Goal: Communication & Community: Answer question/provide support

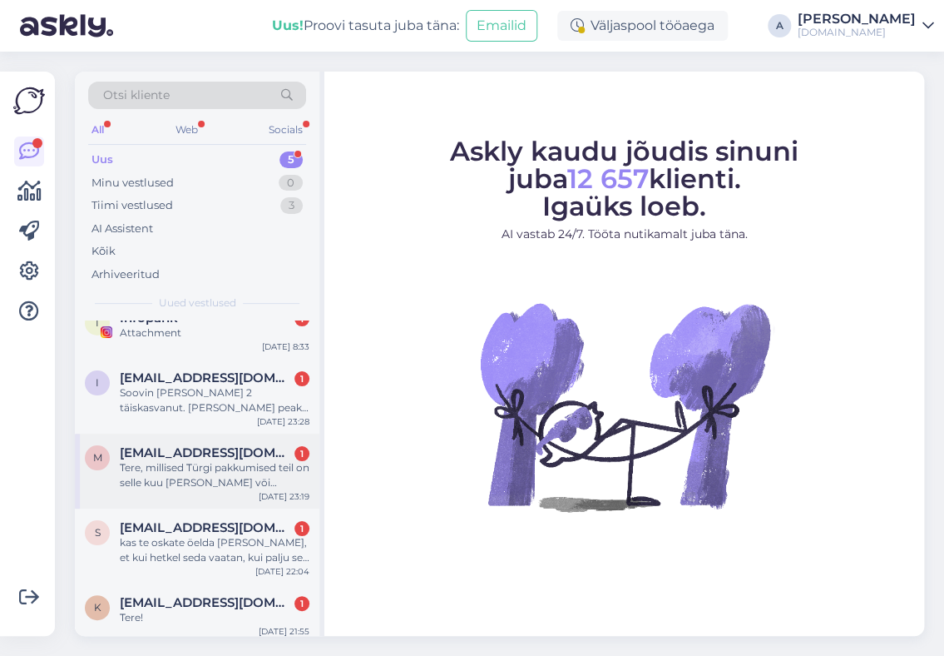
scroll to position [27, 0]
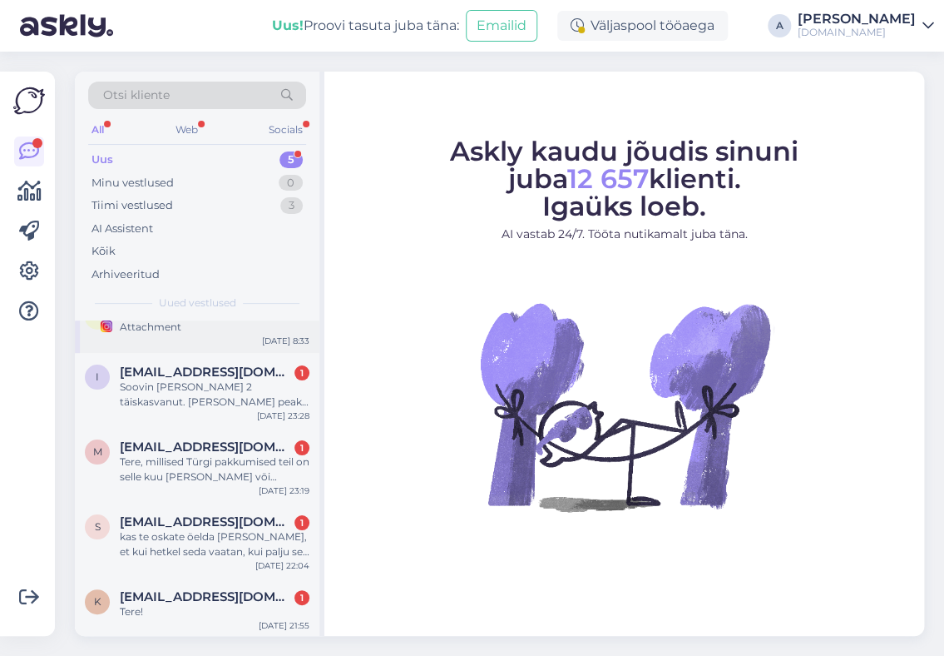
click at [205, 329] on div "Attachment" at bounding box center [215, 326] width 190 height 15
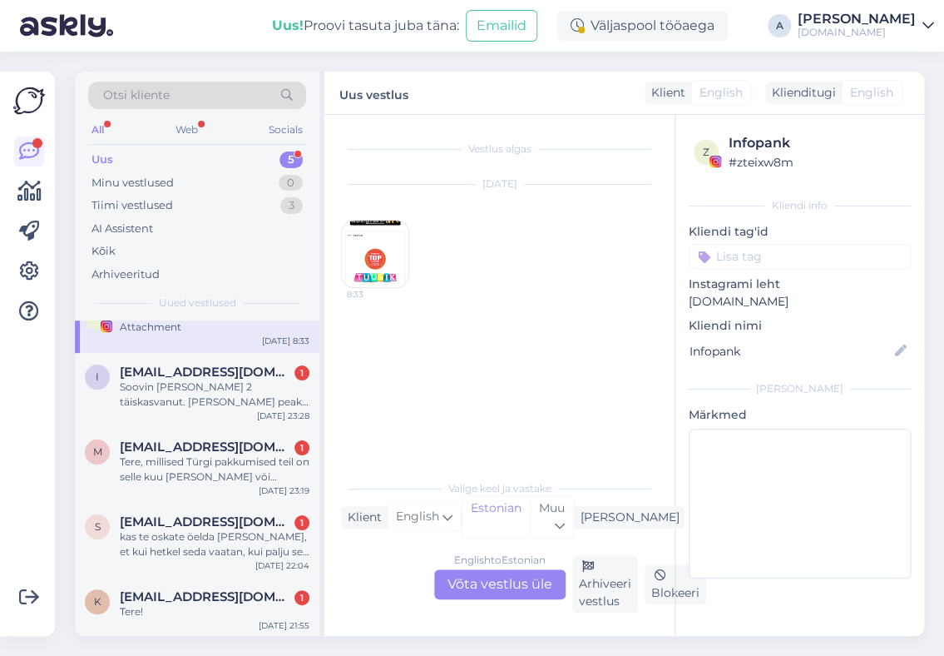
click at [390, 265] on img at bounding box center [375, 253] width 67 height 67
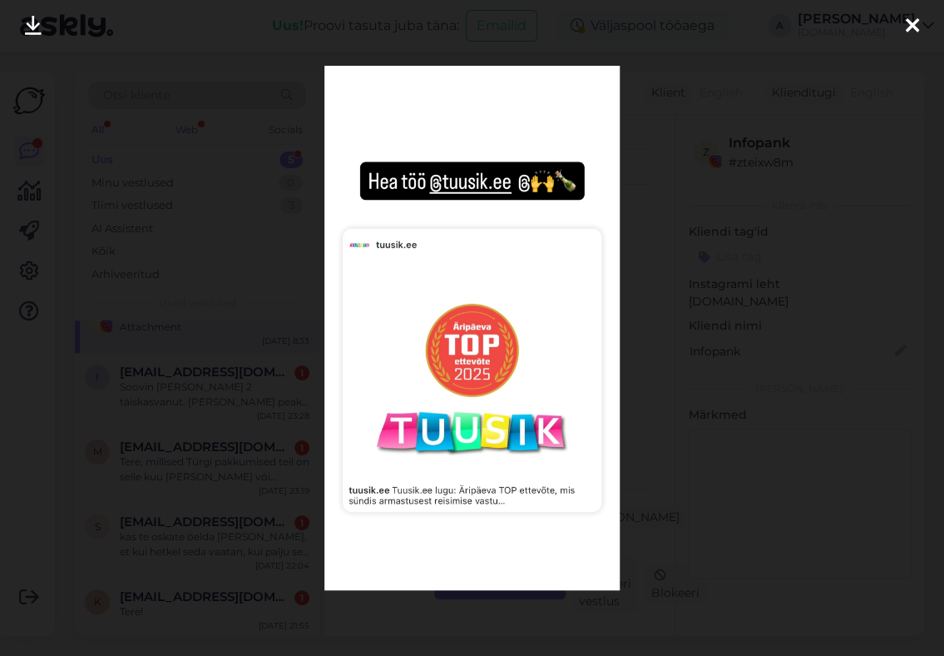
click at [911, 30] on icon at bounding box center [912, 27] width 13 height 22
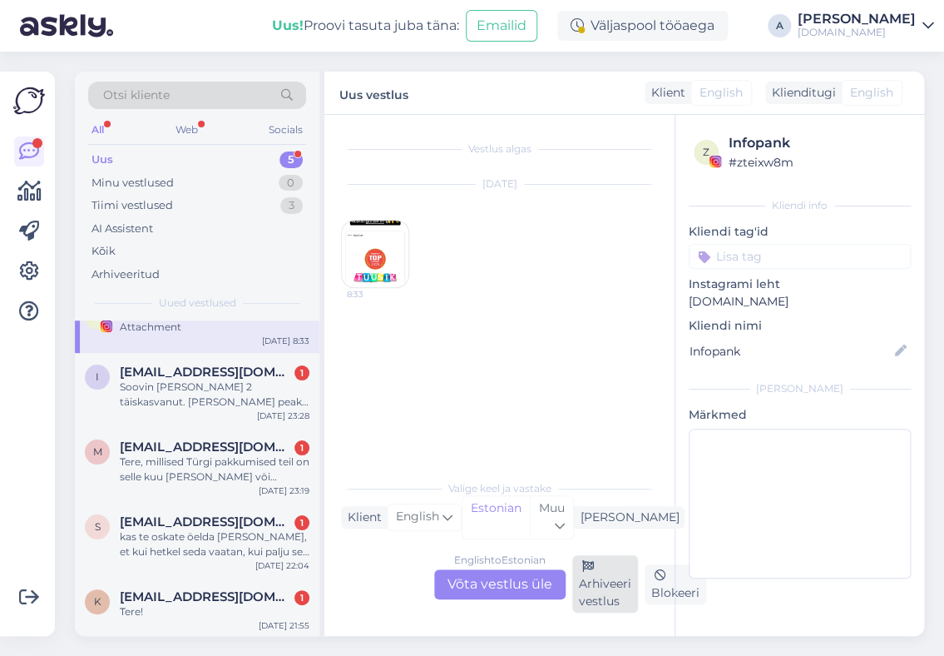
click at [596, 582] on div "Arhiveeri vestlus" at bounding box center [605, 583] width 66 height 57
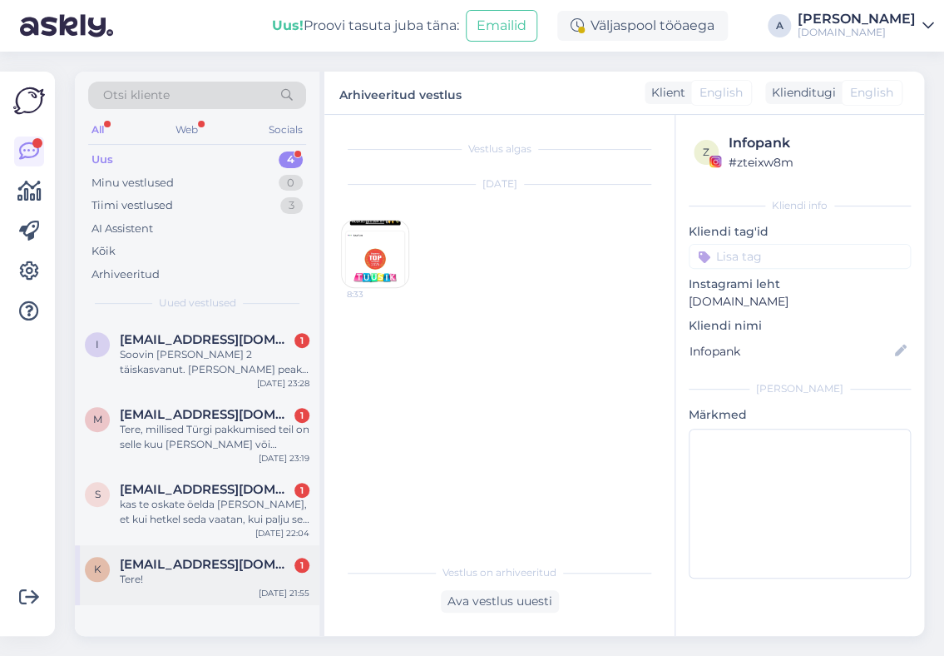
click at [192, 589] on div "K [EMAIL_ADDRESS][DOMAIN_NAME] 1 Tere! [DATE] 21:55" at bounding box center [197, 575] width 245 height 60
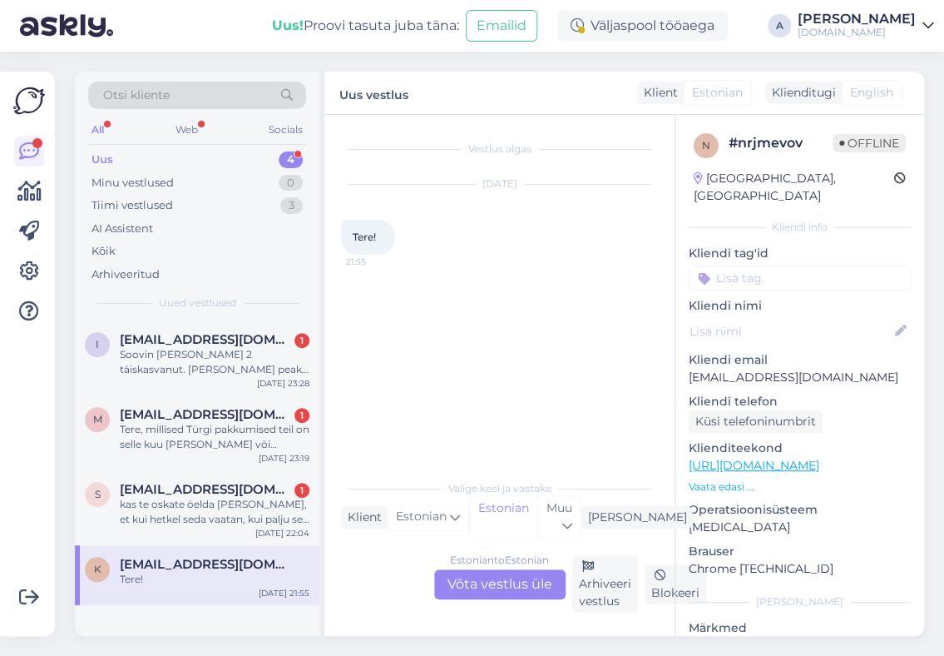
click at [516, 582] on div "Estonian to Estonian Võta vestlus üle" at bounding box center [499, 584] width 131 height 30
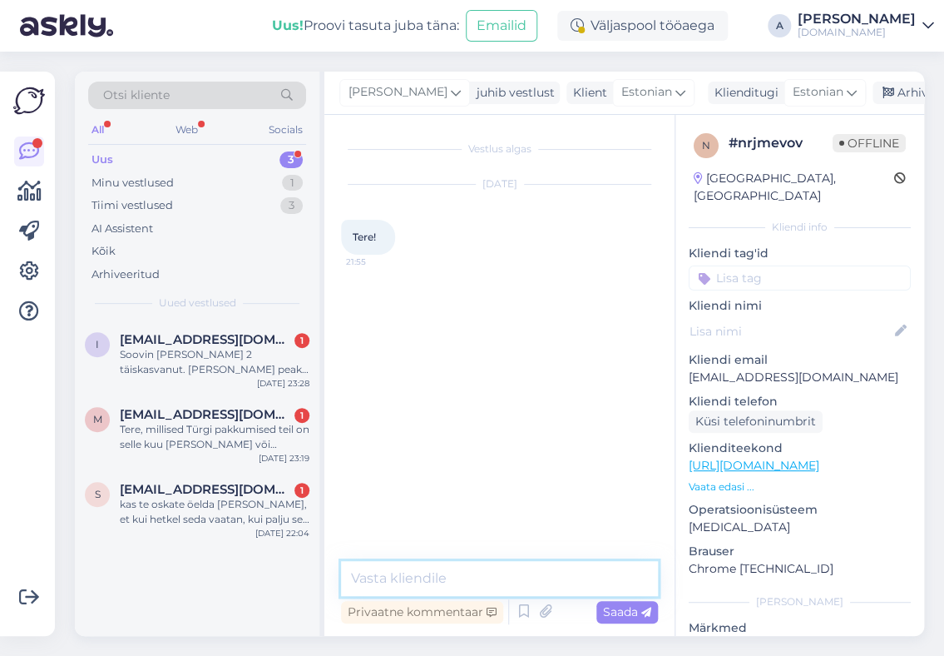
click at [463, 582] on textarea at bounding box center [499, 578] width 317 height 35
type textarea "Tere"
click at [181, 528] on div "s [EMAIL_ADDRESS][DOMAIN_NAME] 1 kas te oskate öelda [PERSON_NAME], et kui hetk…" at bounding box center [197, 507] width 245 height 75
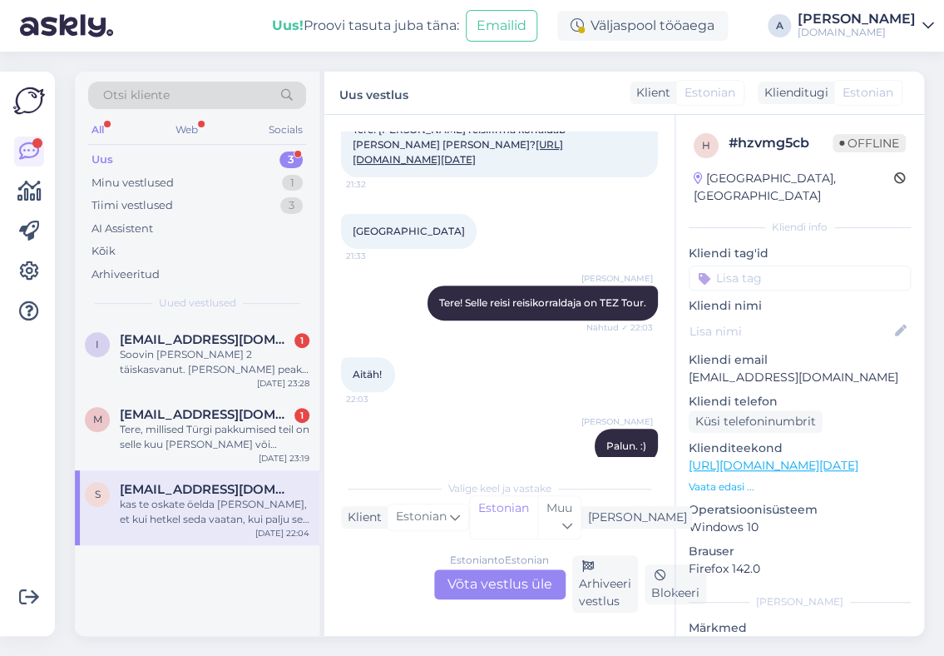
scroll to position [219, 0]
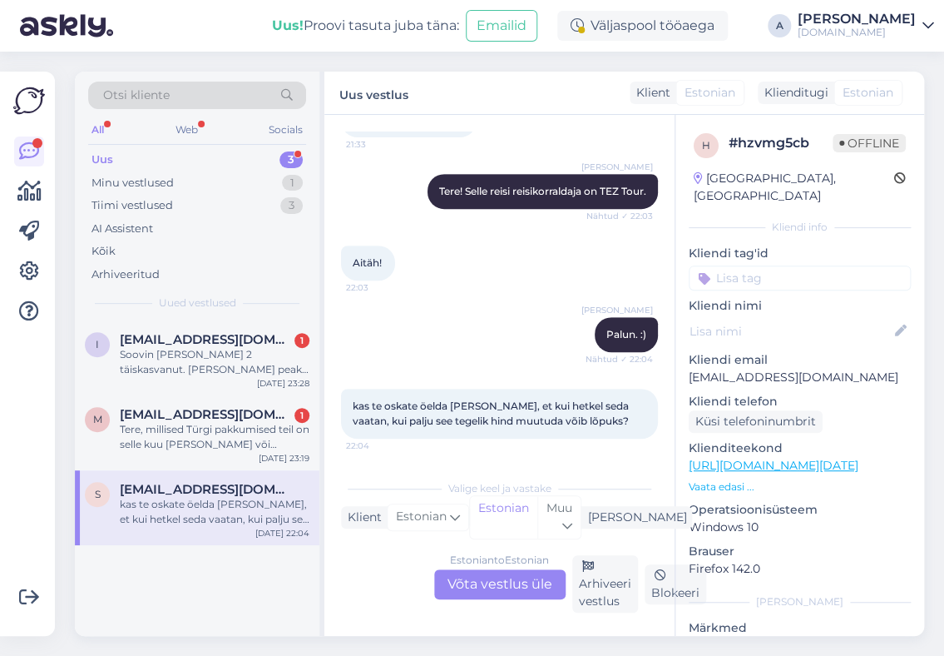
click at [501, 587] on div "Estonian to Estonian Võta vestlus üle" at bounding box center [499, 584] width 131 height 30
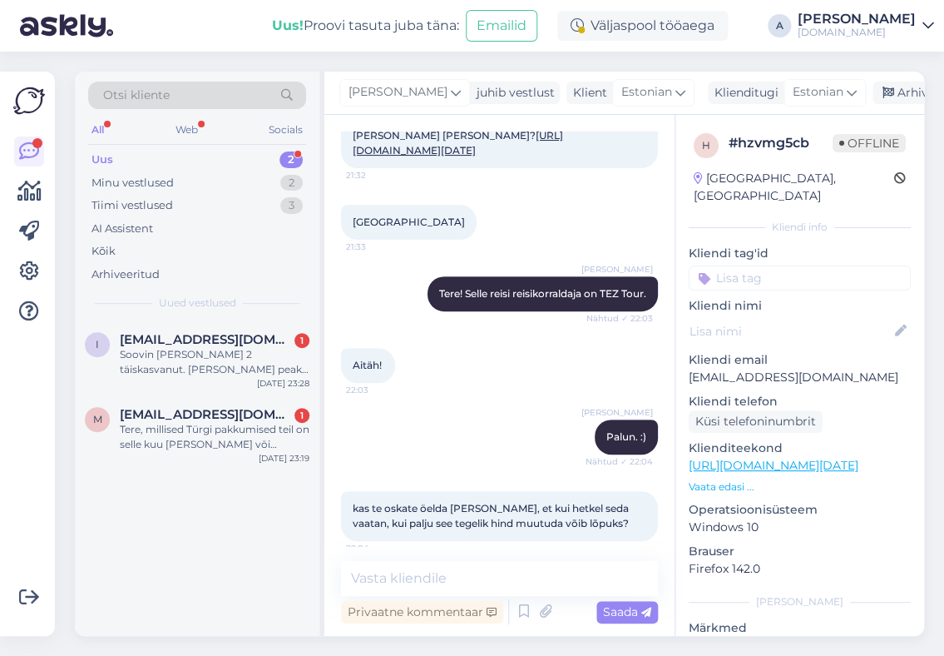
scroll to position [129, 0]
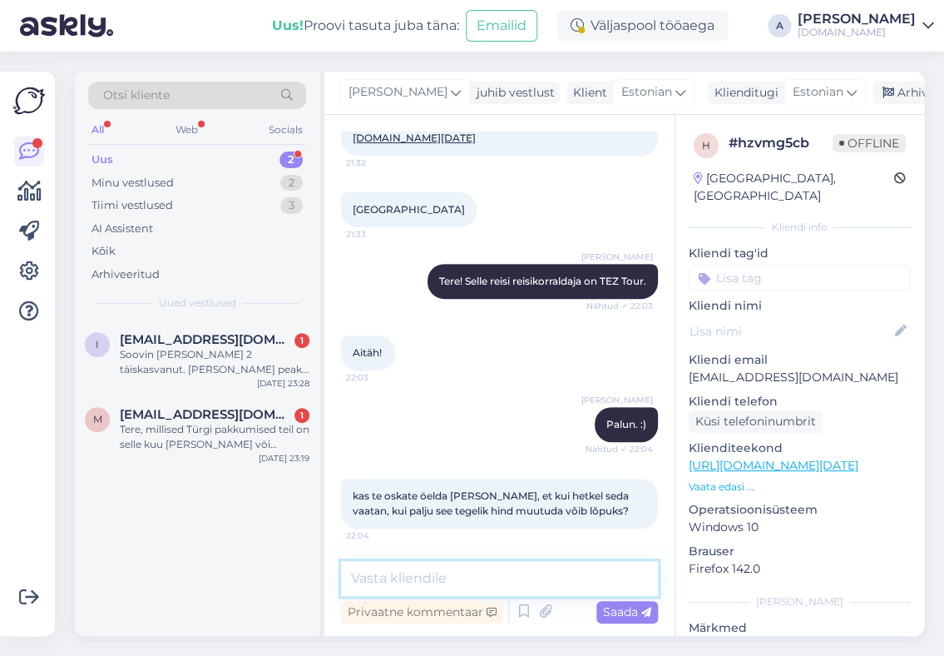
click at [484, 586] on textarea at bounding box center [499, 578] width 317 height 35
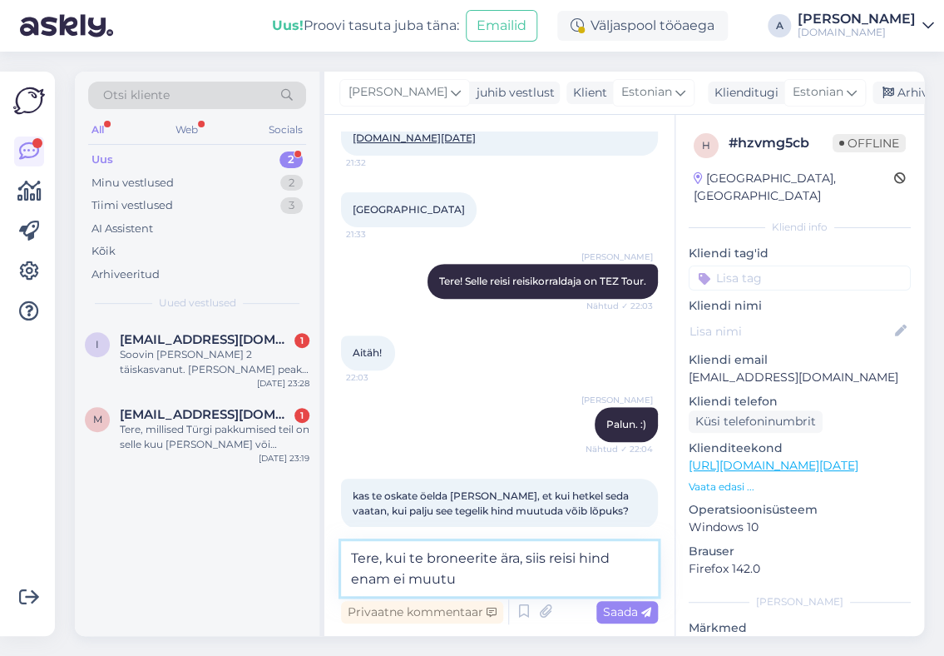
type textarea "Tere, kui te broneerite ära, siis reisi hind enam ei muutu."
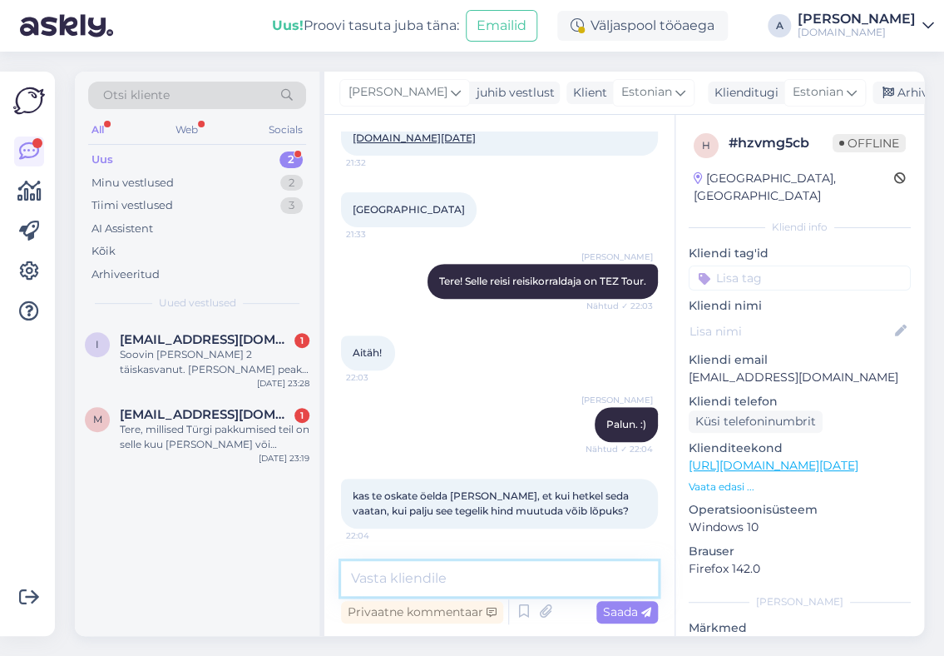
scroll to position [250, 0]
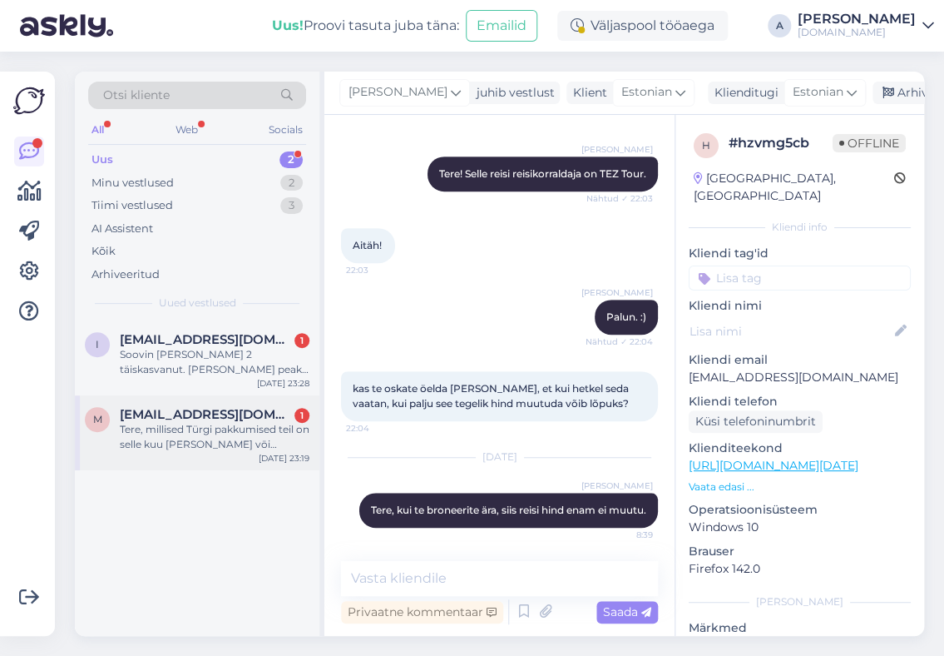
click at [258, 448] on div "Tere, millised Türgi pakkumised teil on selle kuu [PERSON_NAME] vōi järgmise al…" at bounding box center [215, 437] width 190 height 30
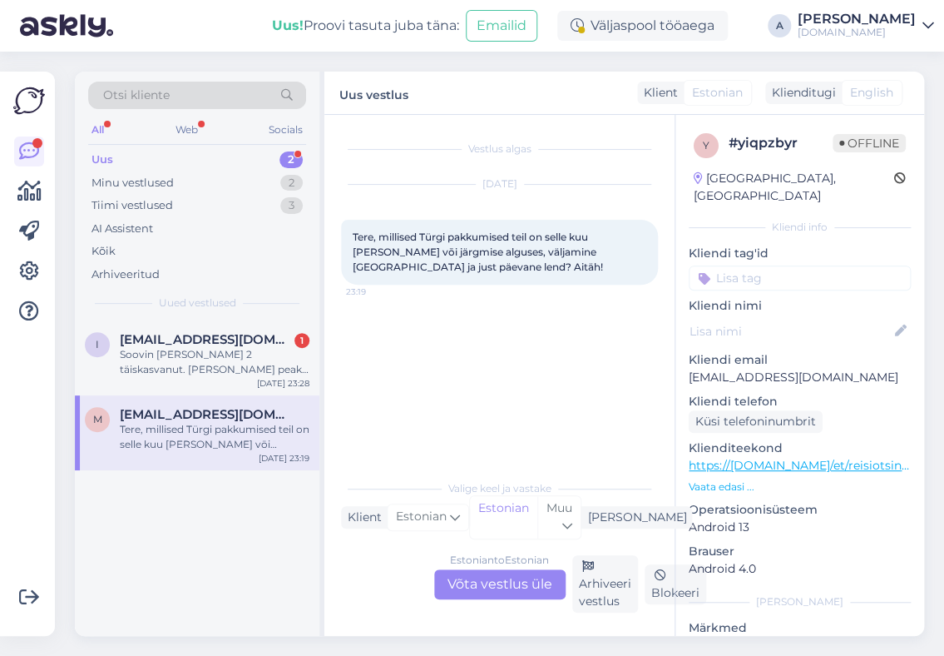
click at [478, 584] on div "Estonian to Estonian Võta vestlus üle" at bounding box center [499, 584] width 131 height 30
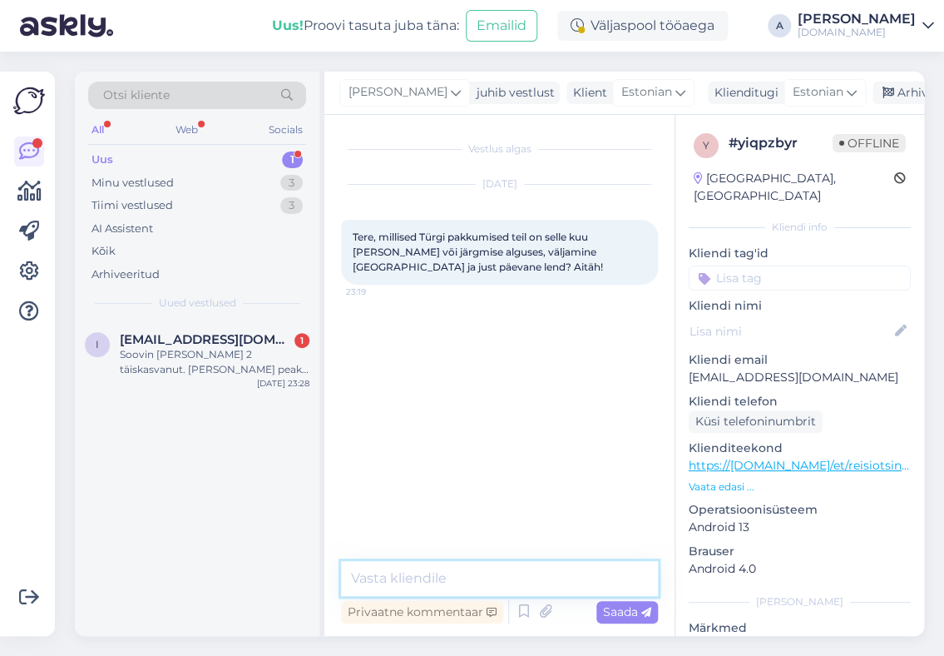
click at [478, 584] on textarea at bounding box center [499, 578] width 317 height 35
type textarea "Tere, mitmele reisijale Te pakkumist soovite?"
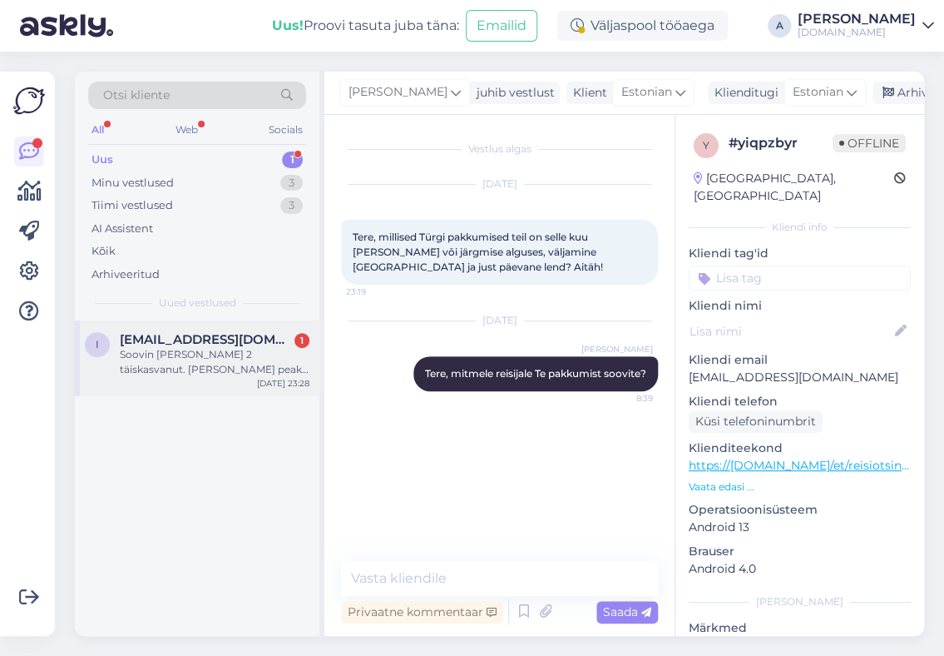
click at [182, 338] on span "[EMAIL_ADDRESS][DOMAIN_NAME]" at bounding box center [206, 339] width 173 height 15
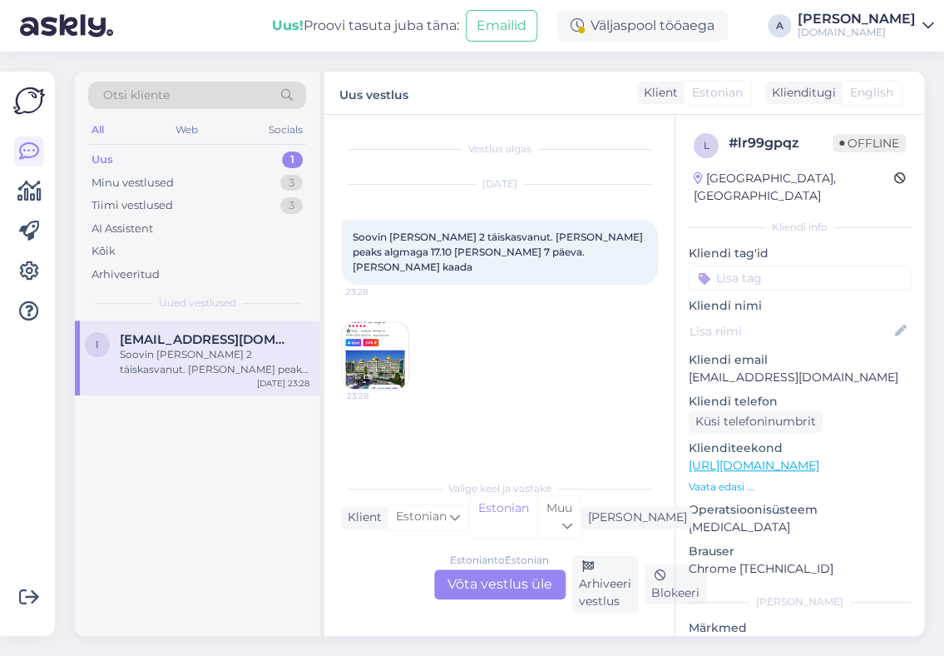
click at [503, 587] on div "Estonian to Estonian Võta vestlus üle" at bounding box center [499, 584] width 131 height 30
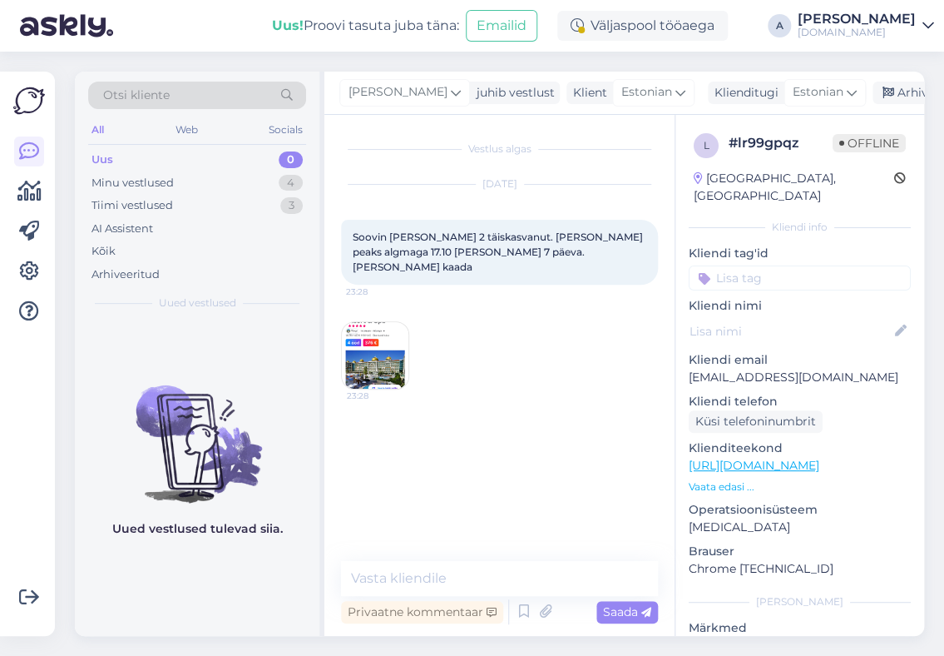
click at [390, 345] on img at bounding box center [375, 355] width 67 height 67
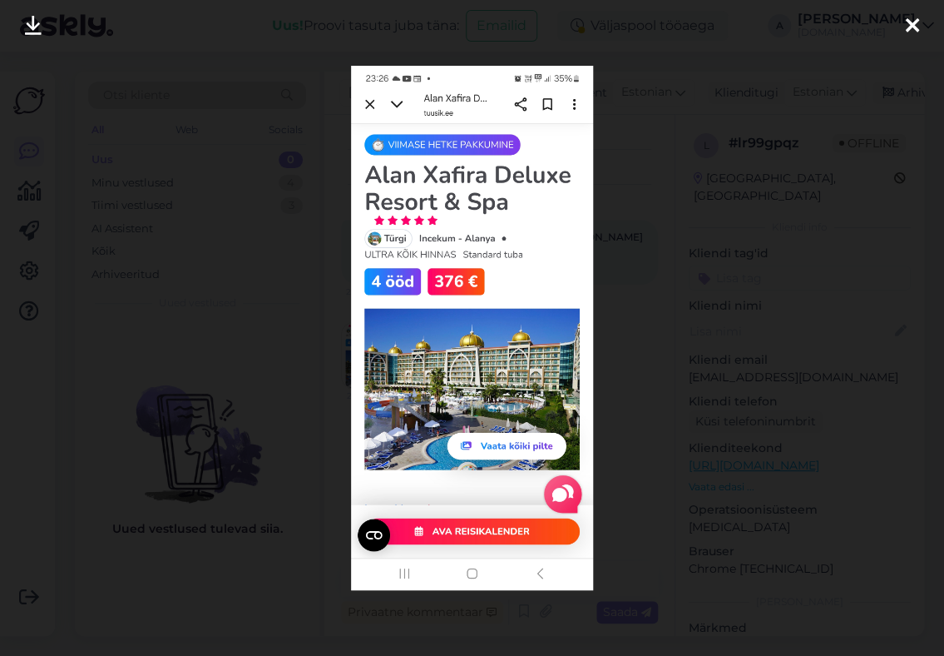
click at [814, 267] on div at bounding box center [472, 328] width 944 height 656
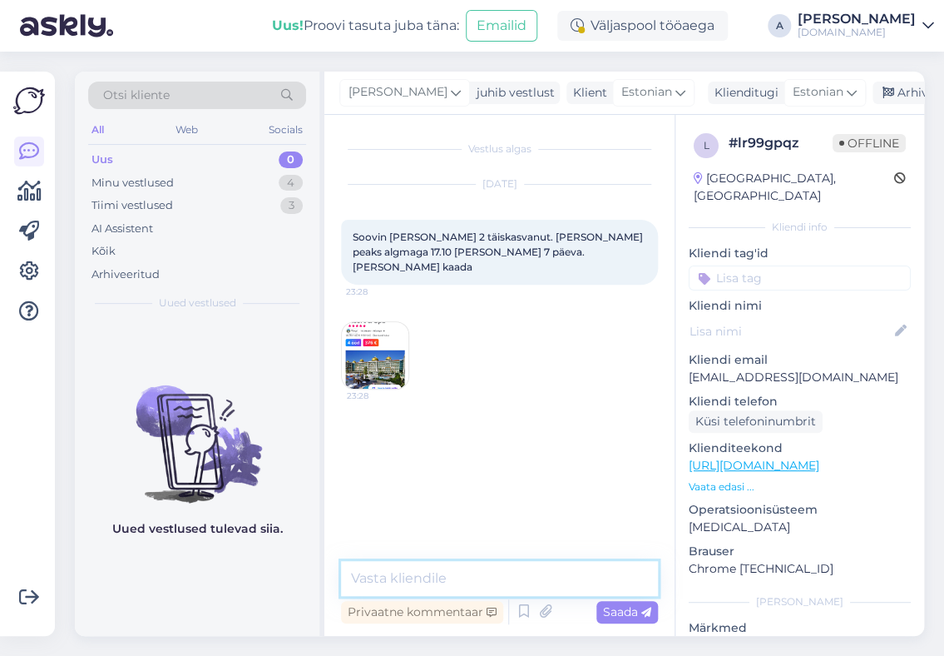
click at [556, 578] on textarea at bounding box center [499, 578] width 317 height 35
type textarea "Tere, 17.10 kuupäeva reisid on välja müüdud."
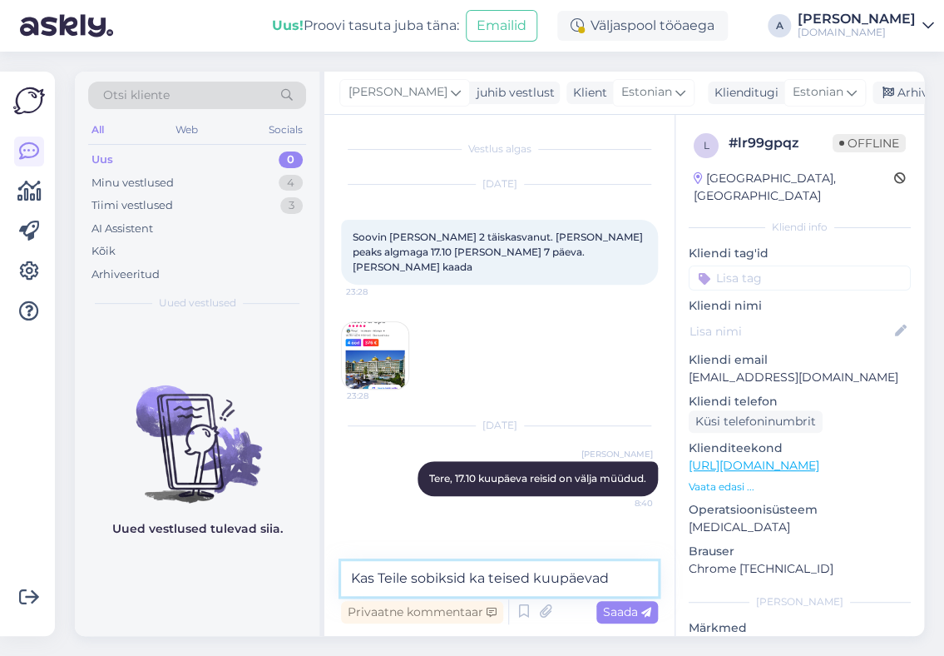
type textarea "Kas Teile sobiksid ka teised kuupäevad?"
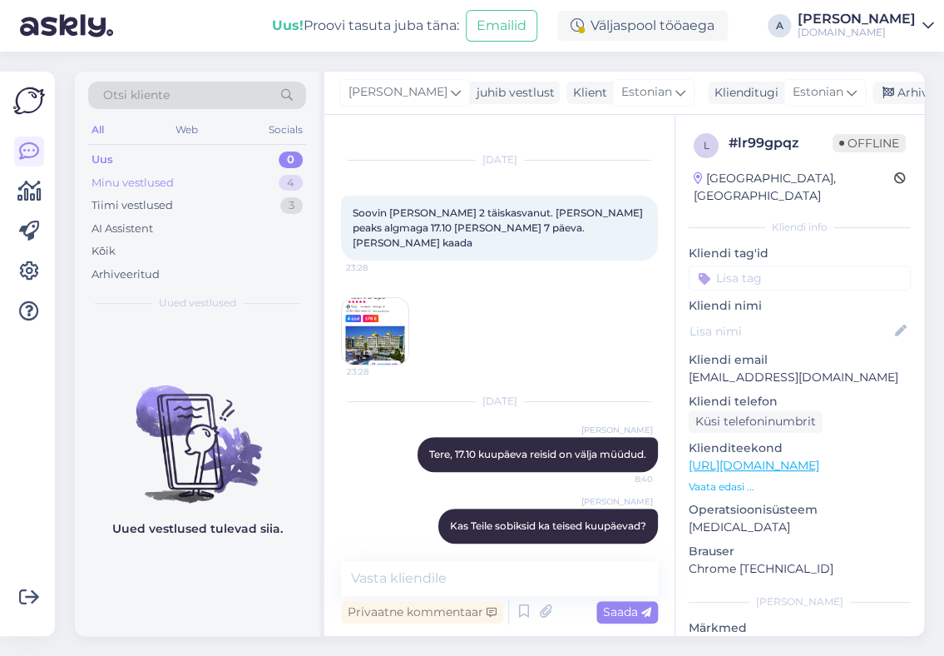
click at [216, 182] on div "Minu vestlused 4" at bounding box center [197, 182] width 218 height 23
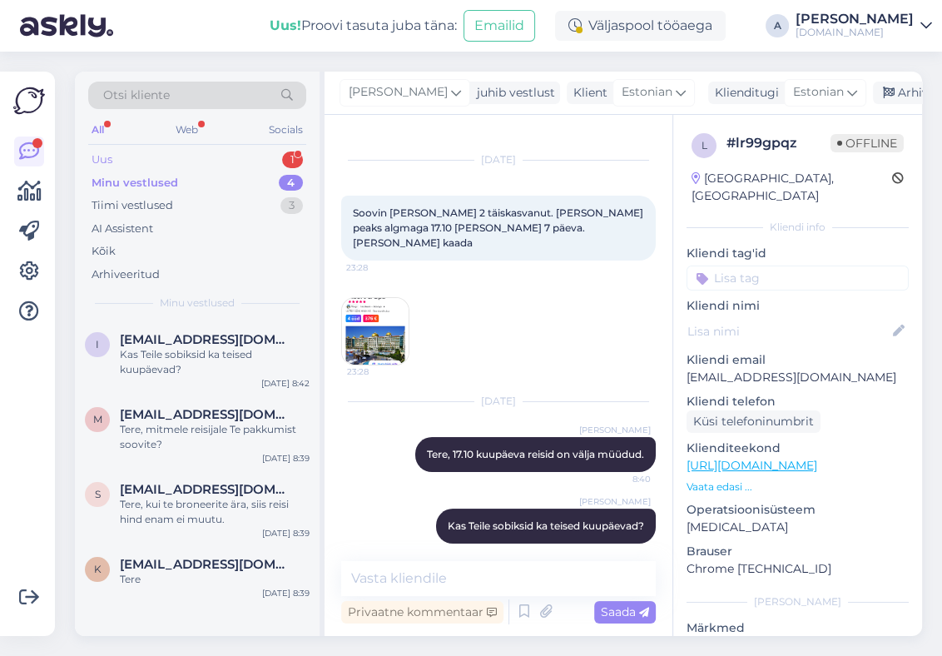
click at [243, 155] on div "Uus 1" at bounding box center [197, 159] width 218 height 23
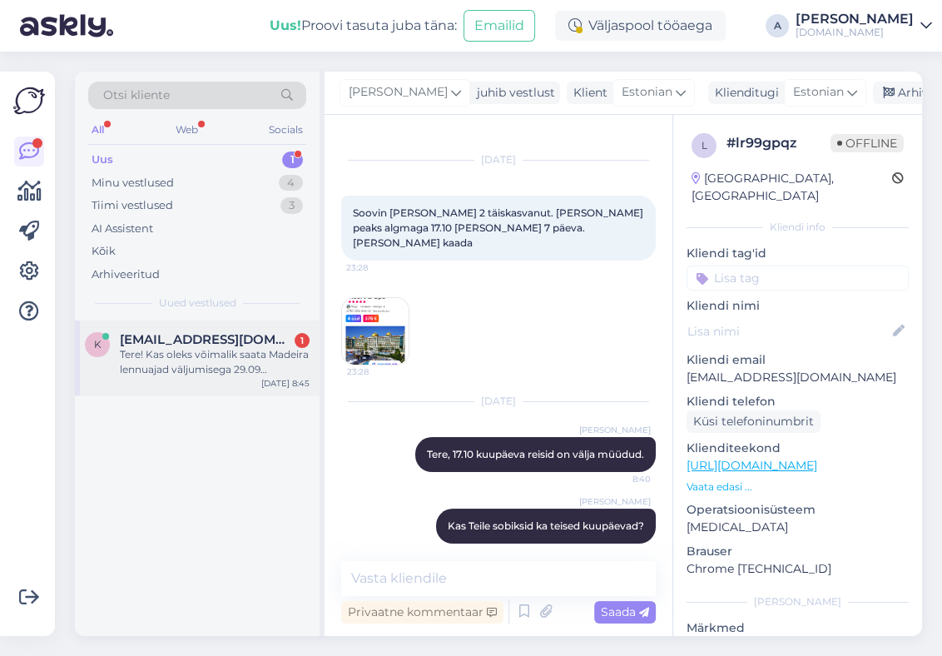
click at [219, 343] on span "[EMAIL_ADDRESS][DOMAIN_NAME]" at bounding box center [206, 339] width 173 height 15
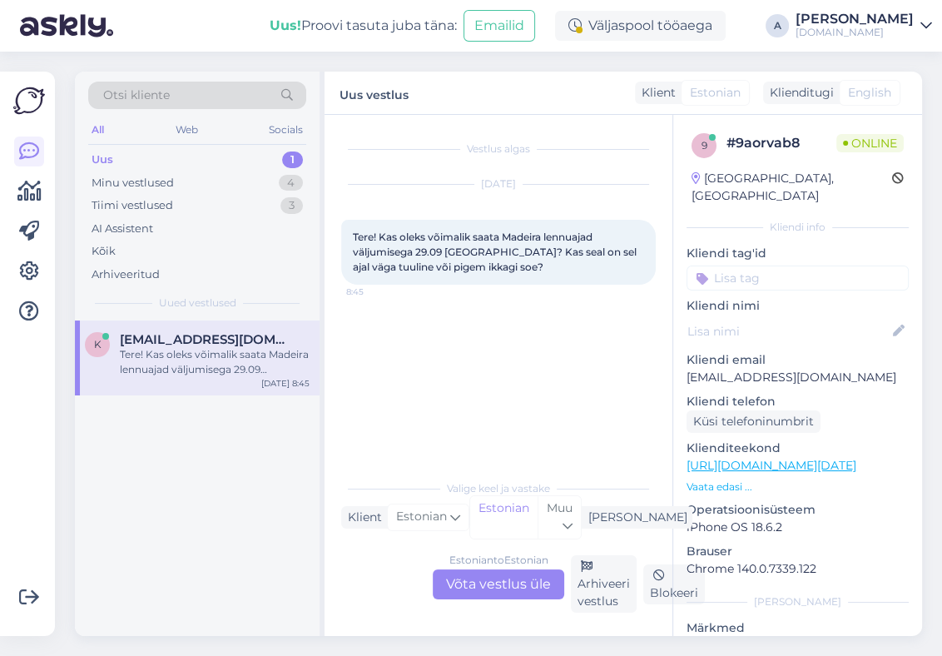
click at [498, 578] on div "Estonian to Estonian Võta vestlus üle" at bounding box center [498, 584] width 131 height 30
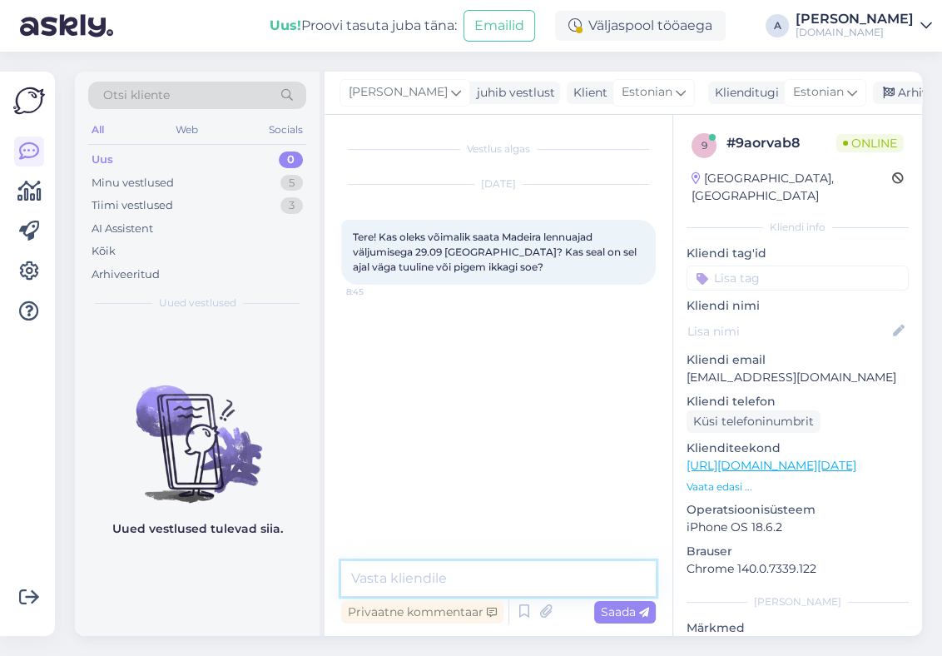
click at [471, 568] on textarea at bounding box center [498, 578] width 314 height 35
type textarea "Tere"
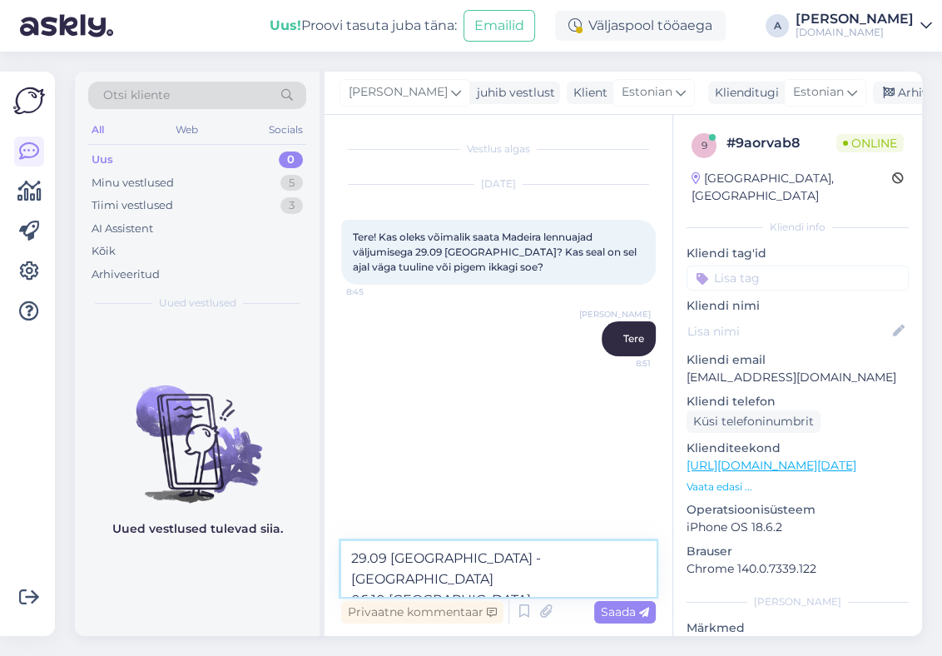
click at [515, 566] on textarea "29.09 [GEOGRAPHIC_DATA] - [GEOGRAPHIC_DATA] 06.10 [GEOGRAPHIC_DATA] - [GEOGRAPH…" at bounding box center [498, 568] width 314 height 55
click at [525, 582] on textarea "29.09 [GEOGRAPHIC_DATA] - [GEOGRAPHIC_DATA] 09:15 - 13:30 06.10 [GEOGRAPHIC_DAT…" at bounding box center [498, 568] width 314 height 55
type textarea "29.09 [GEOGRAPHIC_DATA] - [GEOGRAPHIC_DATA] 09:15 - 13:30 06.10 [GEOGRAPHIC_DAT…"
click at [630, 608] on span "Saada" at bounding box center [625, 611] width 48 height 15
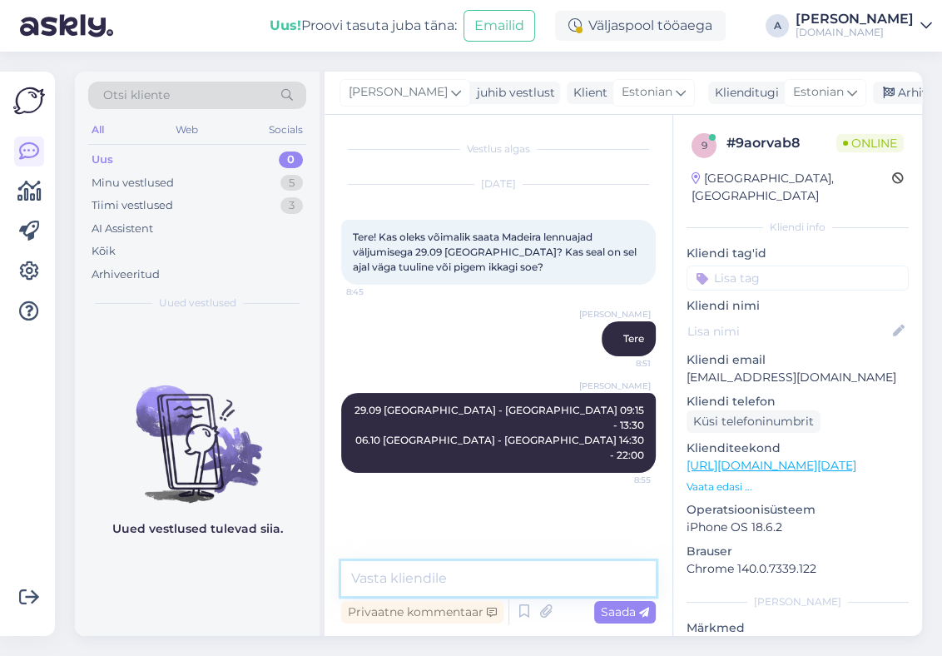
click at [542, 576] on textarea at bounding box center [498, 578] width 314 height 35
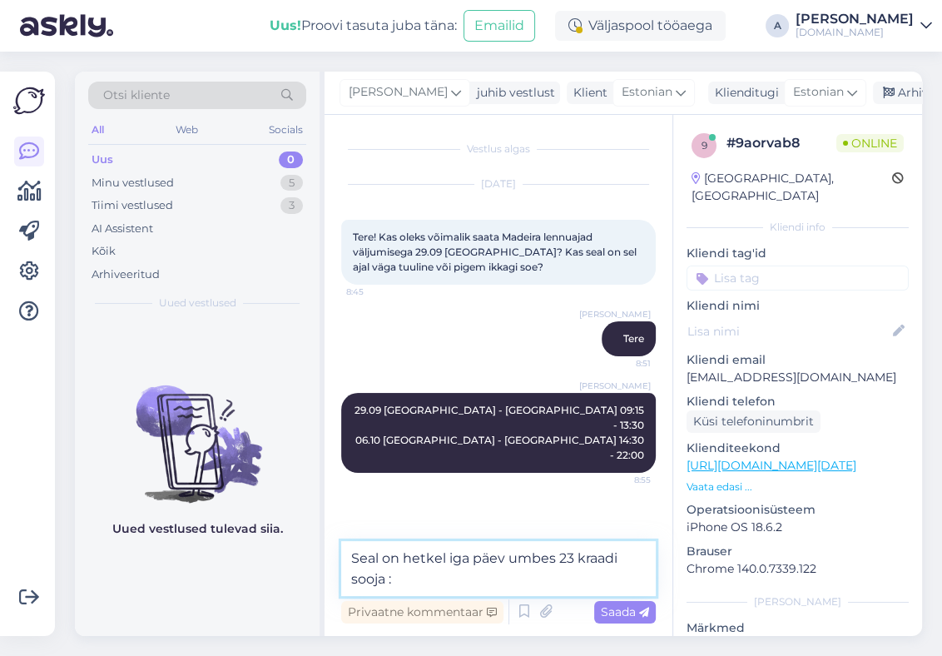
type textarea "Seal on hetkel iga päev umbes 23 kraadi sooja :)"
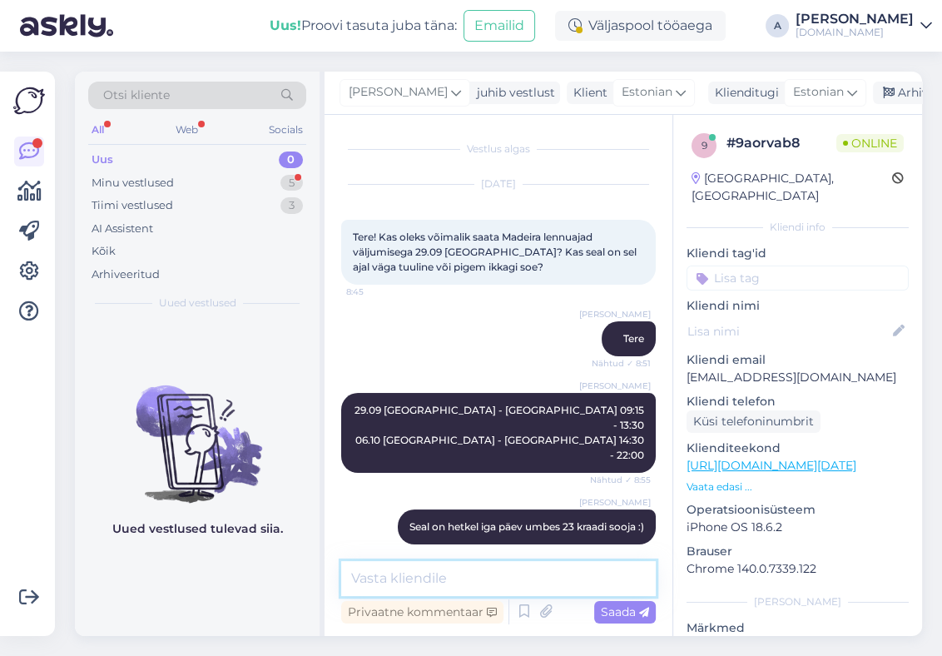
scroll to position [57, 0]
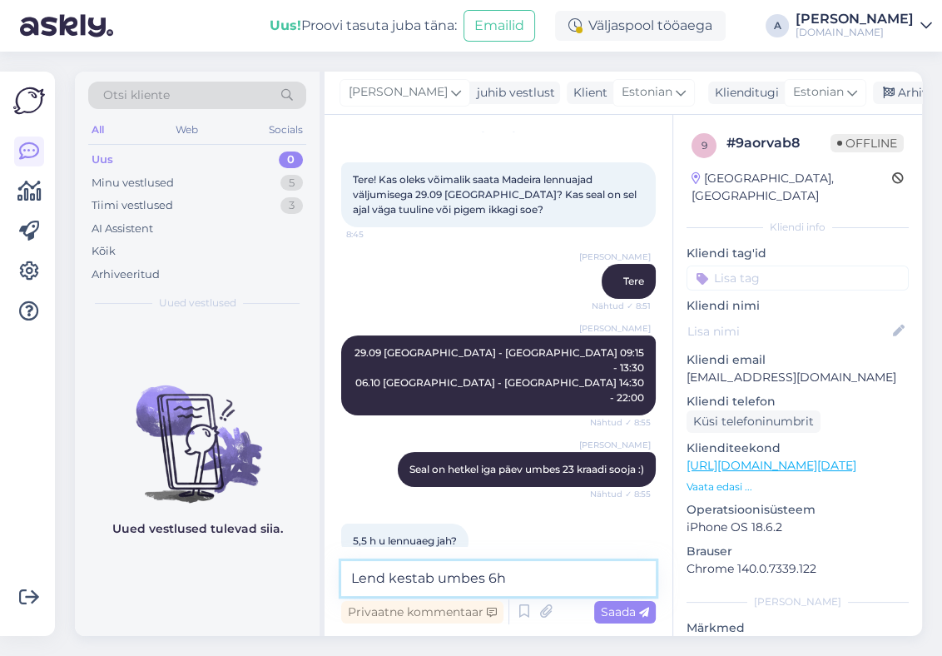
type textarea "Lend kestab umbes 6h."
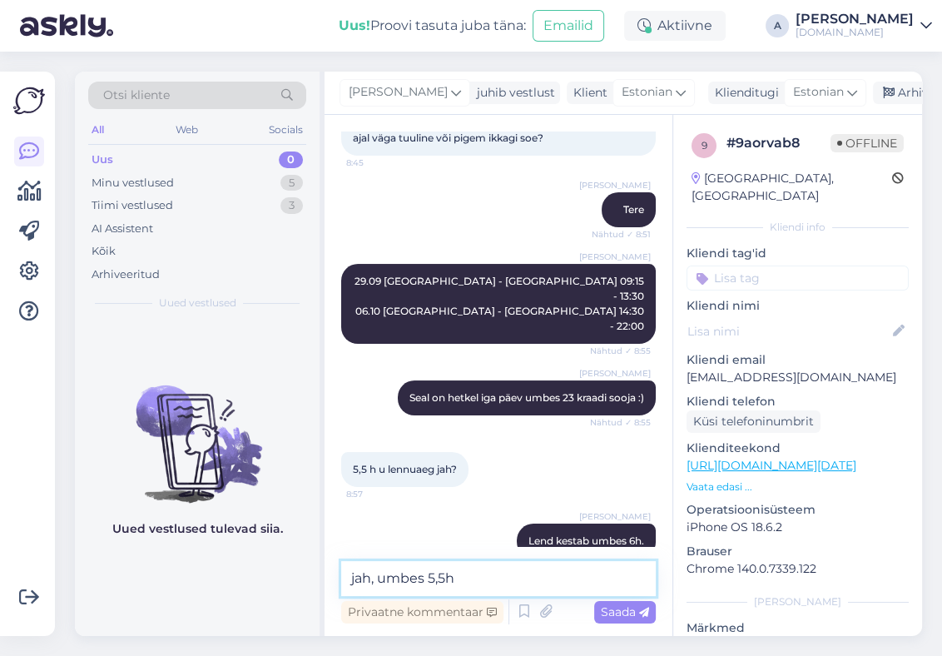
type textarea "jah, umbes 5,5h*"
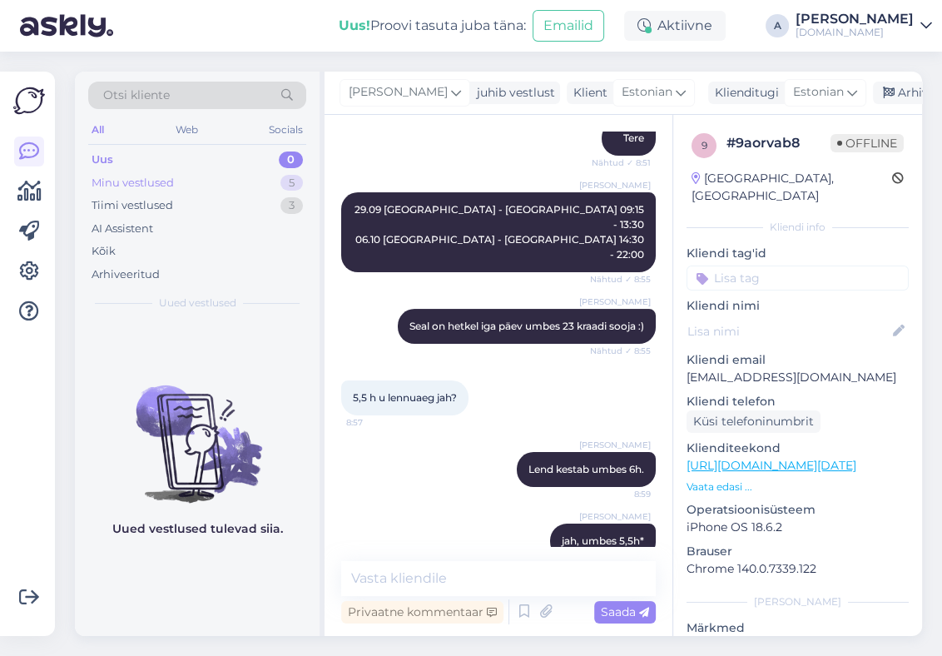
click at [210, 186] on div "Minu vestlused 5" at bounding box center [197, 182] width 218 height 23
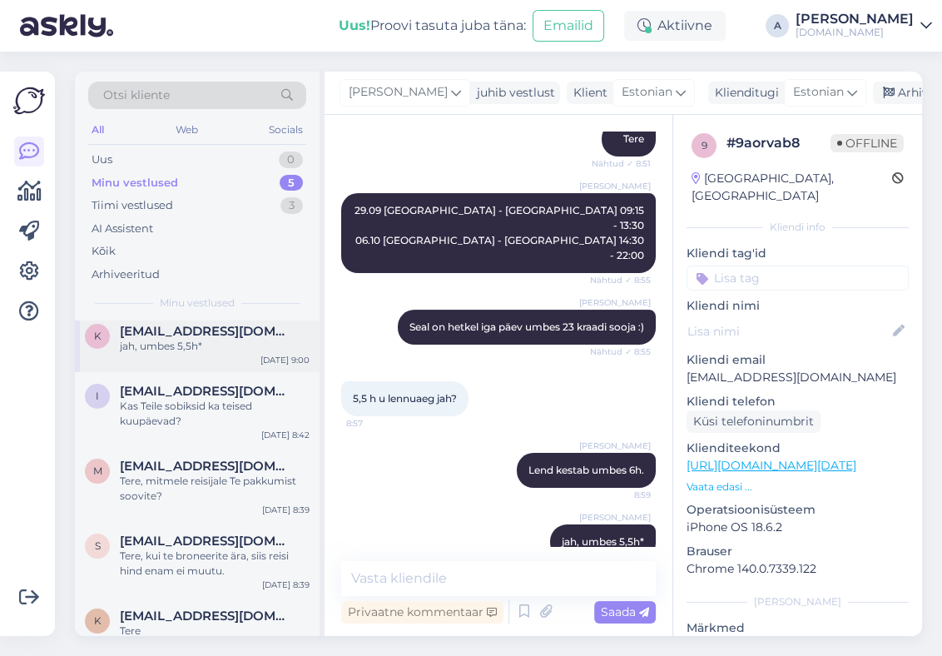
scroll to position [0, 0]
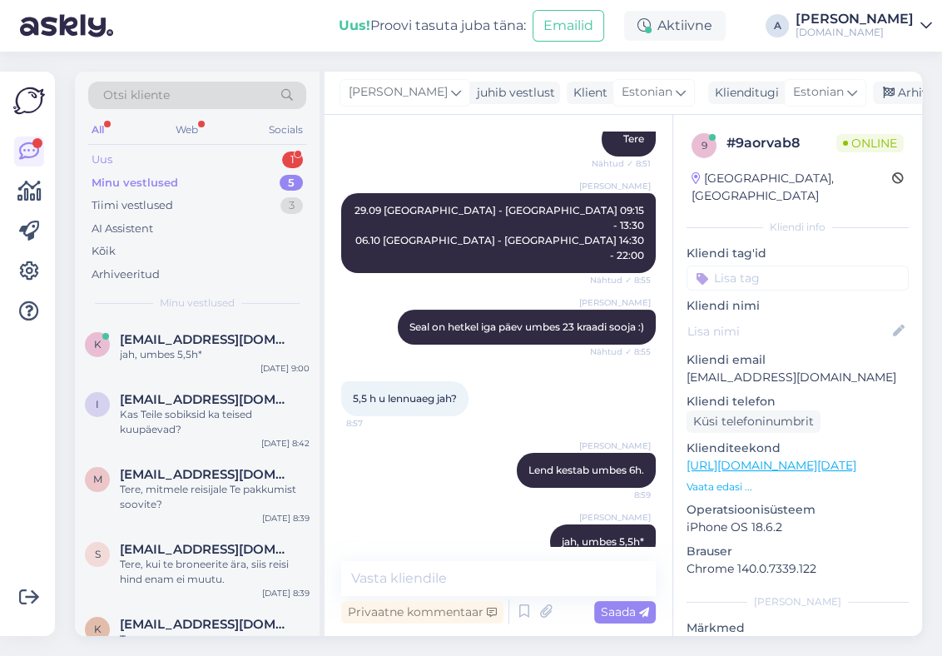
click at [270, 161] on div "Uus 1" at bounding box center [197, 159] width 218 height 23
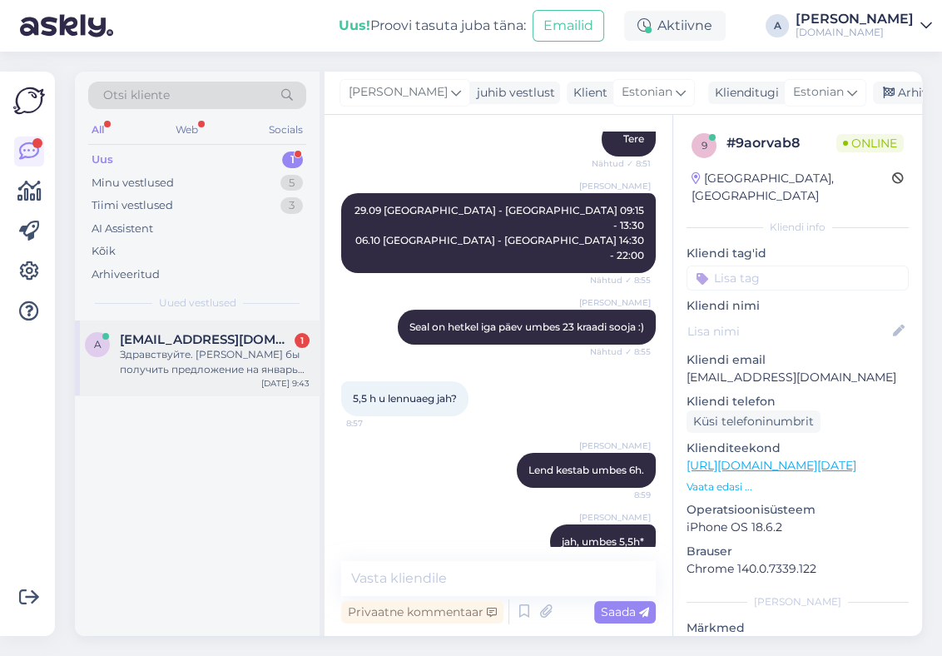
click at [258, 368] on div "Здравствуйте. [PERSON_NAME] бы получить предложение на январь месяц во [GEOGRAP…" at bounding box center [215, 362] width 190 height 30
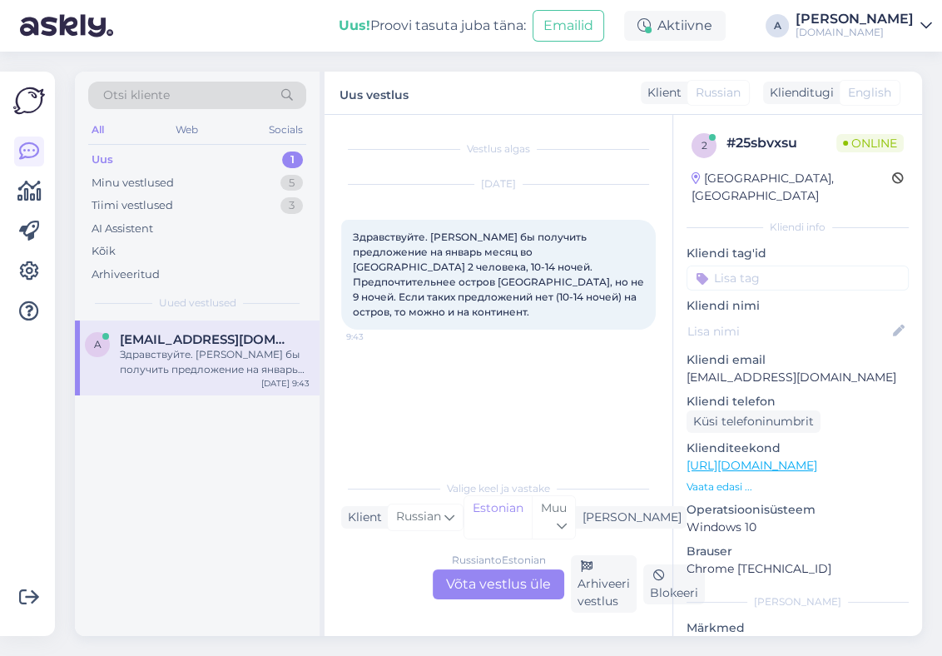
click at [496, 582] on div "Russian to Estonian Võta vestlus üle" at bounding box center [498, 584] width 131 height 30
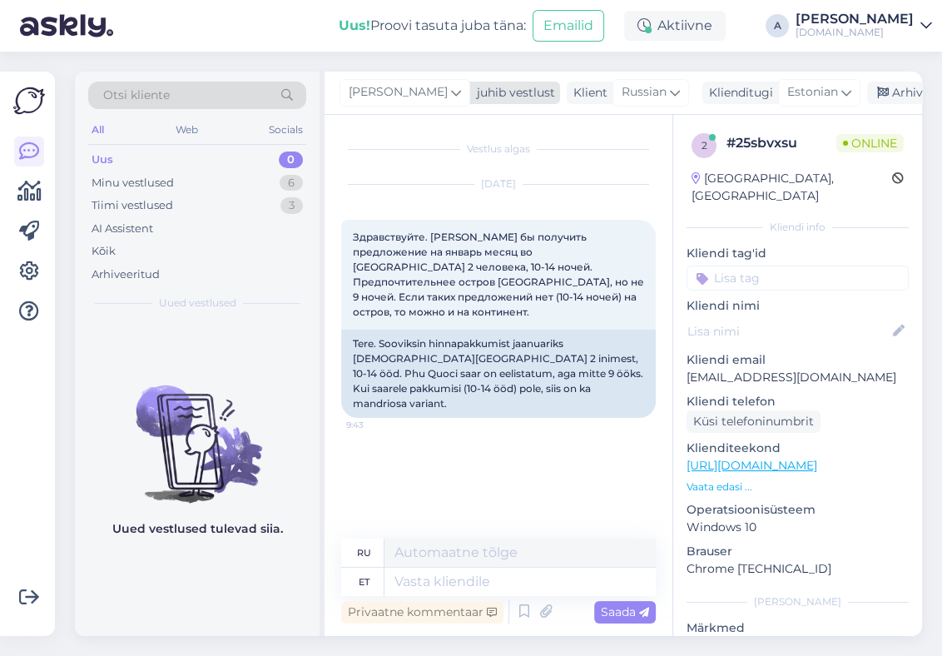
click at [385, 91] on div "[PERSON_NAME]" at bounding box center [404, 92] width 131 height 27
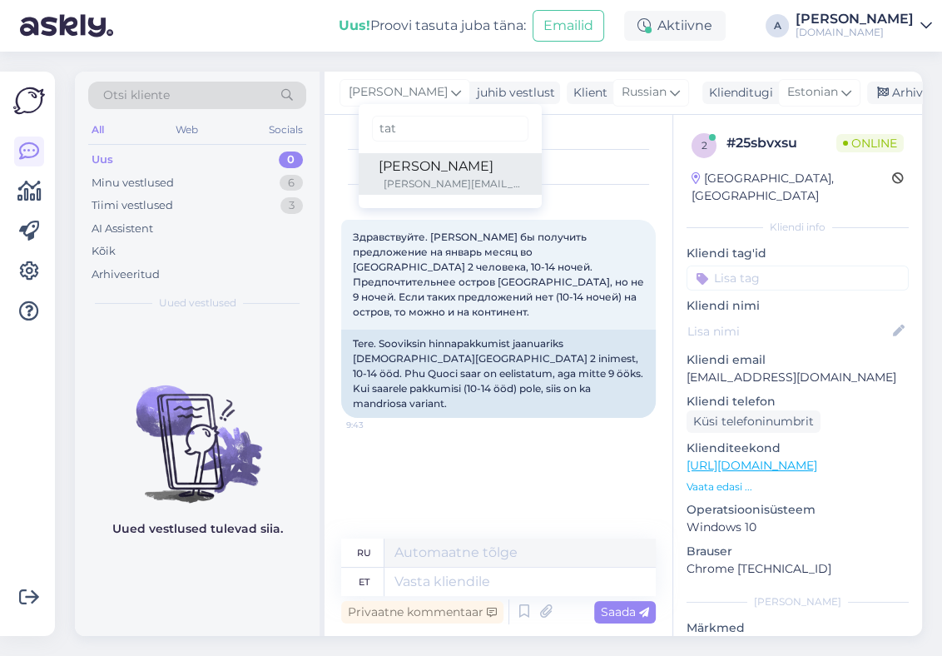
type input "tat"
click at [384, 181] on div "[PERSON_NAME][EMAIL_ADDRESS][DOMAIN_NAME]" at bounding box center [453, 183] width 138 height 15
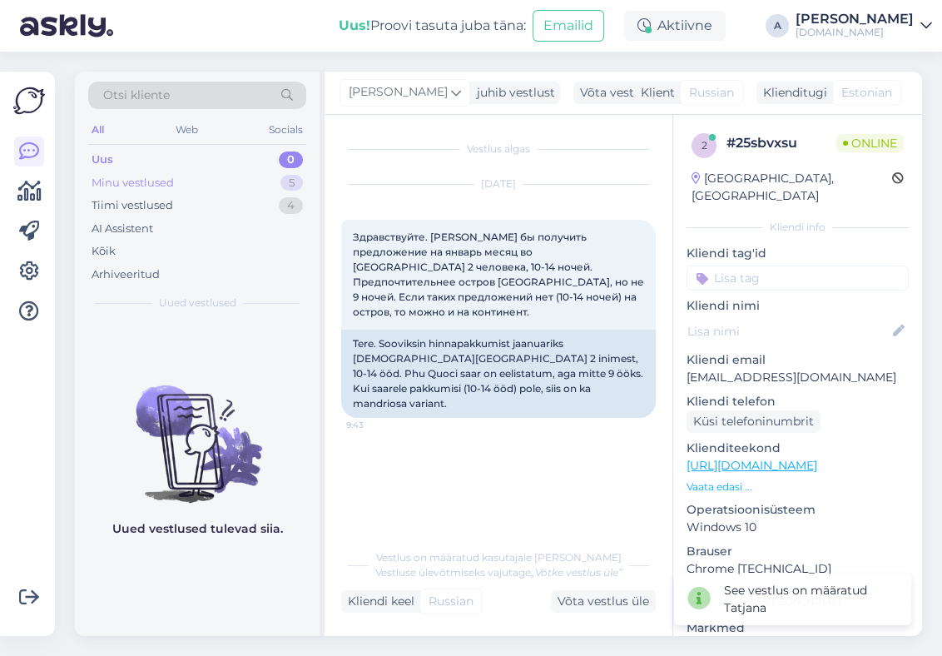
click at [262, 181] on div "Minu vestlused 5" at bounding box center [197, 182] width 218 height 23
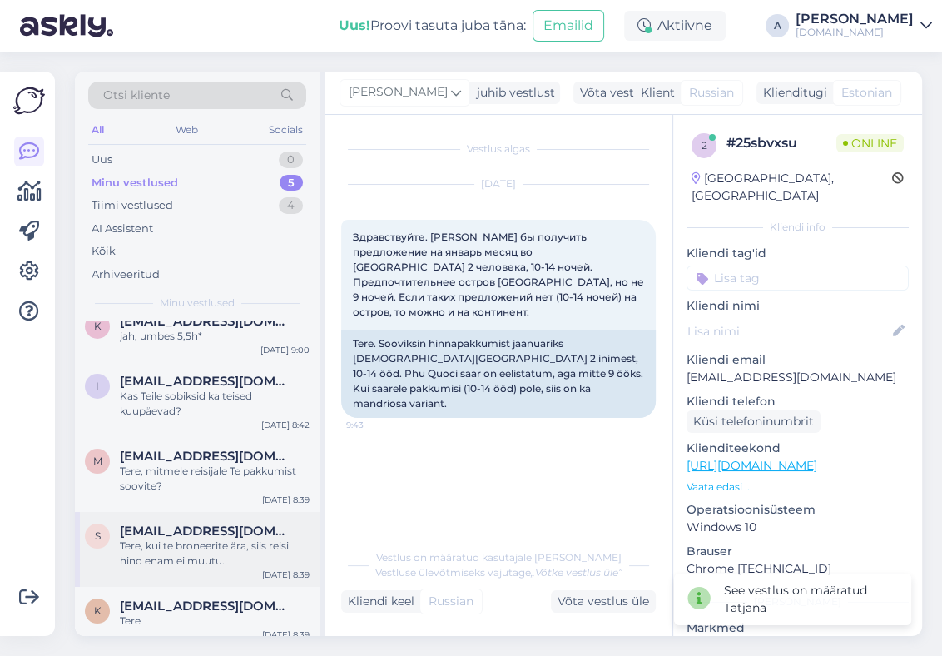
scroll to position [27, 0]
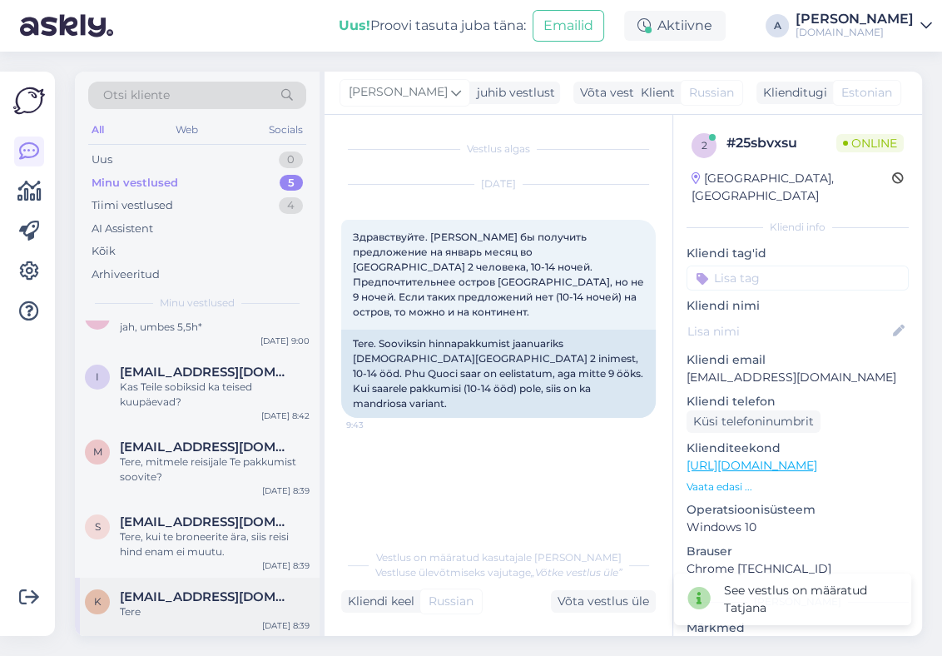
click at [265, 606] on div "Tere" at bounding box center [215, 611] width 190 height 15
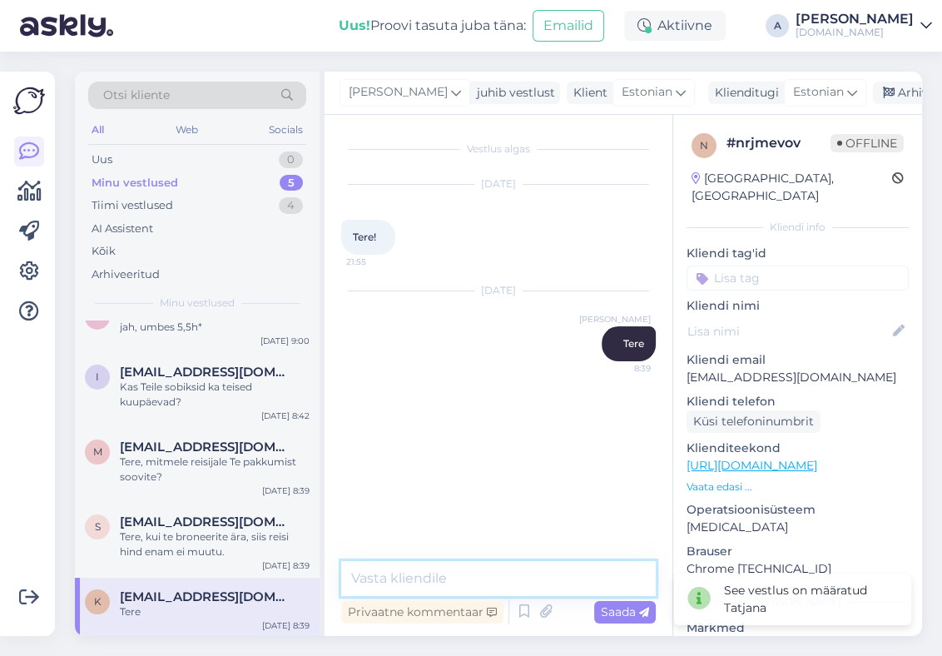
click at [449, 573] on textarea at bounding box center [498, 578] width 314 height 35
type textarea "Kuidas saame Teile abiks olla? :)"
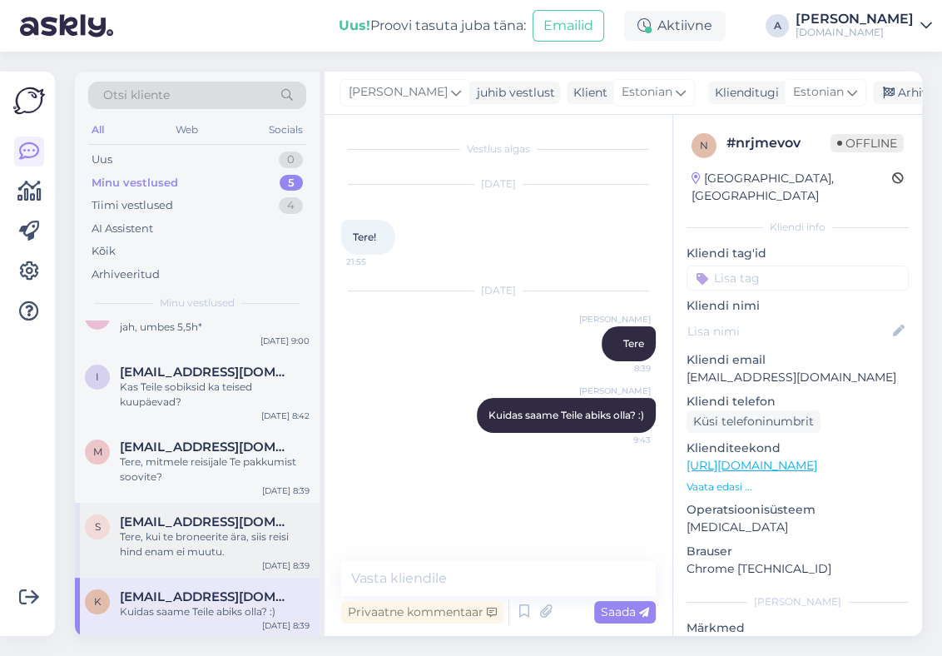
click at [186, 541] on div "Tere, kui te broneerite ära, siis reisi hind enam ei muutu." at bounding box center [215, 544] width 190 height 30
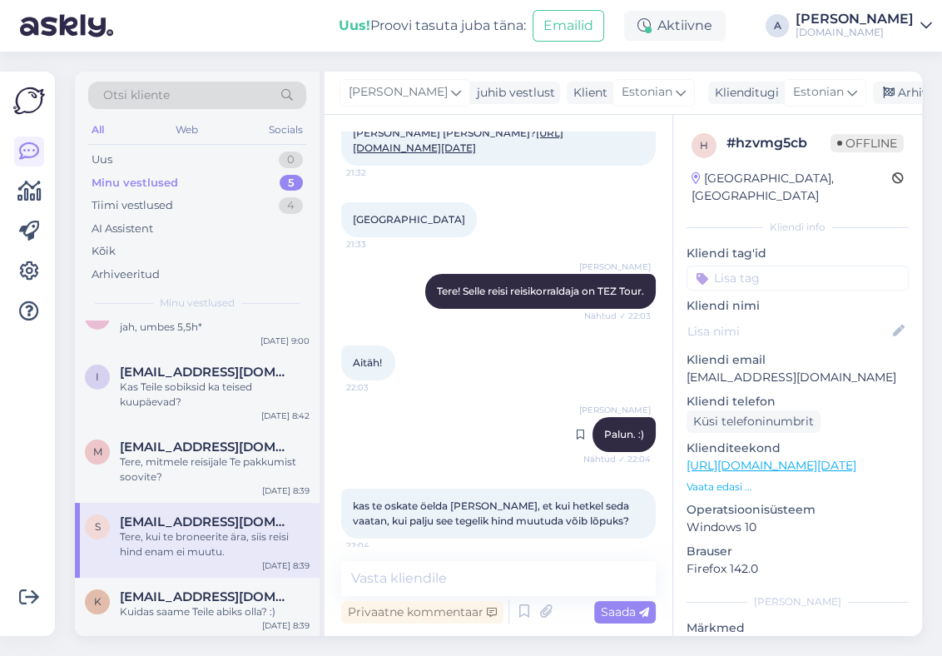
scroll to position [250, 0]
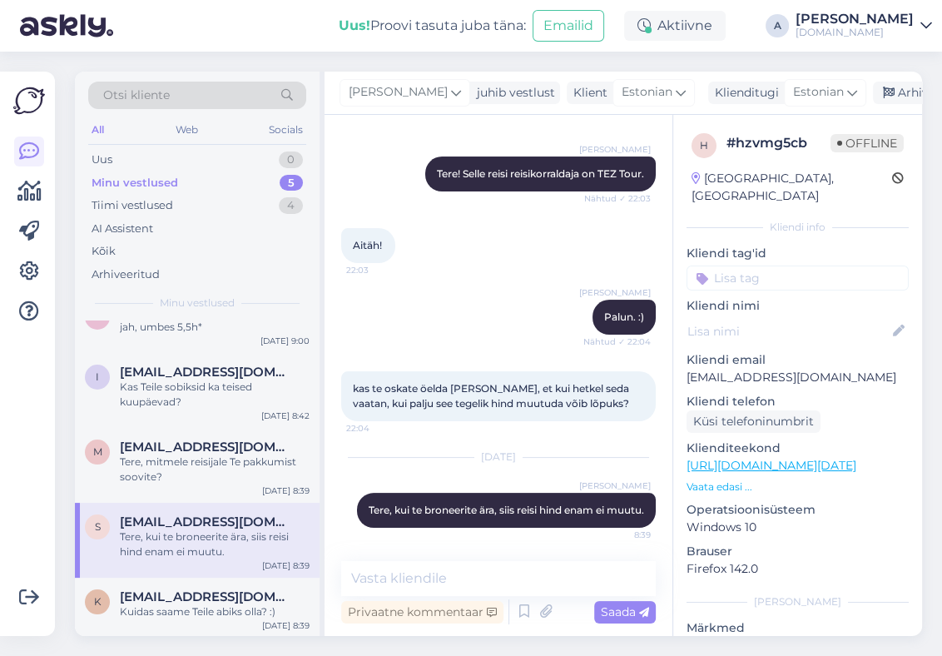
click at [559, 552] on div "Vestlus algas [DATE] Tere! [PERSON_NAME] reisifirma korraldab [PERSON_NAME] [PE…" at bounding box center [498, 375] width 348 height 521
click at [559, 565] on textarea at bounding box center [498, 578] width 314 height 35
type textarea "K"
drag, startPoint x: 838, startPoint y: 364, endPoint x: 624, endPoint y: 329, distance: 216.5
click at [674, 366] on div "h # hzvmg5cb Offline [GEOGRAPHIC_DATA], [GEOGRAPHIC_DATA] info Kliendi tag'id K…" at bounding box center [797, 465] width 249 height 701
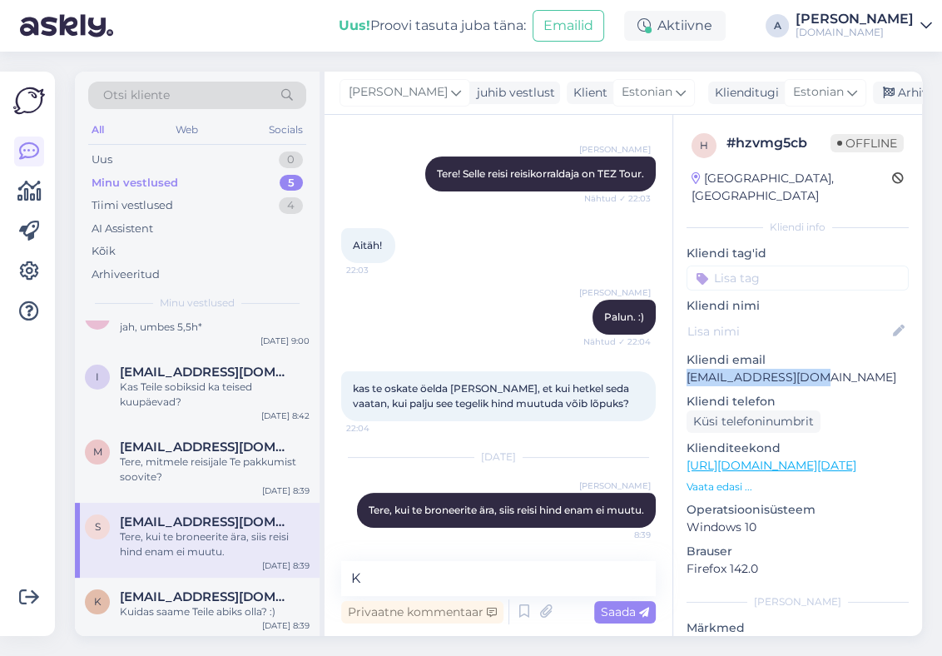
copy p "[EMAIL_ADDRESS][DOMAIN_NAME]"
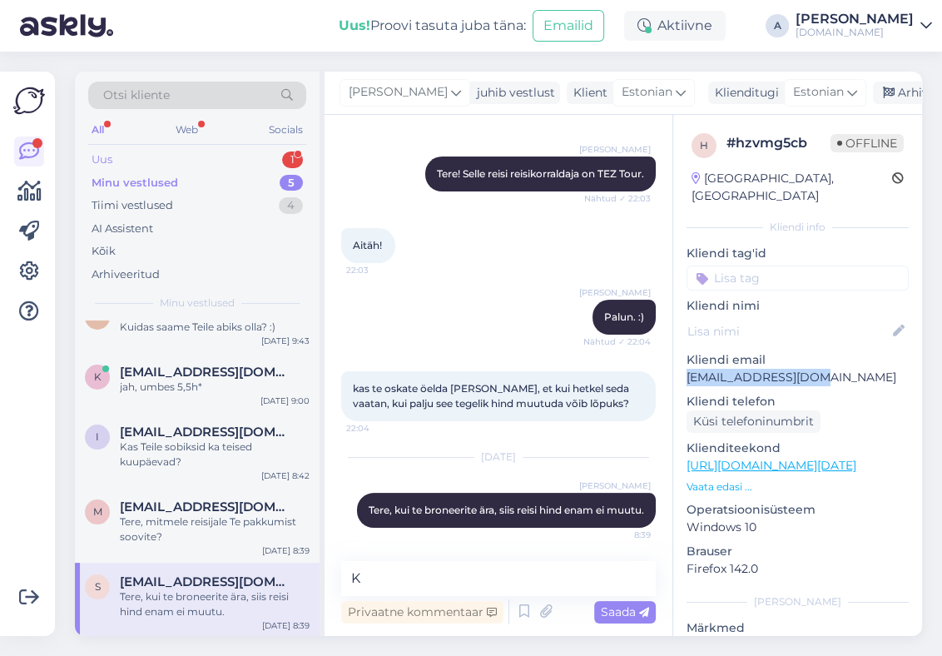
click at [283, 159] on div "1" at bounding box center [292, 159] width 21 height 17
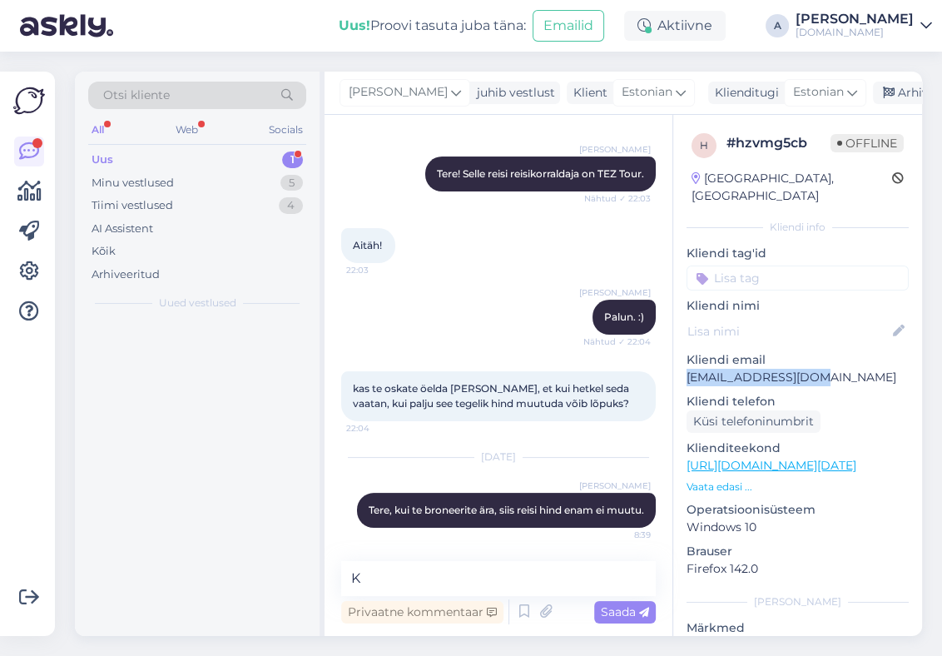
scroll to position [0, 0]
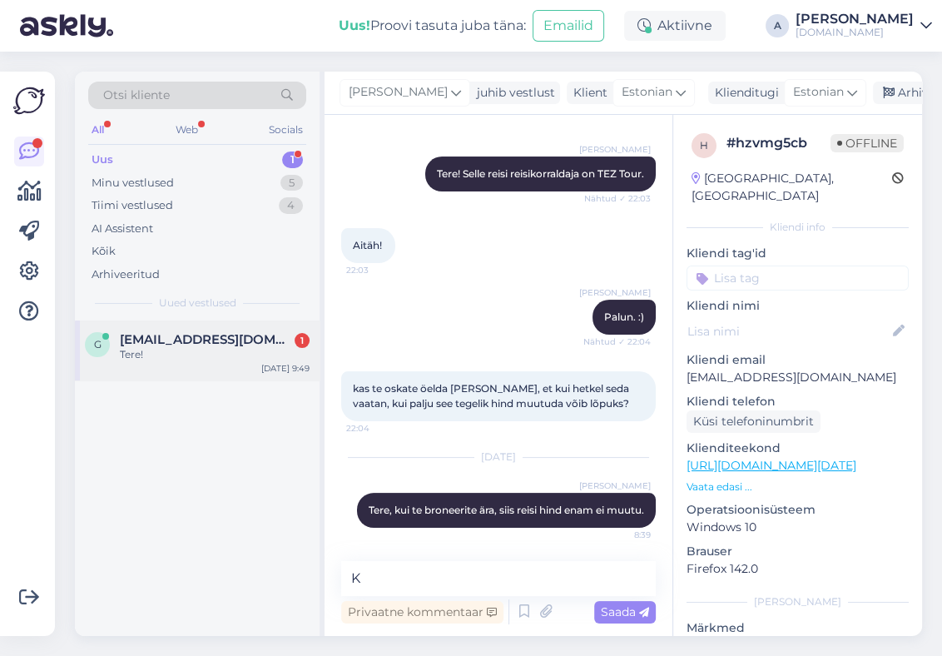
click at [266, 353] on div "Tere!" at bounding box center [215, 354] width 190 height 15
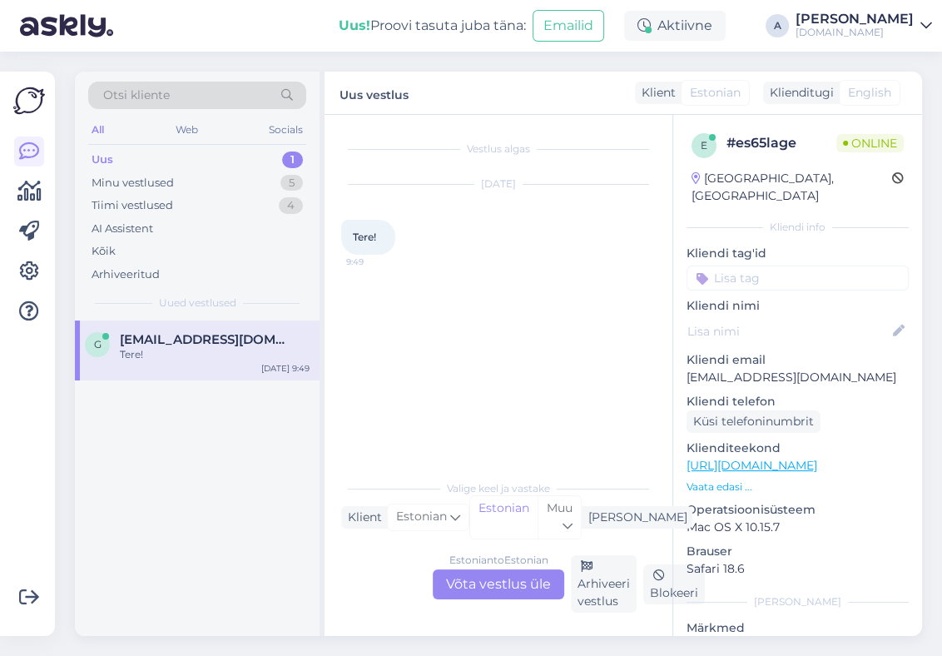
click at [483, 579] on div "Estonian to Estonian Võta vestlus üle" at bounding box center [498, 584] width 131 height 30
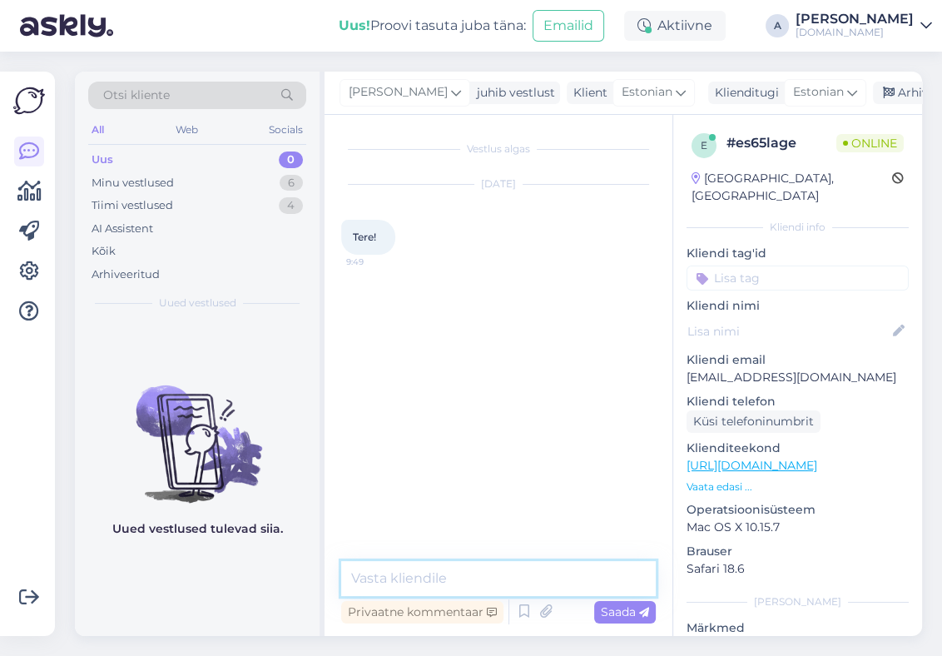
click at [446, 576] on textarea at bounding box center [498, 578] width 314 height 35
type textarea "Tere!"
click at [124, 176] on div "Minu vestlused" at bounding box center [133, 183] width 82 height 17
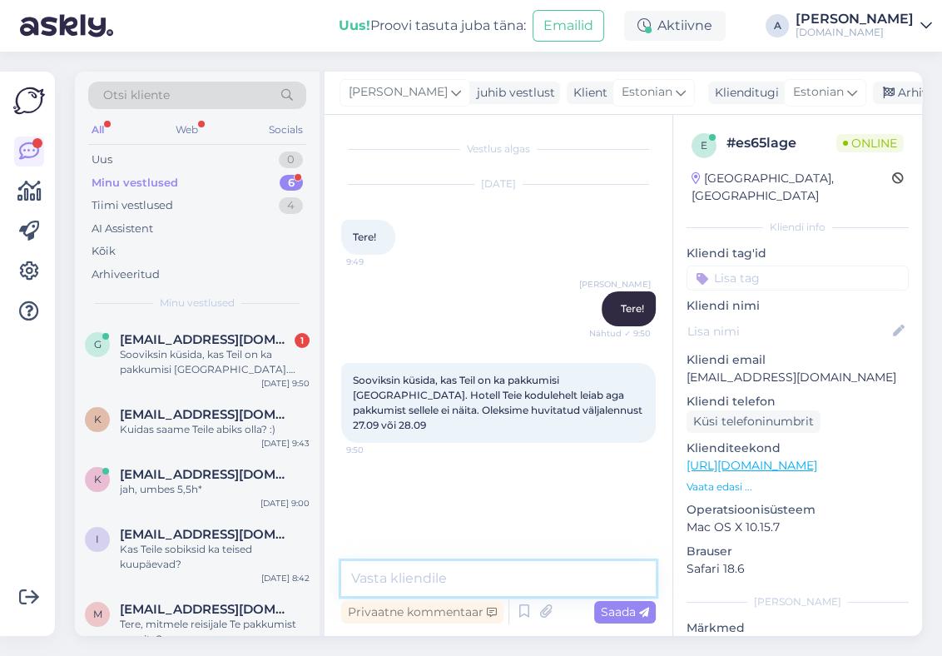
click at [526, 566] on textarea at bounding box center [498, 578] width 314 height 35
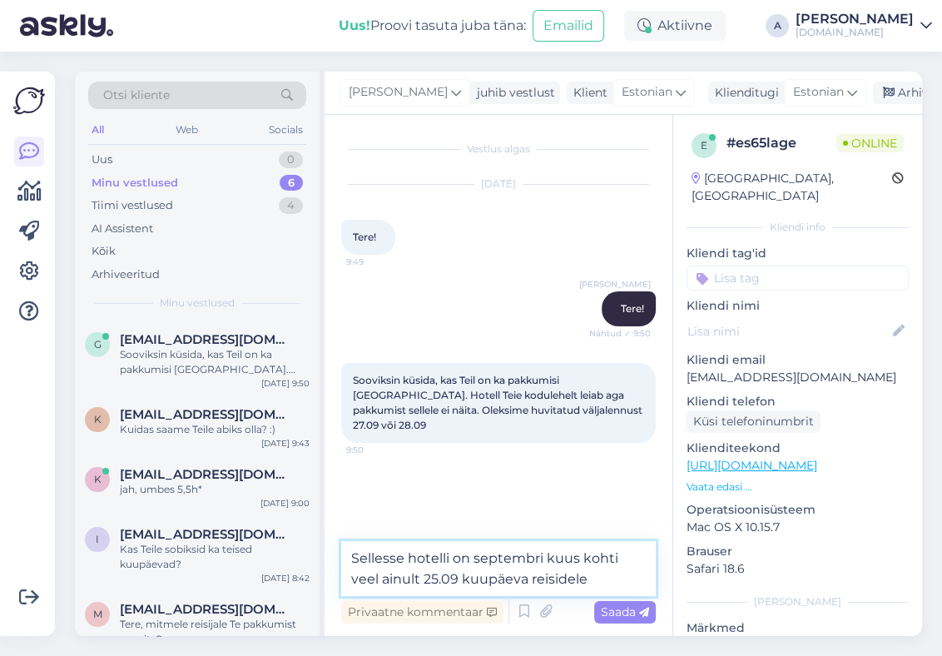
type textarea "Sellesse hotelli on septembri kuus kohti veel ainult 25.09 kuupäeva reisidele."
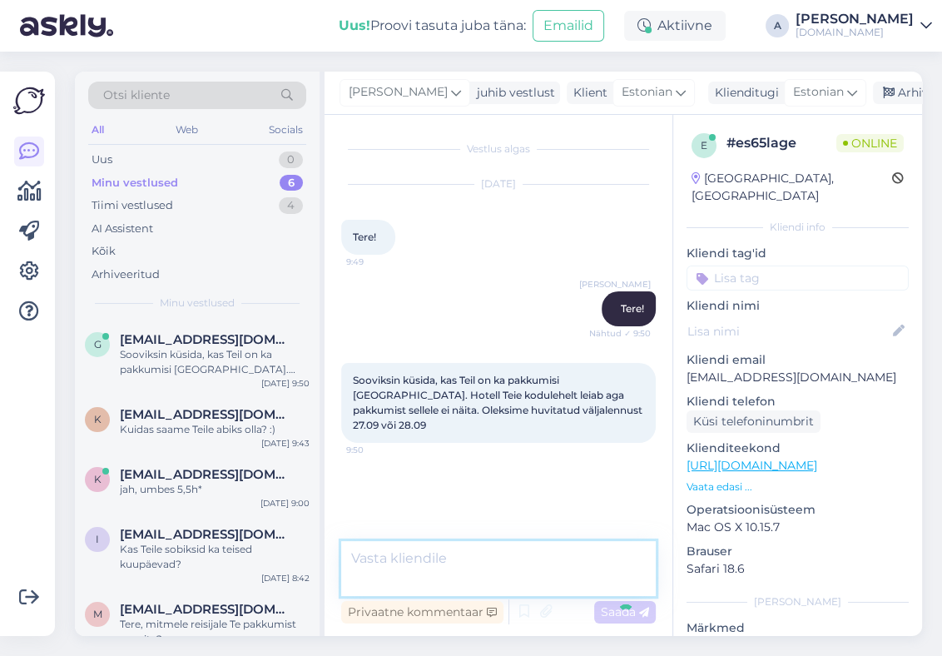
scroll to position [1, 0]
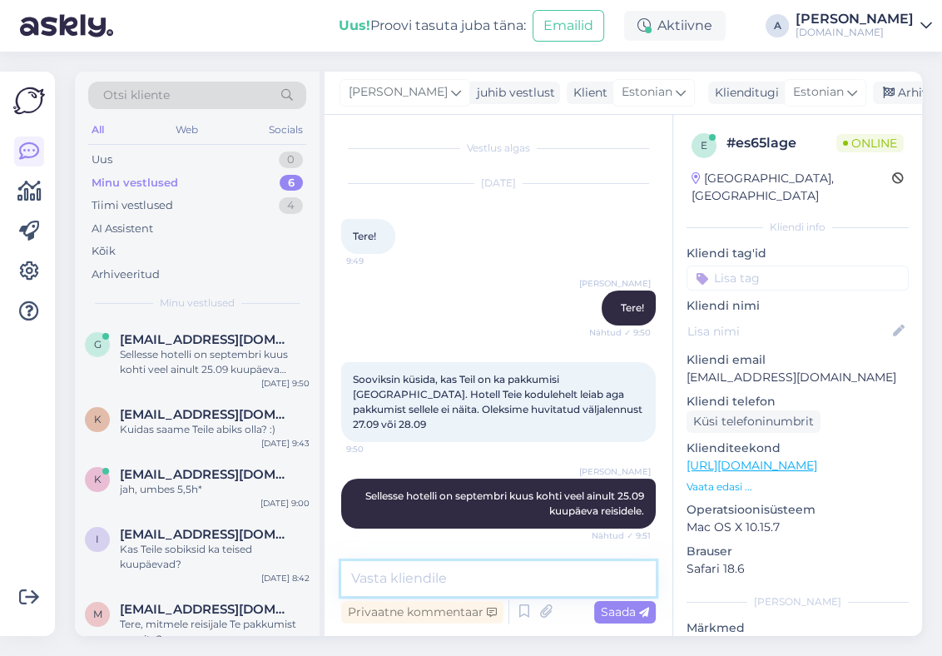
click at [521, 567] on textarea at bounding box center [498, 578] width 314 height 35
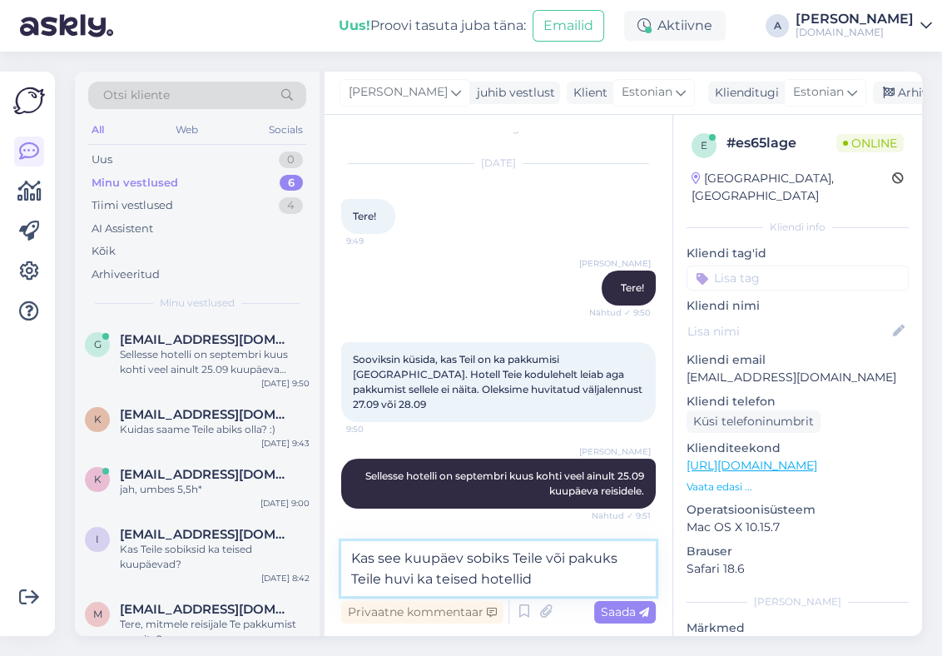
type textarea "Kas see kuupäev sobiks Teile või pakuks Teile huvi ka teised hotellid?"
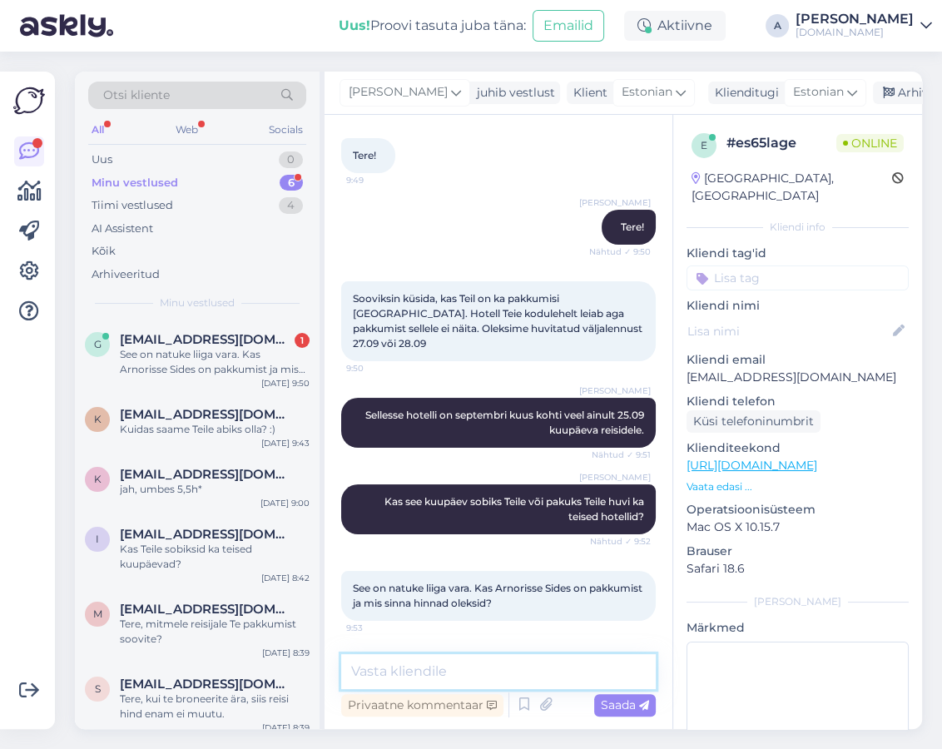
scroll to position [81, 0]
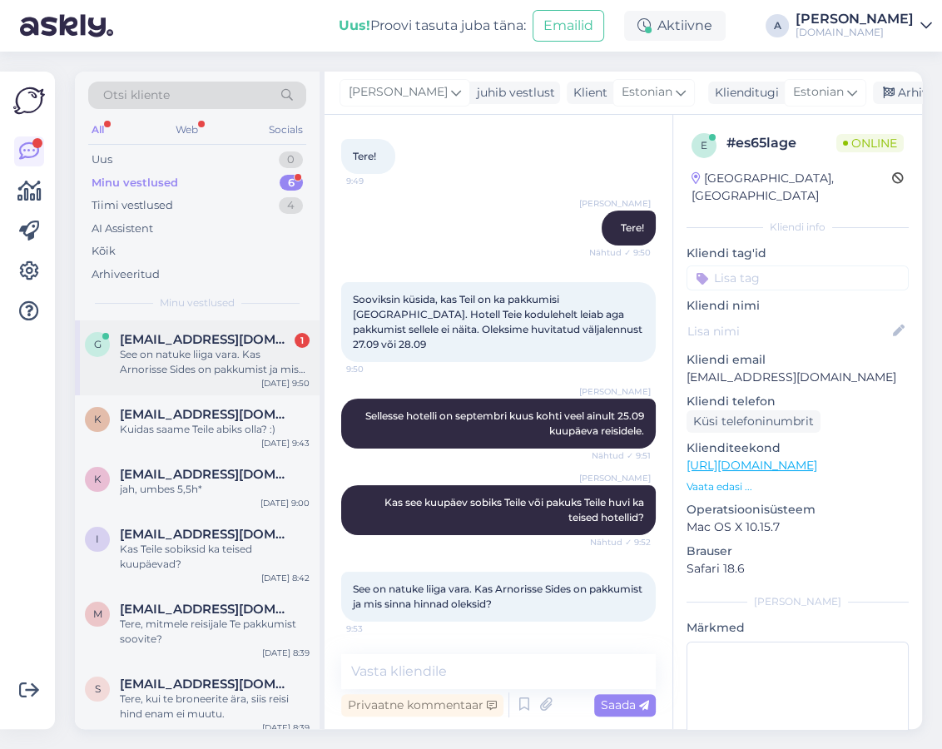
click at [233, 340] on span "[EMAIL_ADDRESS][DOMAIN_NAME]" at bounding box center [206, 339] width 173 height 15
drag, startPoint x: 839, startPoint y: 360, endPoint x: 636, endPoint y: 335, distance: 205.3
click at [680, 367] on div "e # es65lage Online [GEOGRAPHIC_DATA], [GEOGRAPHIC_DATA] Kliendi info Kliendi t…" at bounding box center [797, 465] width 249 height 701
copy p "[EMAIL_ADDRESS][DOMAIN_NAME]"
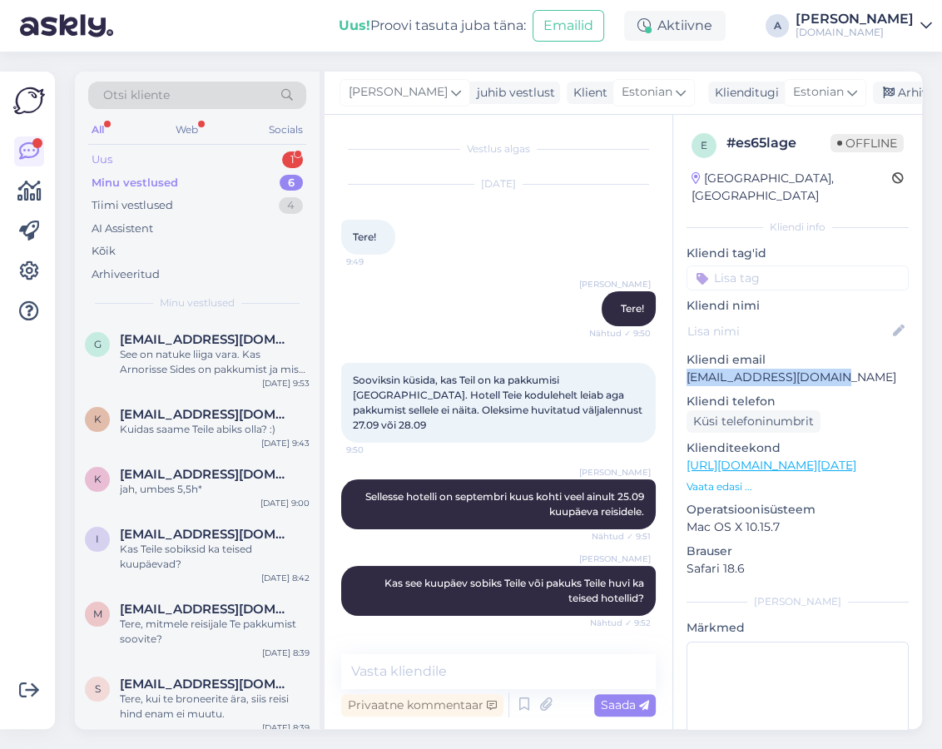
click at [276, 156] on div "Uus 1" at bounding box center [197, 159] width 218 height 23
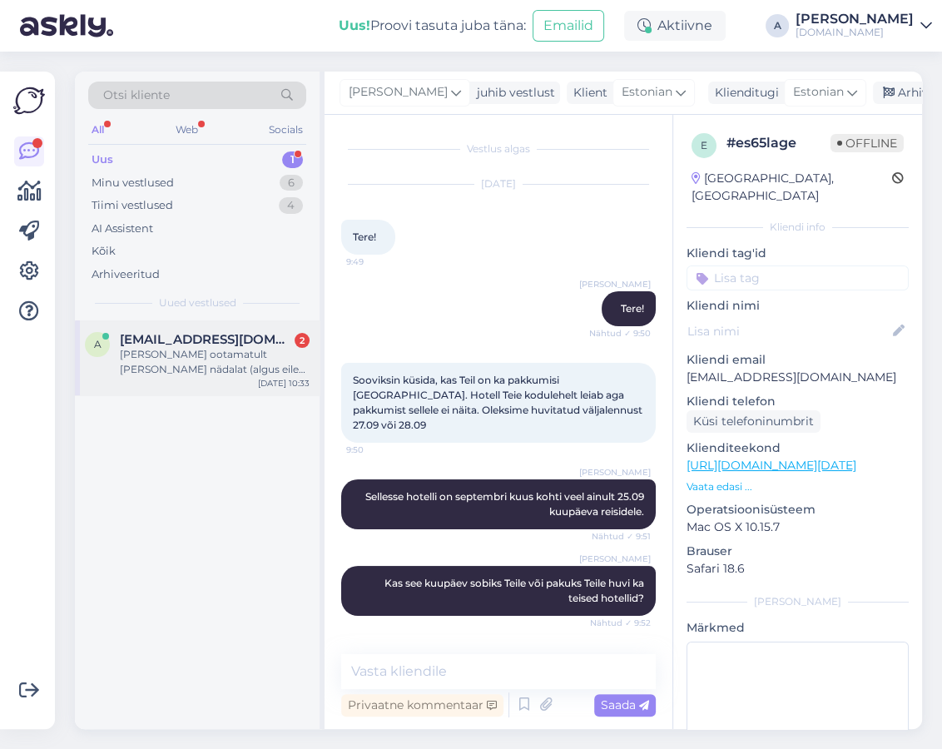
click at [255, 338] on span "[EMAIL_ADDRESS][DOMAIN_NAME]" at bounding box center [206, 339] width 173 height 15
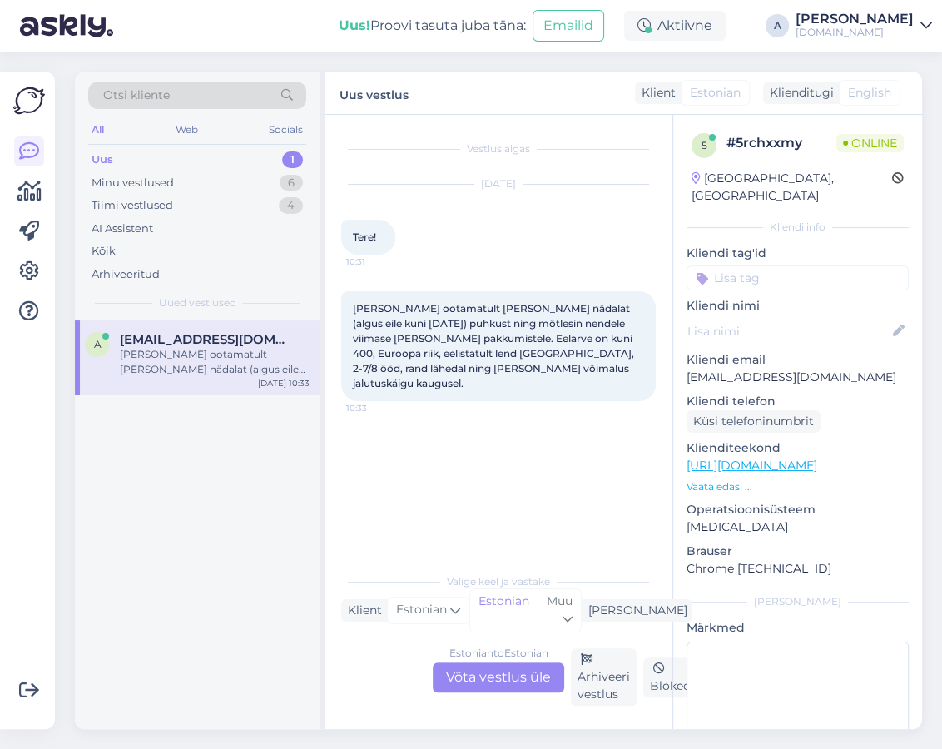
click at [537, 655] on div "Estonian to Estonian Võta vestlus üle" at bounding box center [498, 677] width 131 height 30
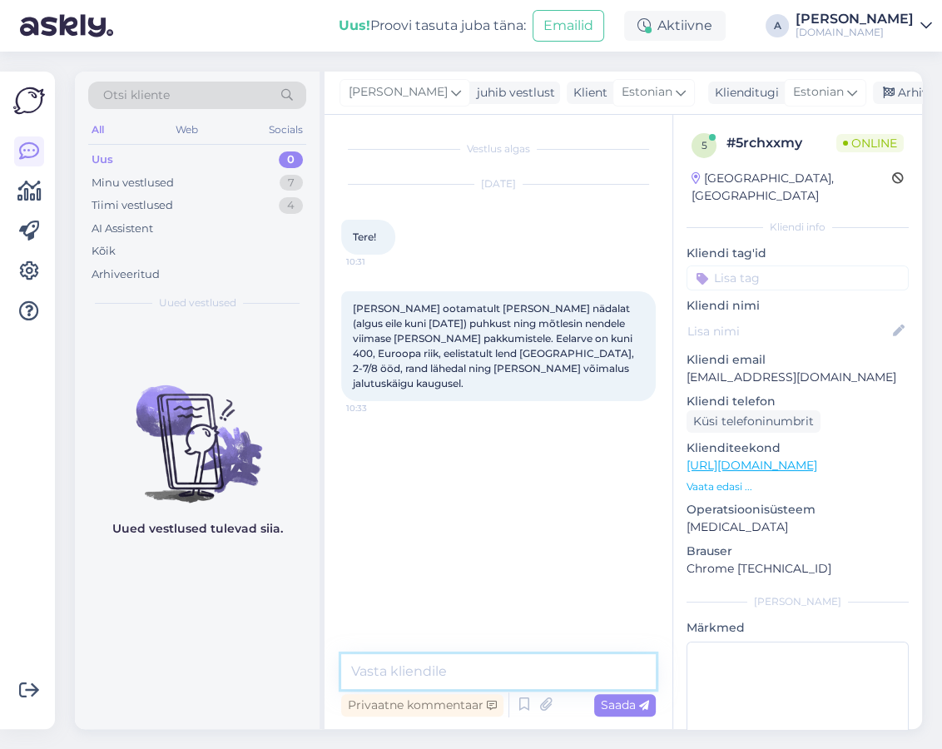
click at [531, 655] on textarea at bounding box center [498, 671] width 314 height 35
type textarea "Tere,"
type textarea "S"
type textarea "p"
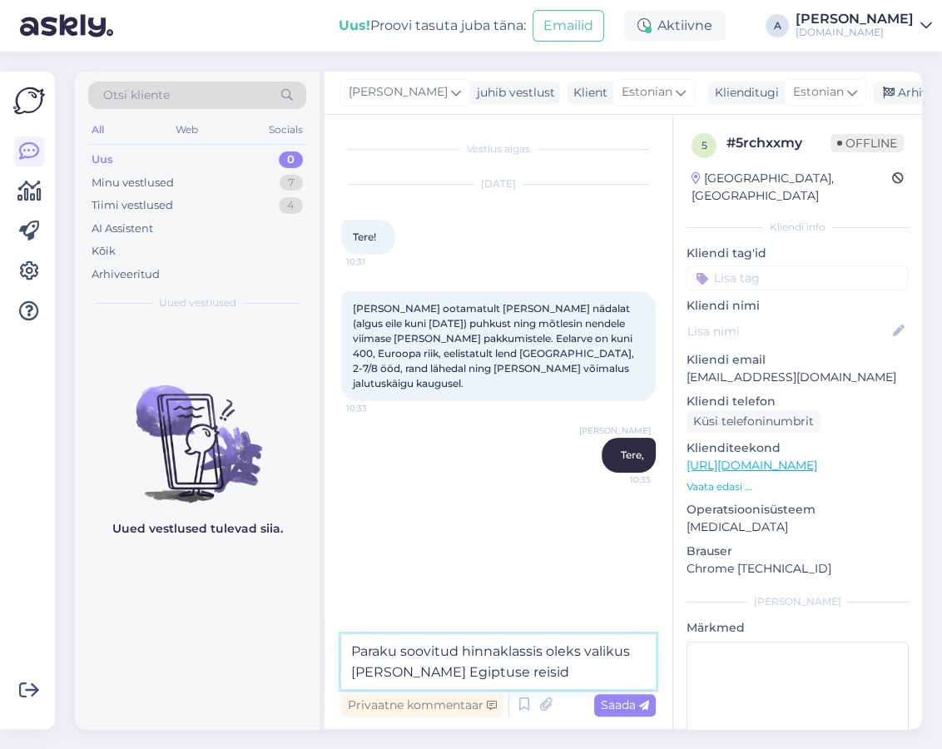
type textarea "Paraku soovitud hinnaklassis oleks valikus [PERSON_NAME] Egiptuse reisid."
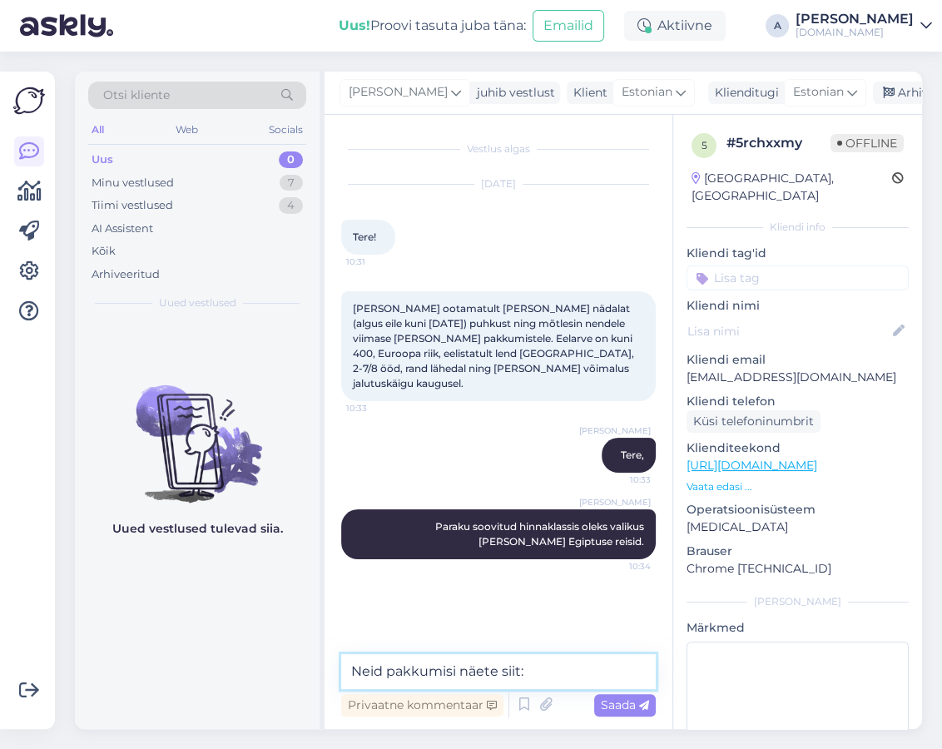
paste textarea "[URL][DOMAIN_NAME][DATE]"
type textarea "Neid pakkumisi näete siit: [URL][DOMAIN_NAME][DATE]"
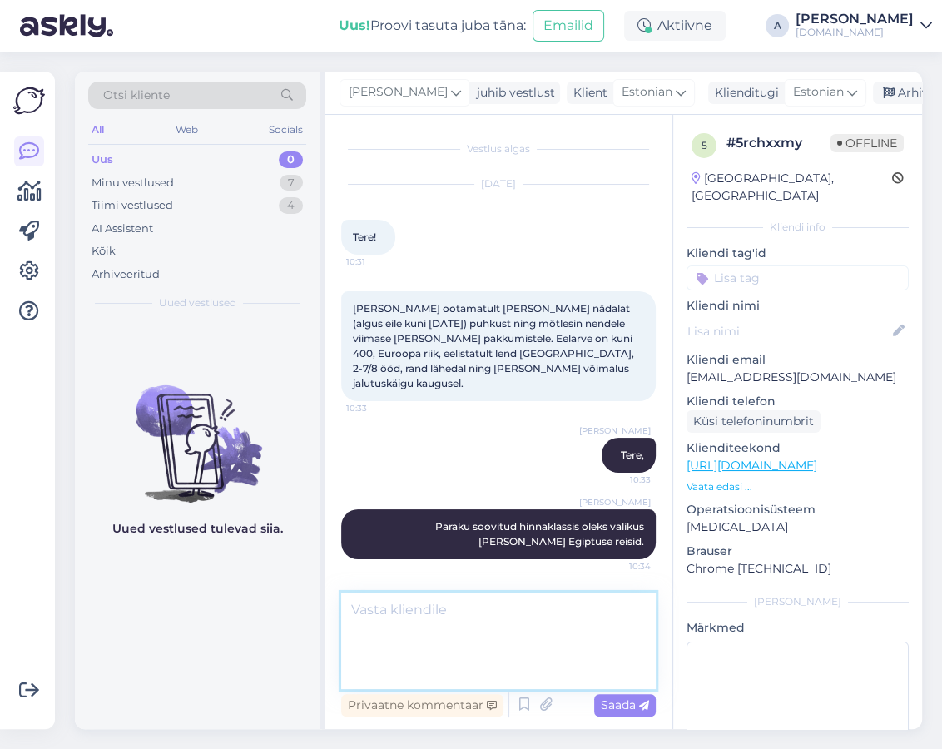
scroll to position [37, 0]
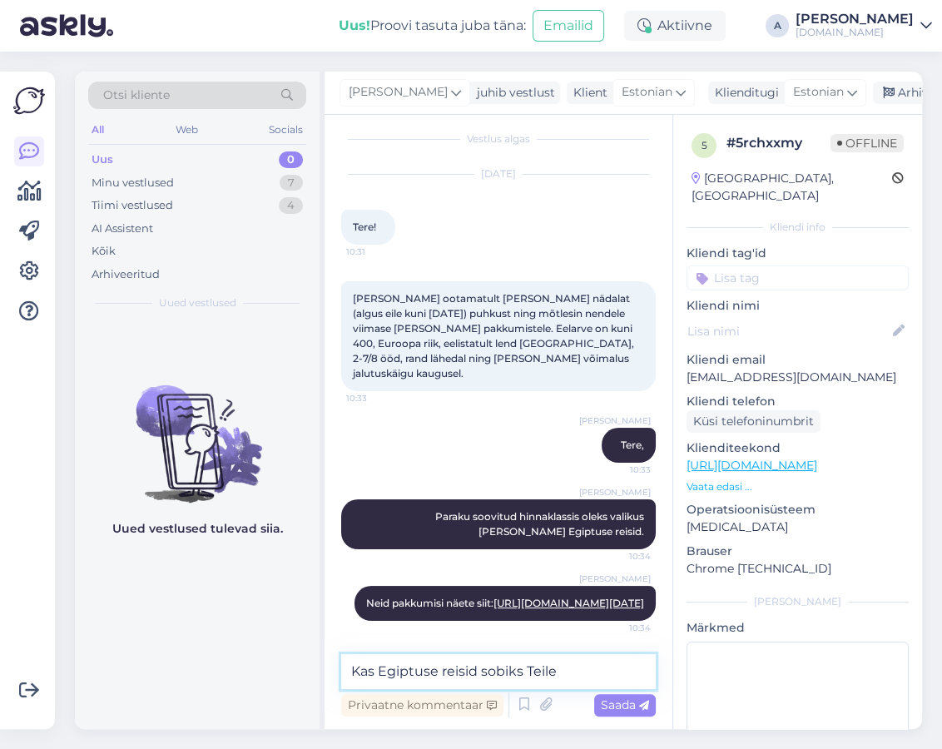
type textarea "Kas Egiptuse reisid sobiks Teile?"
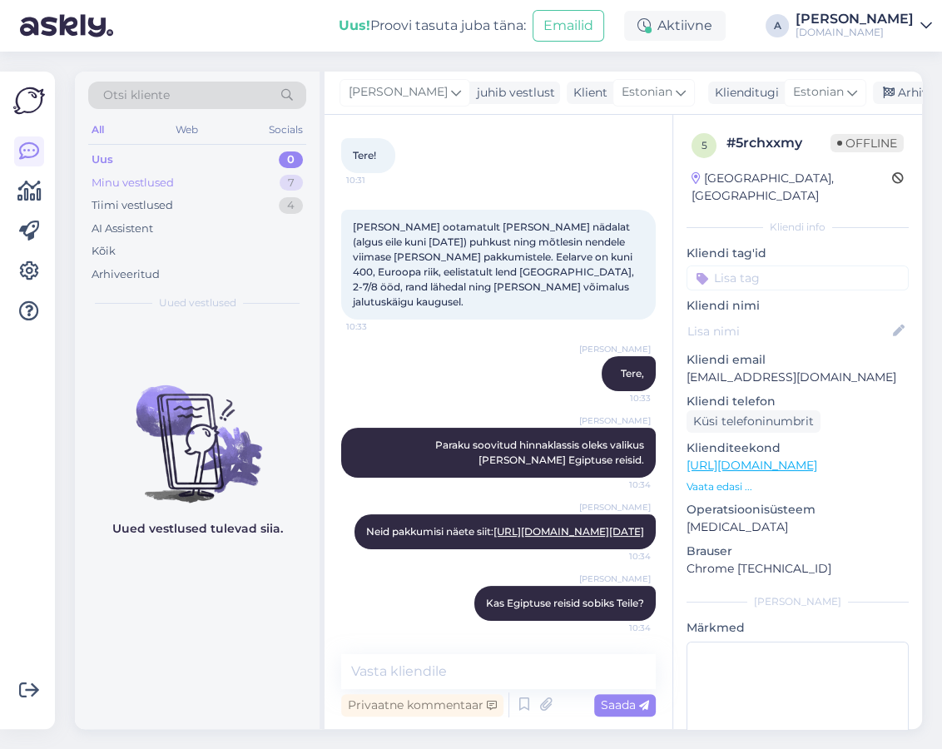
click at [131, 182] on div "Minu vestlused" at bounding box center [133, 183] width 82 height 17
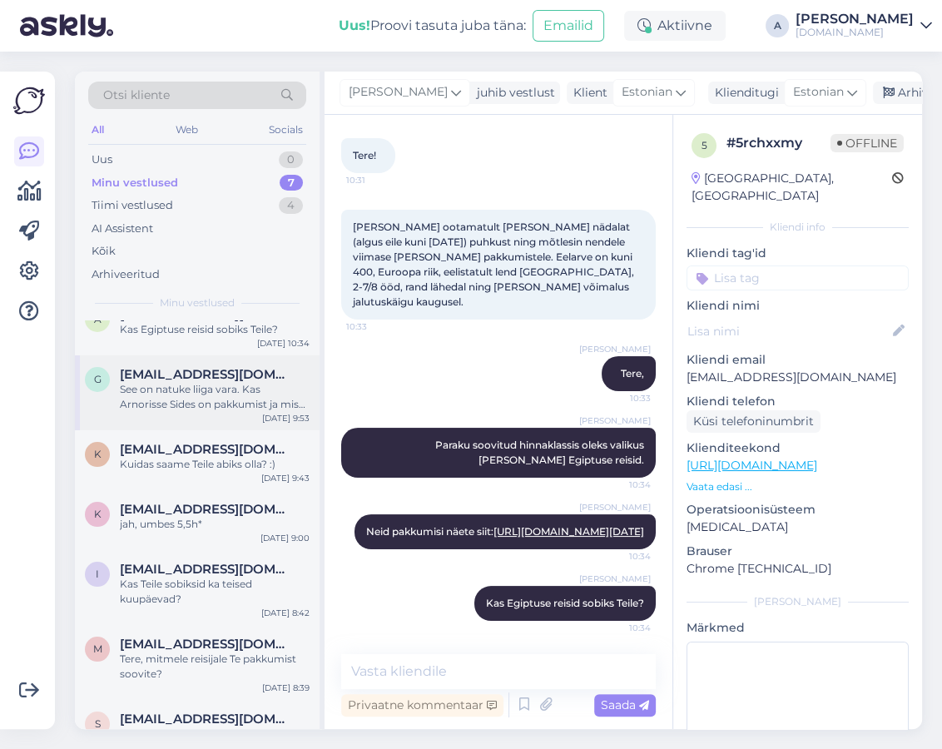
scroll to position [0, 0]
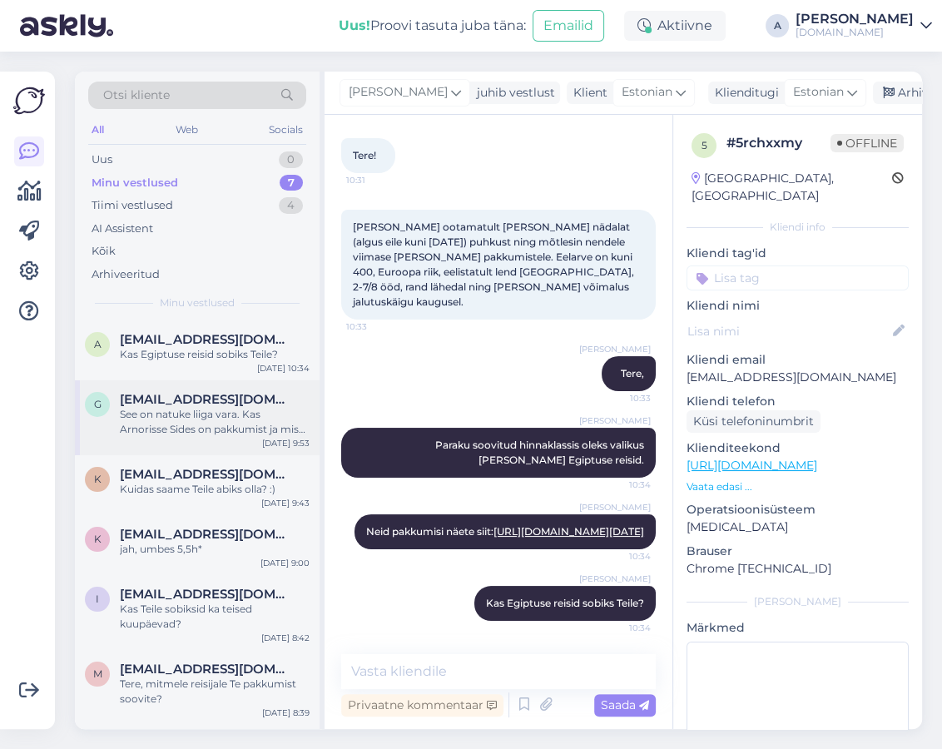
click at [263, 396] on span "[EMAIL_ADDRESS][DOMAIN_NAME]" at bounding box center [206, 399] width 173 height 15
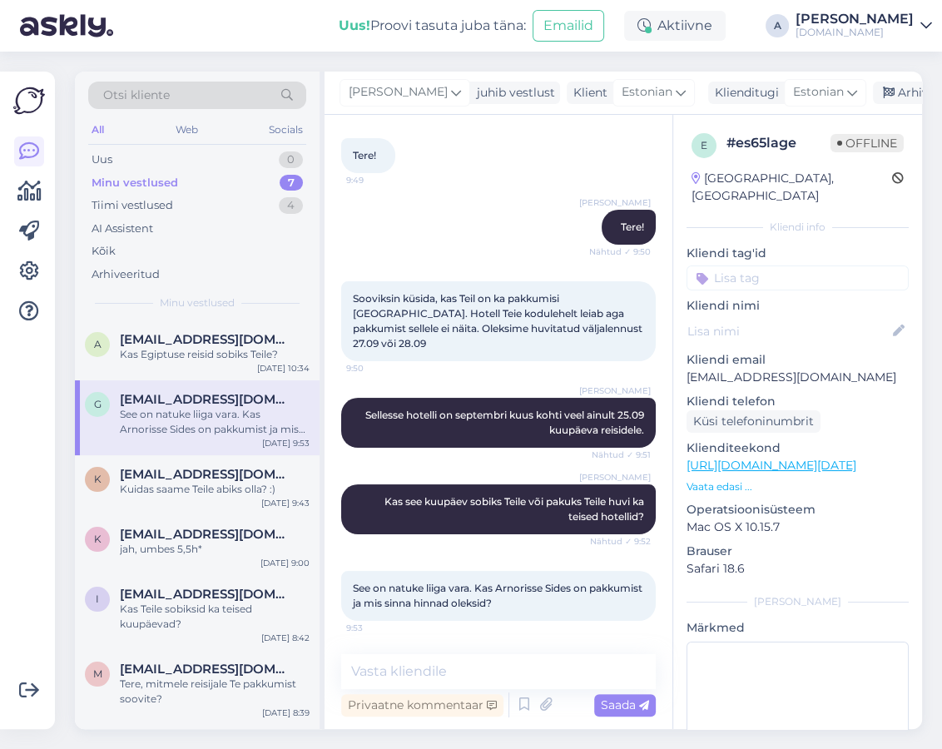
scroll to position [81, 0]
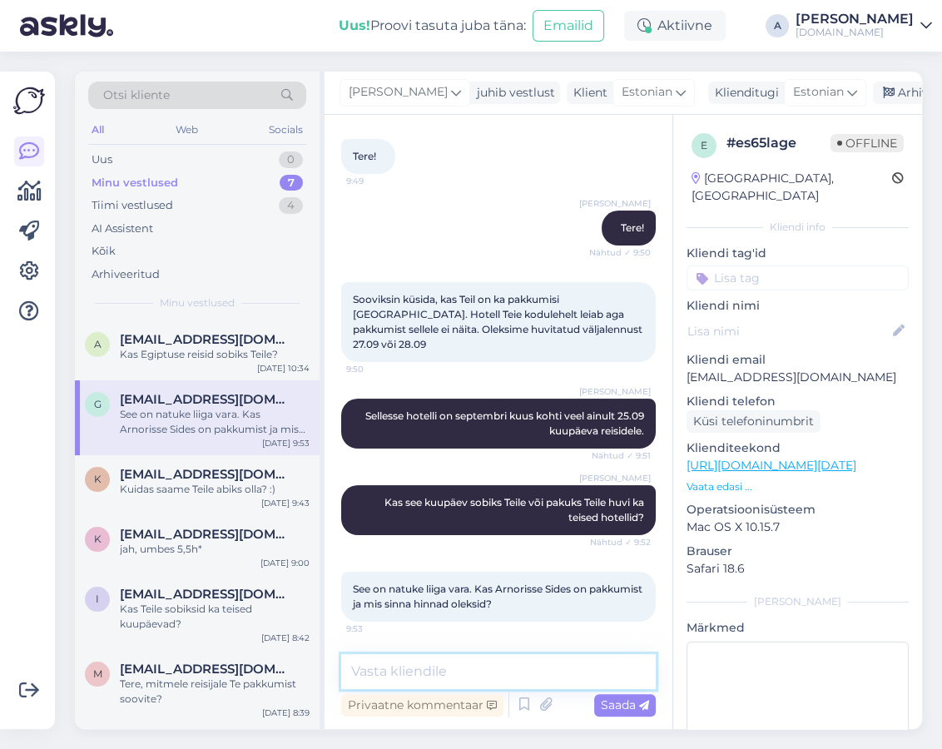
drag, startPoint x: 489, startPoint y: 671, endPoint x: 492, endPoint y: 661, distance: 11.1
click at [488, 655] on textarea at bounding box center [498, 671] width 314 height 35
type textarea "o"
type textarea "Kohe vaatan üle."
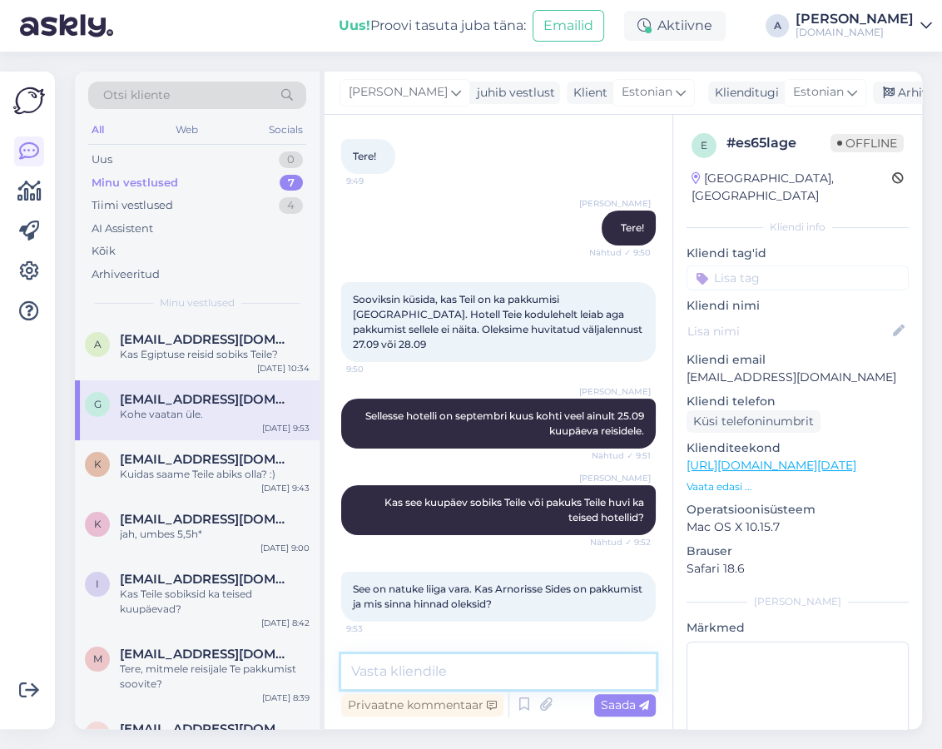
scroll to position [152, 0]
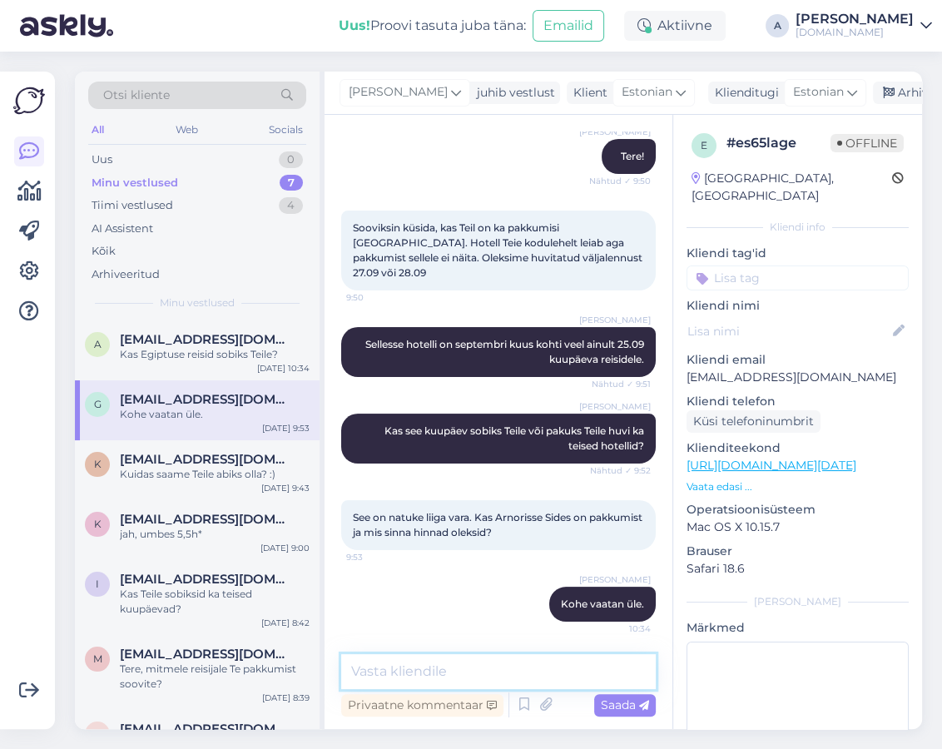
click at [476, 655] on textarea at bounding box center [498, 671] width 314 height 35
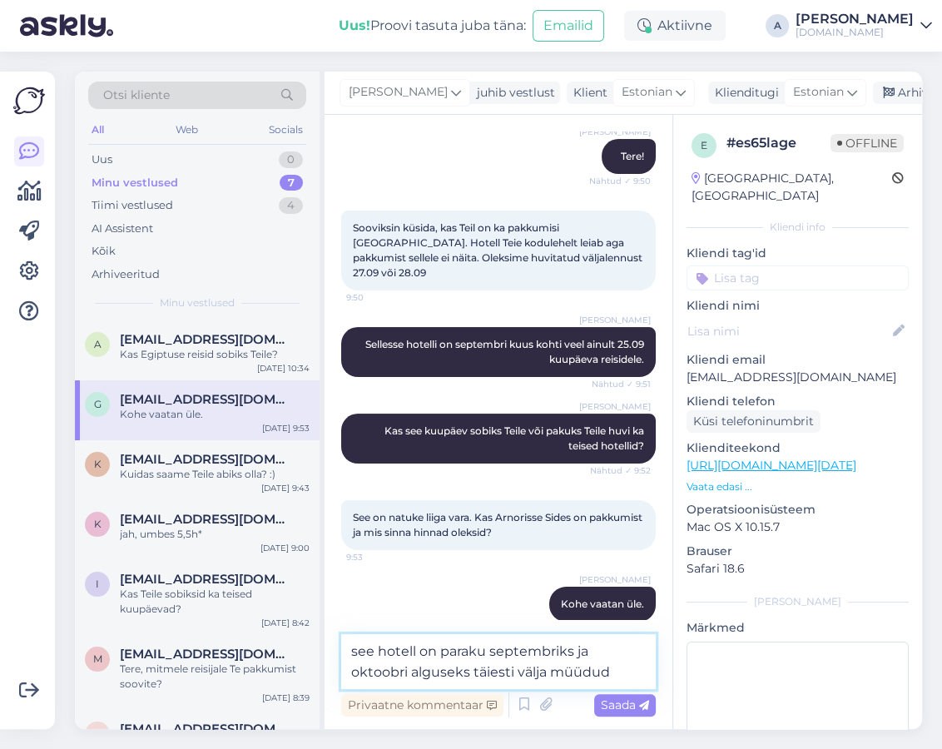
type textarea "see hotell on paraku septembriks ja oktoobri alguseks täiesti välja müüdud."
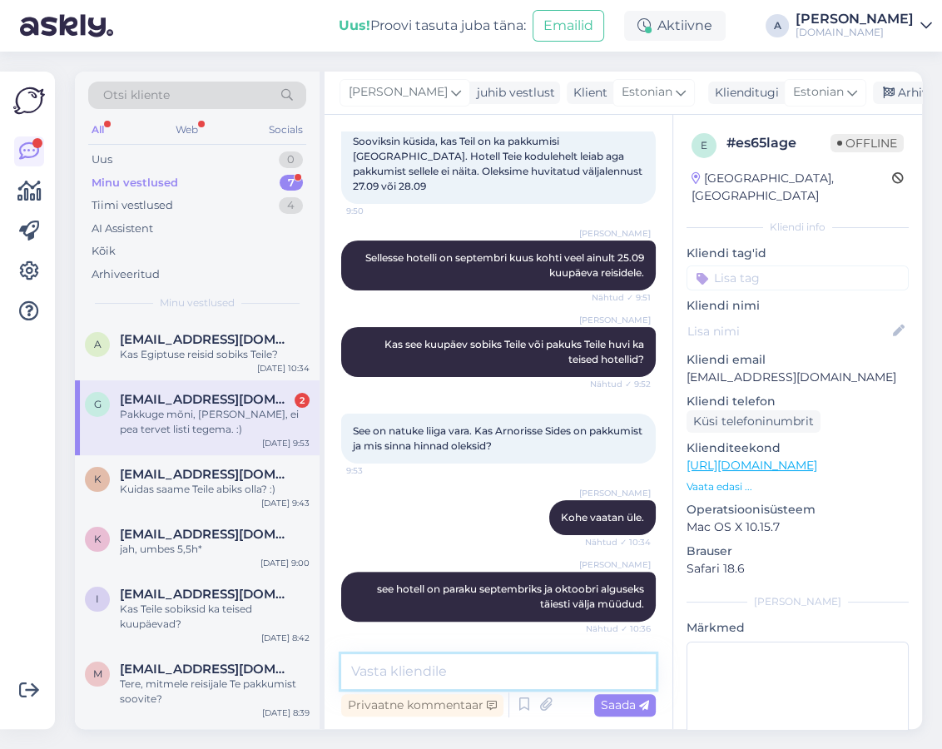
scroll to position [427, 0]
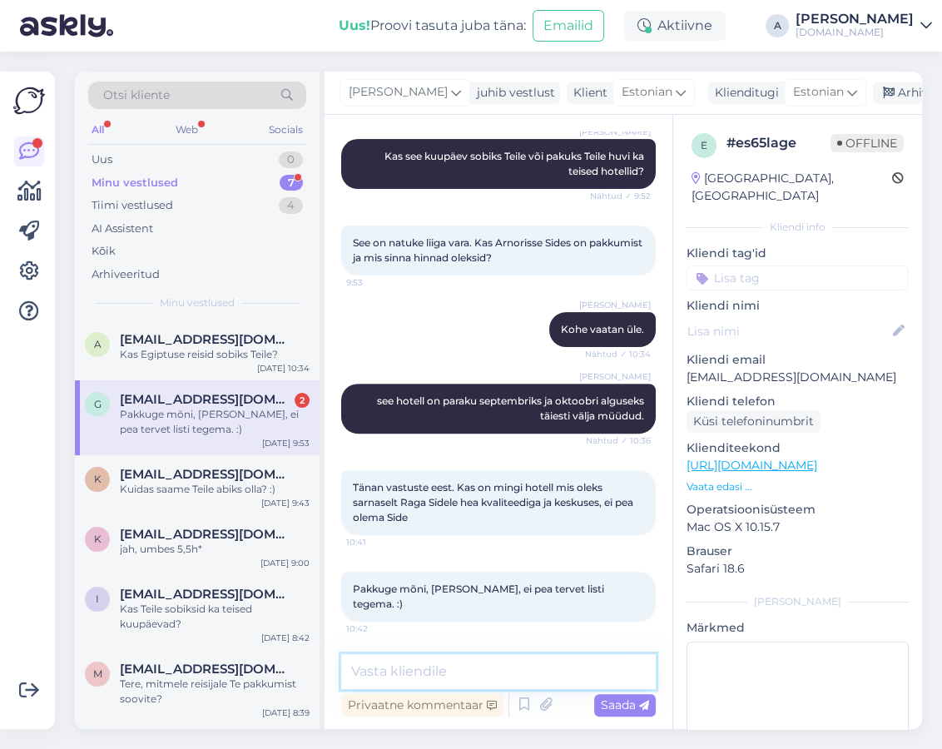
click at [526, 655] on textarea at bounding box center [498, 671] width 314 height 35
type textarea "M"
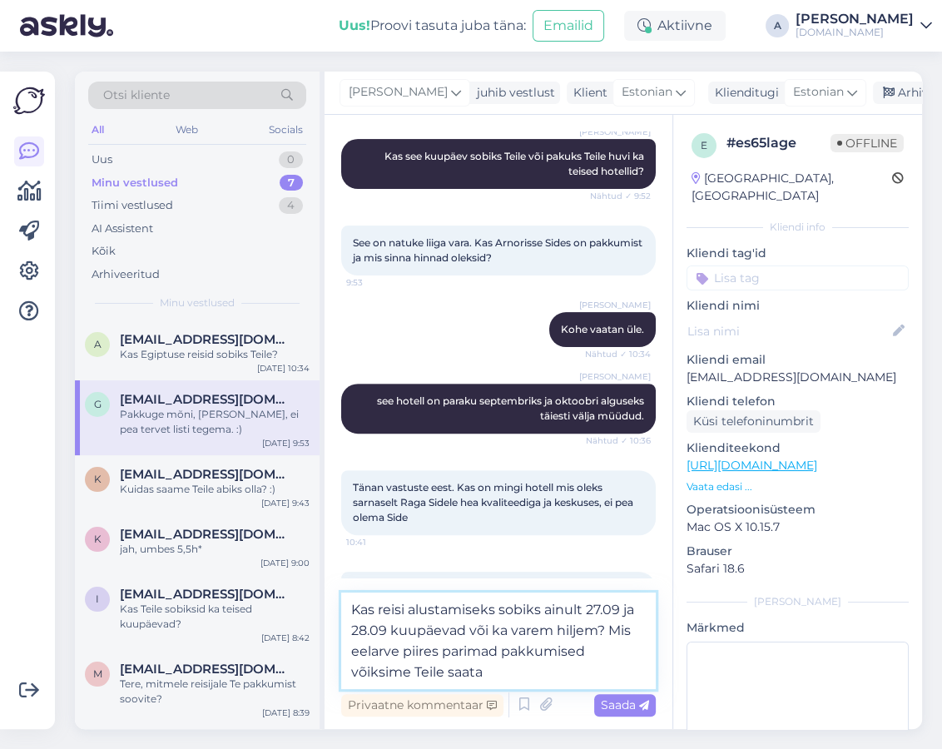
type textarea "Kas reisi alustamiseks sobiks ainult 27.09 ja 28.09 kuupäevad või ka varem hilj…"
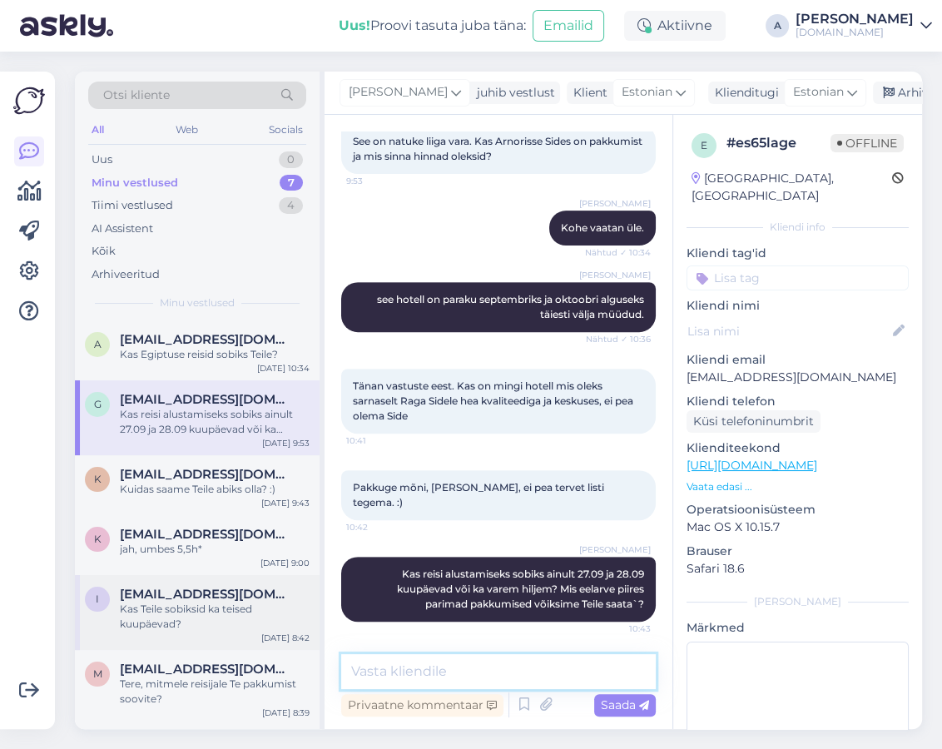
scroll to position [69, 0]
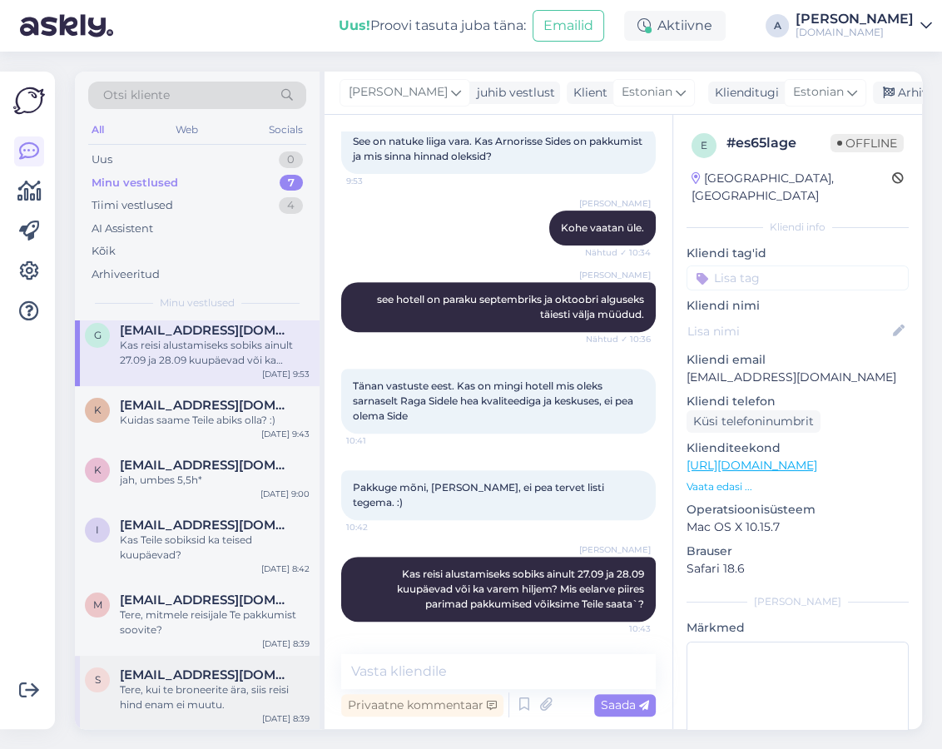
click at [226, 655] on div "Tere, kui te broneerite ära, siis reisi hind enam ei muutu." at bounding box center [215, 697] width 190 height 30
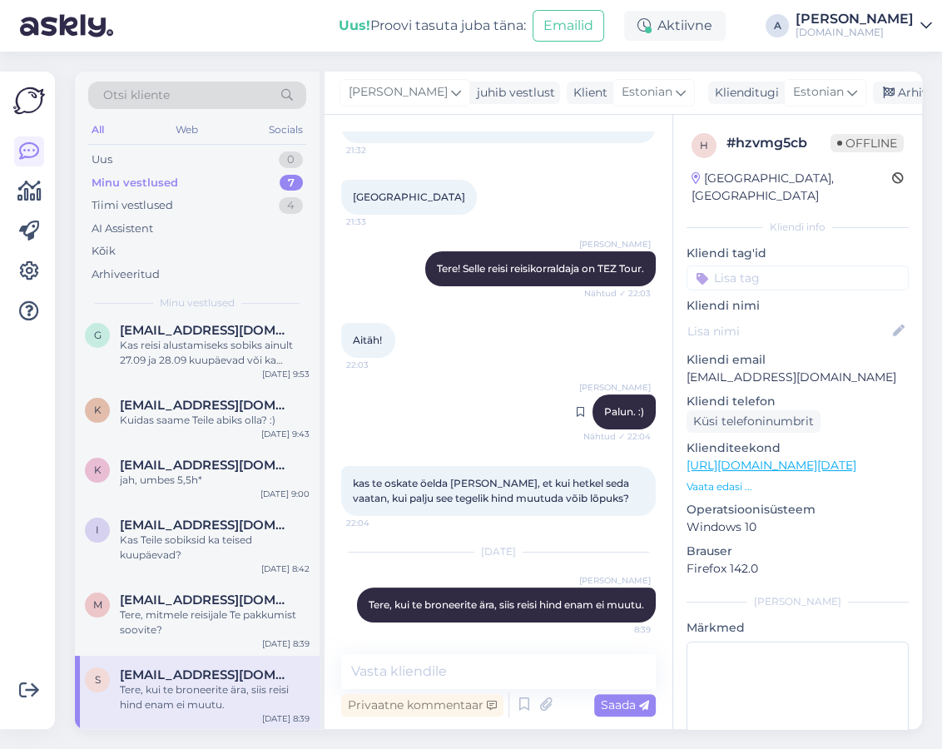
scroll to position [157, 0]
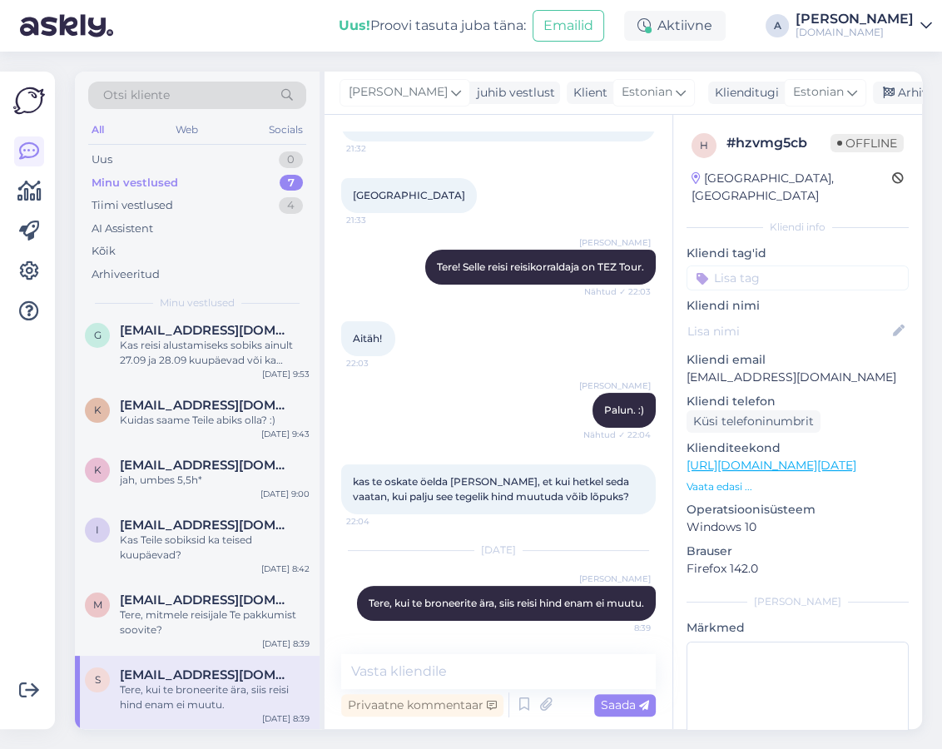
click at [781, 458] on link "[URL][DOMAIN_NAME][DATE]" at bounding box center [771, 465] width 170 height 15
click at [748, 479] on p "Vaata edasi ..." at bounding box center [797, 486] width 222 height 15
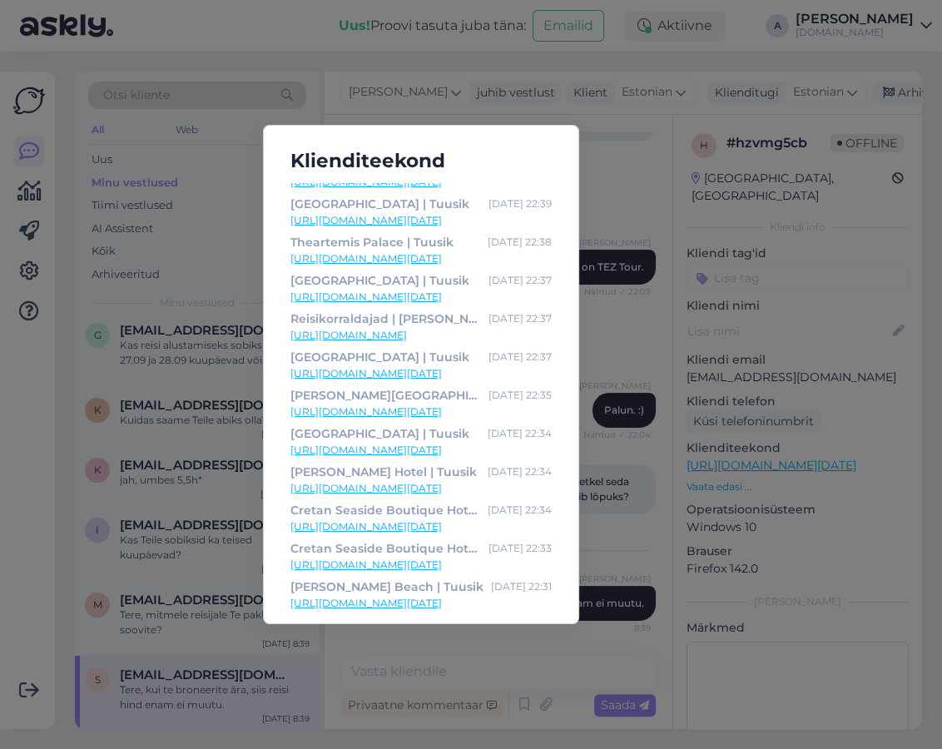
scroll to position [529, 0]
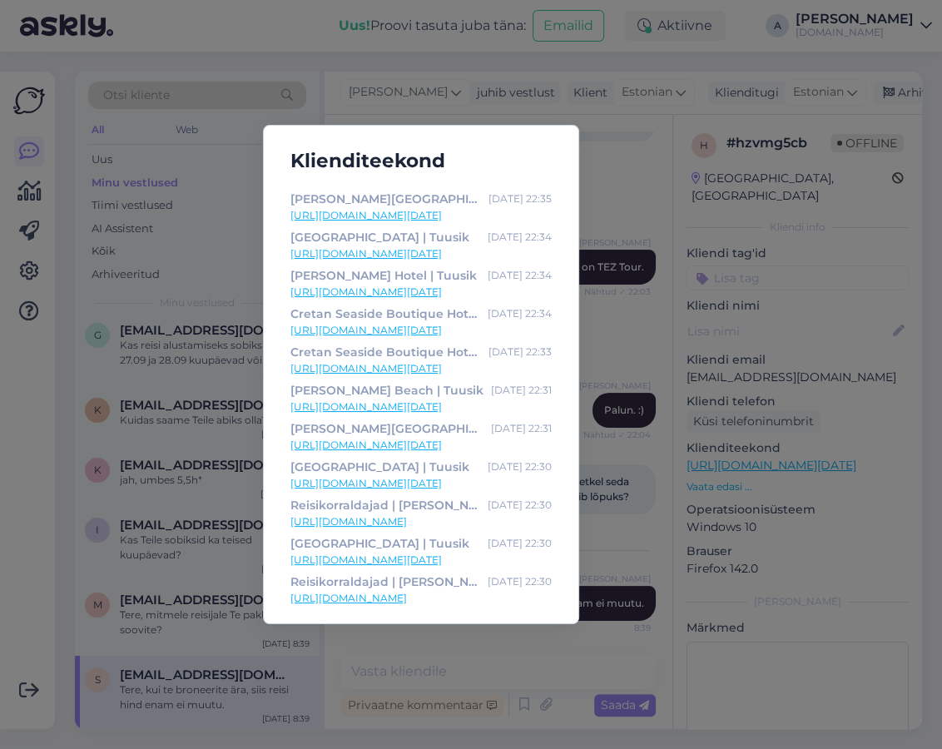
click at [640, 137] on div "Klienditeekond [GEOGRAPHIC_DATA] | Tuusik [DATE] 23:25 [URL][DOMAIN_NAME][DATE]…" at bounding box center [471, 374] width 942 height 749
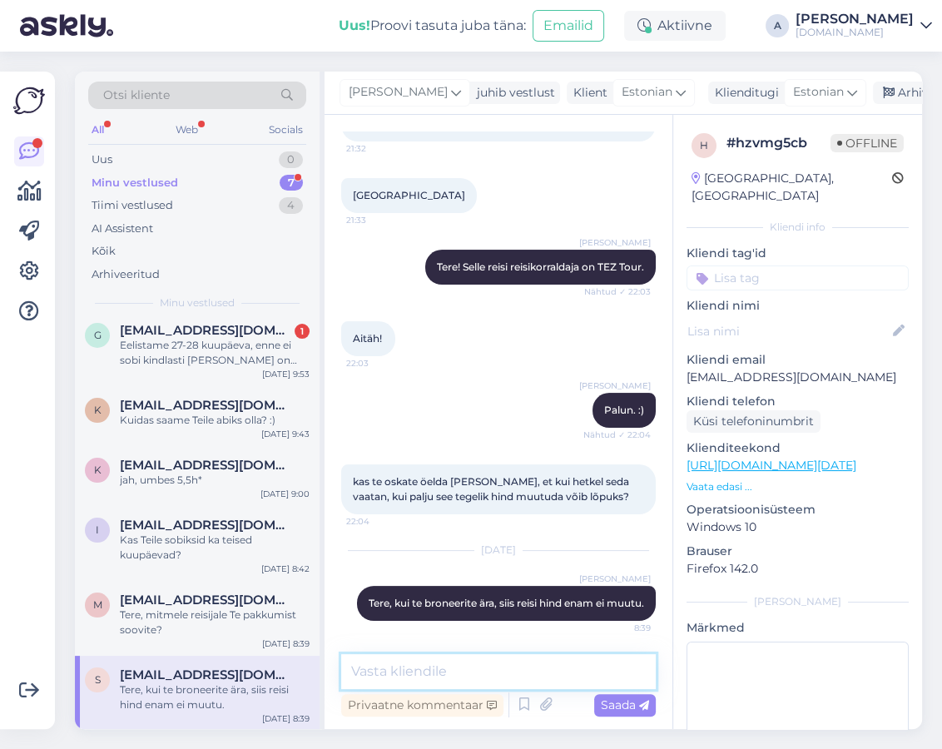
click at [520, 655] on textarea at bounding box center [498, 671] width 314 height 35
type textarea "Saatsin Teile info ka emailile :)"
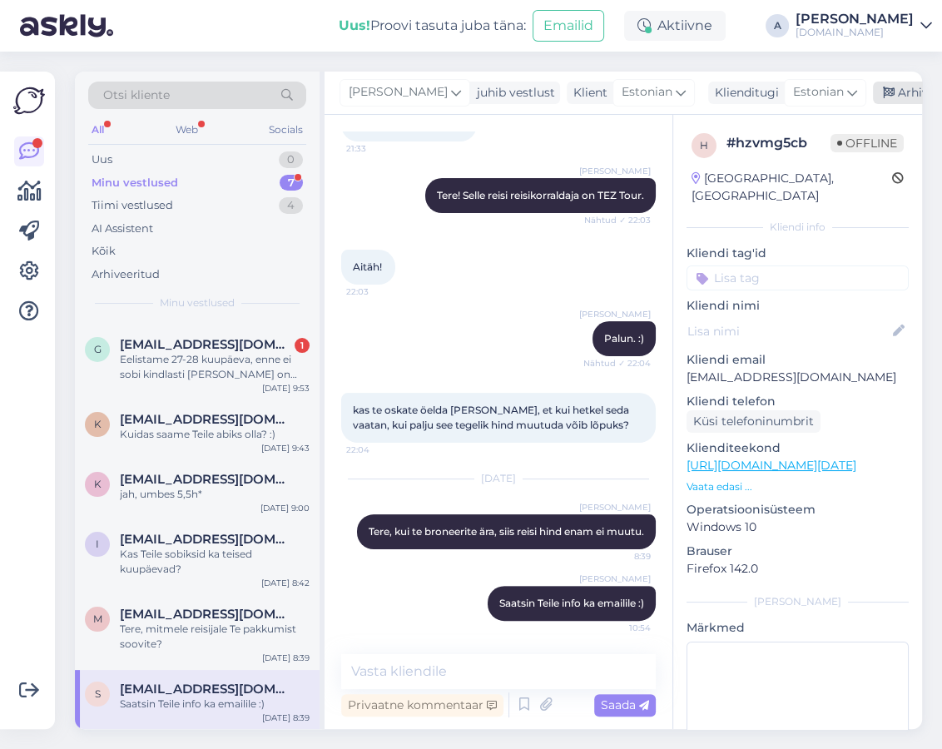
click at [896, 91] on div "Arhiveeri vestlus" at bounding box center [937, 93] width 128 height 22
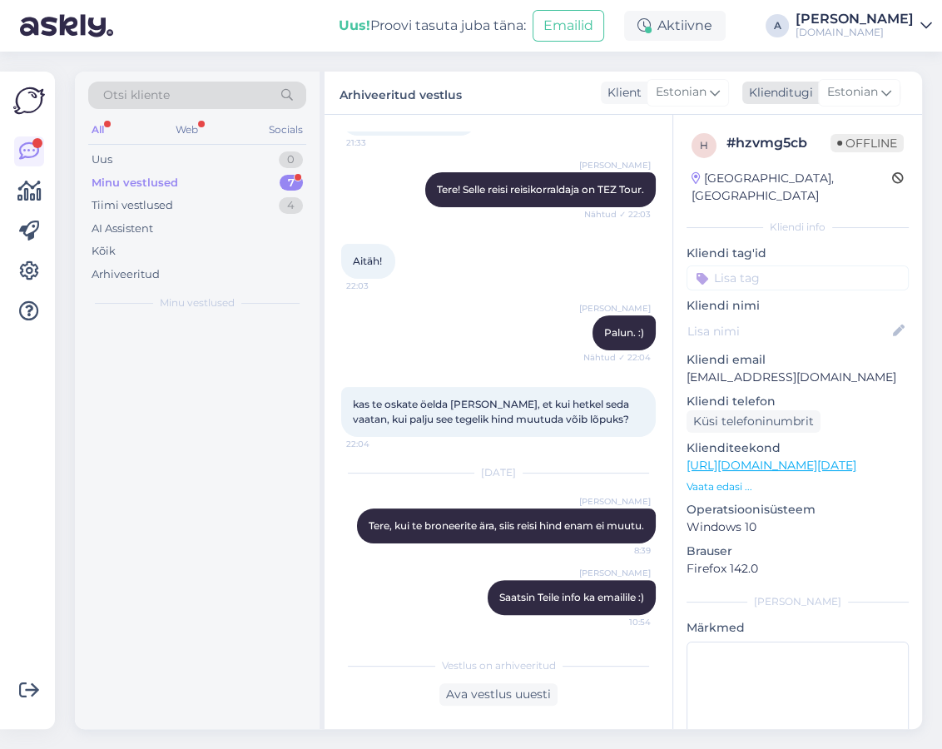
scroll to position [0, 0]
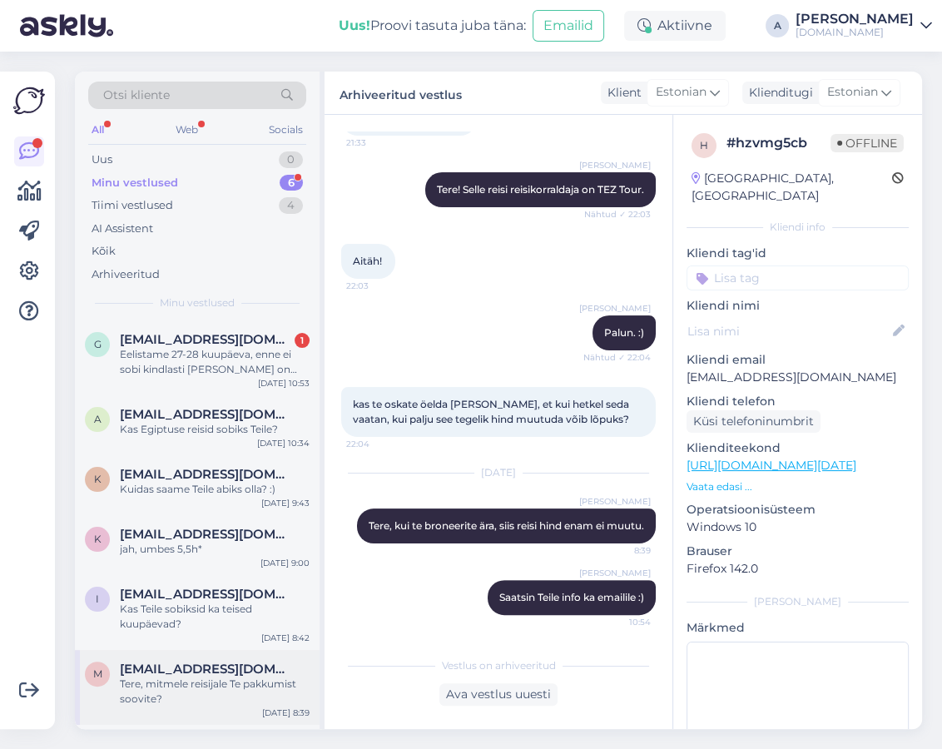
click at [232, 655] on span "[EMAIL_ADDRESS][DOMAIN_NAME]" at bounding box center [206, 668] width 173 height 15
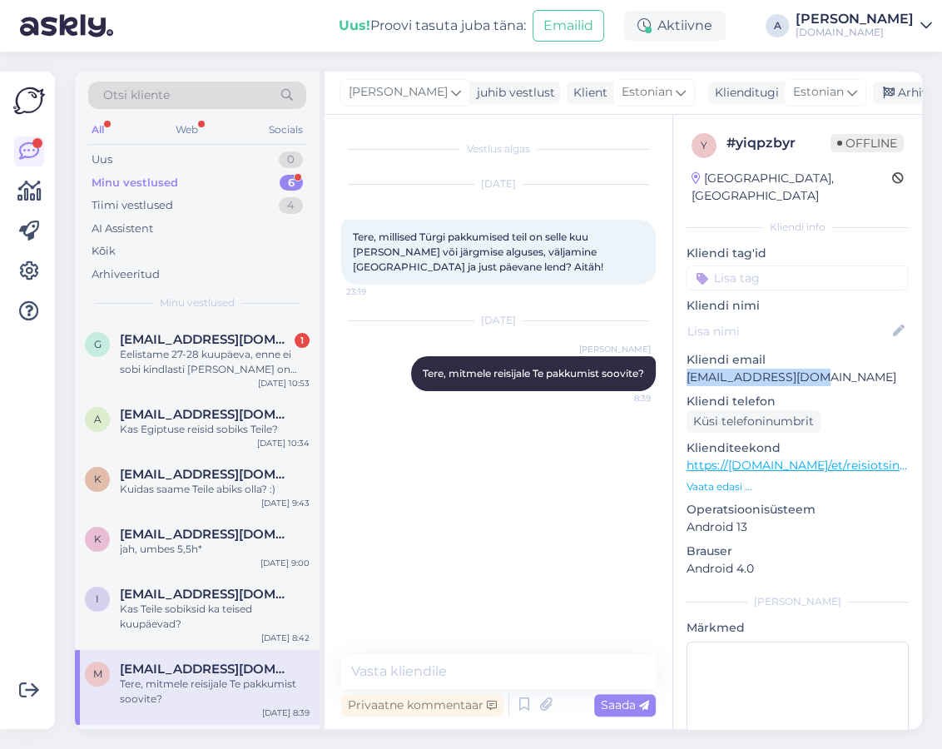
copy p "[EMAIL_ADDRESS][DOMAIN_NAME]"
drag, startPoint x: 762, startPoint y: 360, endPoint x: 679, endPoint y: 359, distance: 83.2
click at [679, 359] on div "y # yiqpzbyr Offline [GEOGRAPHIC_DATA], [GEOGRAPHIC_DATA] info Kliendi tag'id K…" at bounding box center [797, 465] width 249 height 701
click at [258, 159] on div "Uus 1" at bounding box center [197, 159] width 218 height 23
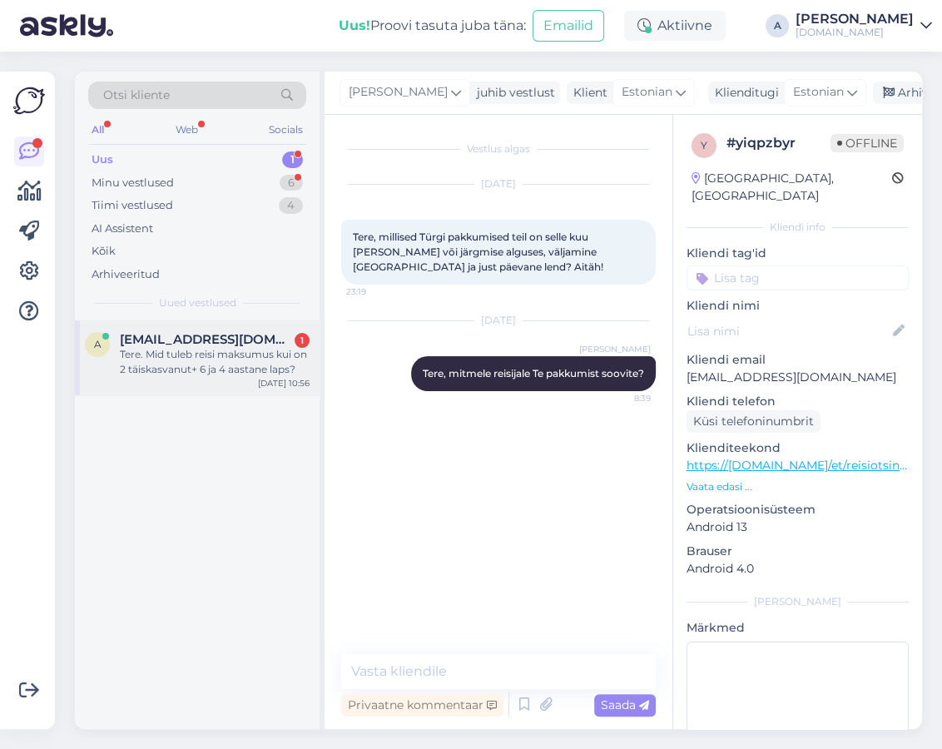
click at [248, 343] on span "[EMAIL_ADDRESS][DOMAIN_NAME]" at bounding box center [206, 339] width 173 height 15
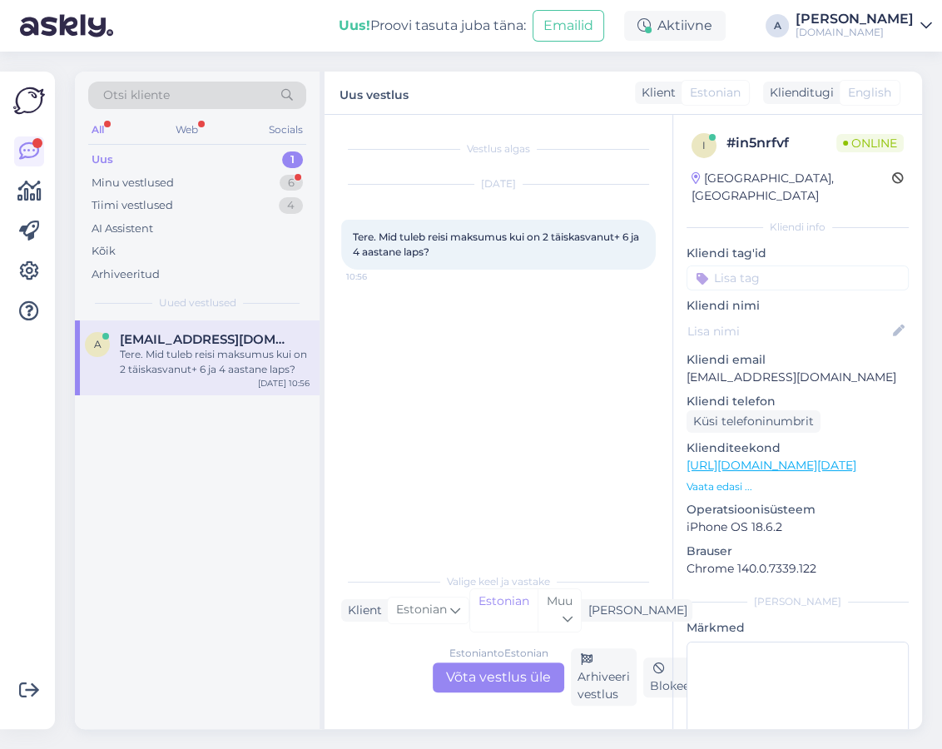
click at [459, 655] on div "Estonian to Estonian Võta vestlus üle" at bounding box center [498, 677] width 131 height 30
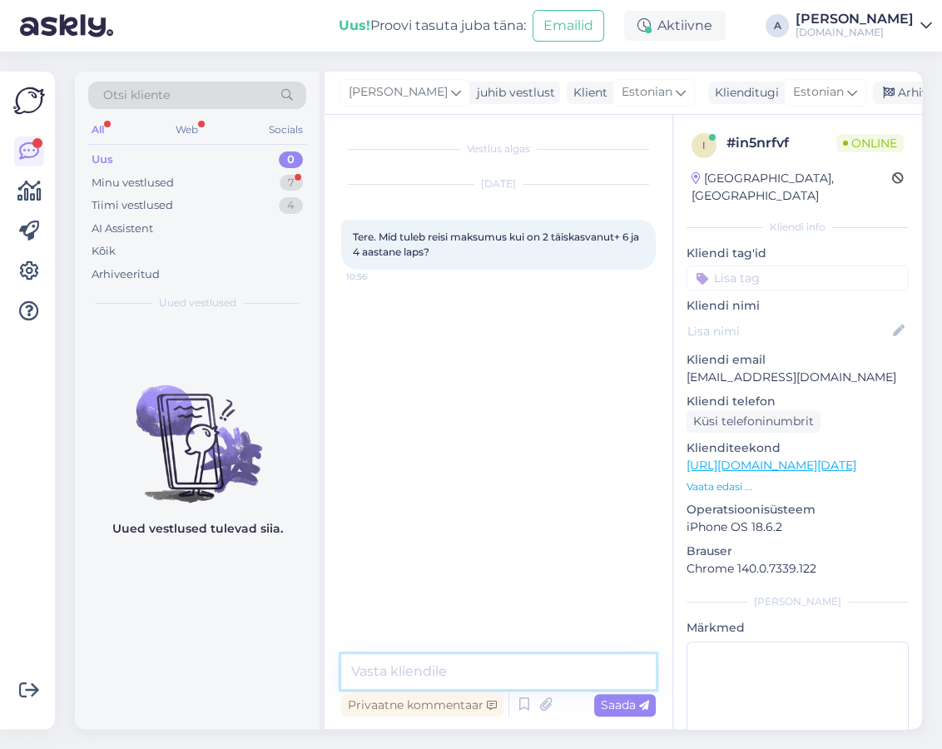
click at [457, 655] on textarea at bounding box center [498, 671] width 314 height 35
type textarea "Tere, millise reis Teile huvi pakuks?"
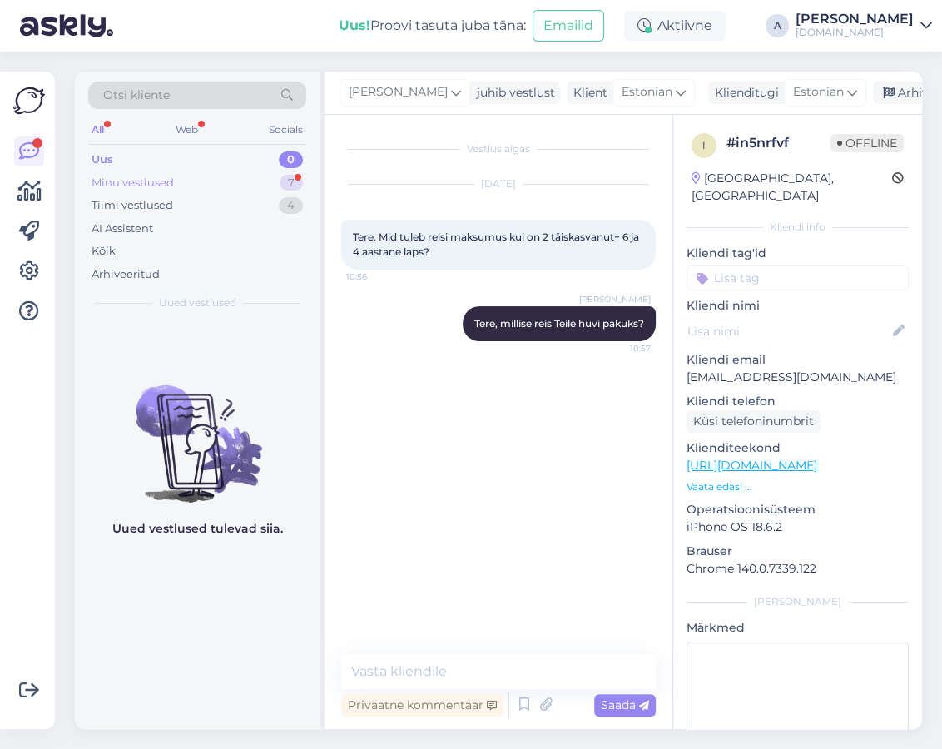
click at [267, 178] on div "Minu vestlused 7" at bounding box center [197, 182] width 218 height 23
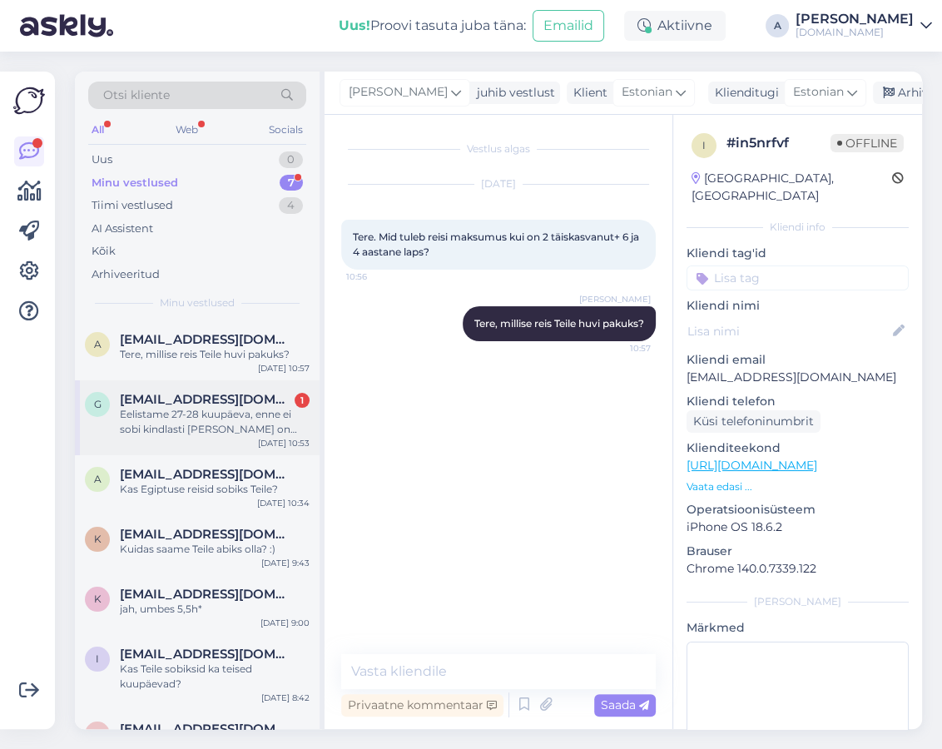
click at [236, 431] on div "Eelistame 27-28 kuupäeva, enne ei sobi kindlasti [PERSON_NAME] on samuti natuke…" at bounding box center [215, 422] width 190 height 30
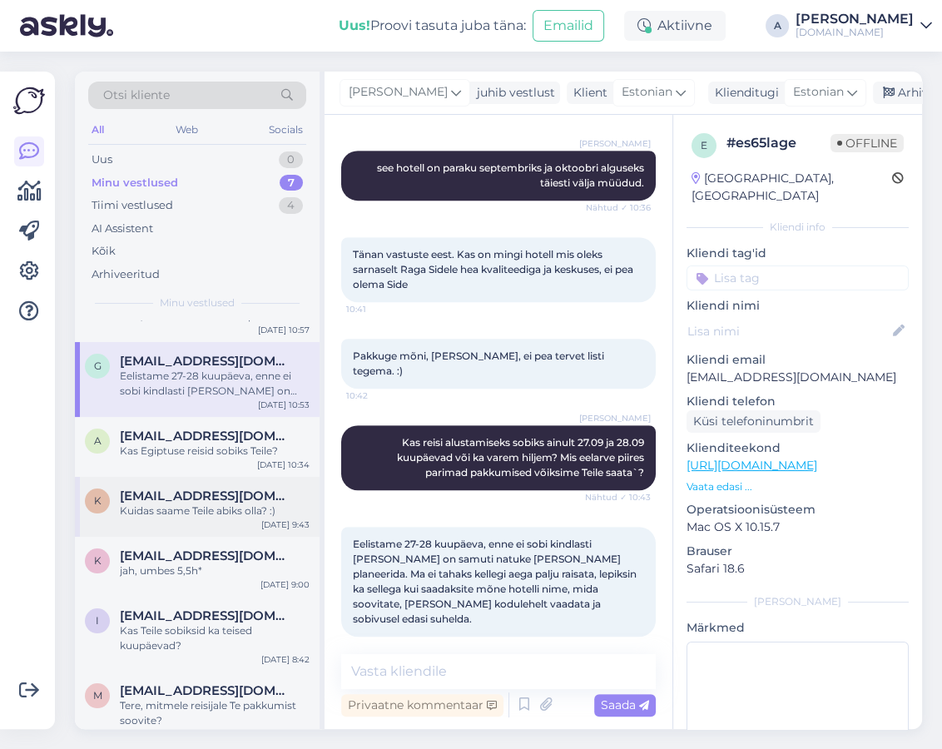
scroll to position [55, 0]
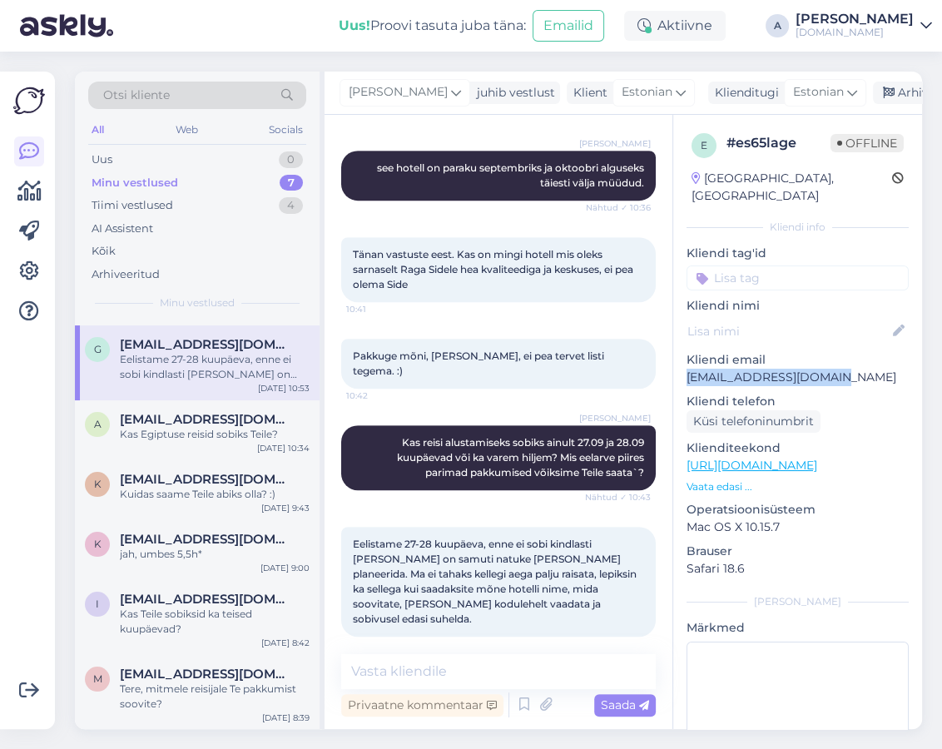
copy p "[EMAIL_ADDRESS][DOMAIN_NAME]"
drag, startPoint x: 823, startPoint y: 365, endPoint x: 685, endPoint y: 361, distance: 138.2
click at [685, 361] on div "e # es65lage Offline [GEOGRAPHIC_DATA], [GEOGRAPHIC_DATA] Kliendi info Kliendi …" at bounding box center [797, 465] width 249 height 701
click at [258, 547] on div "jah, umbes 5,5h*" at bounding box center [215, 554] width 190 height 15
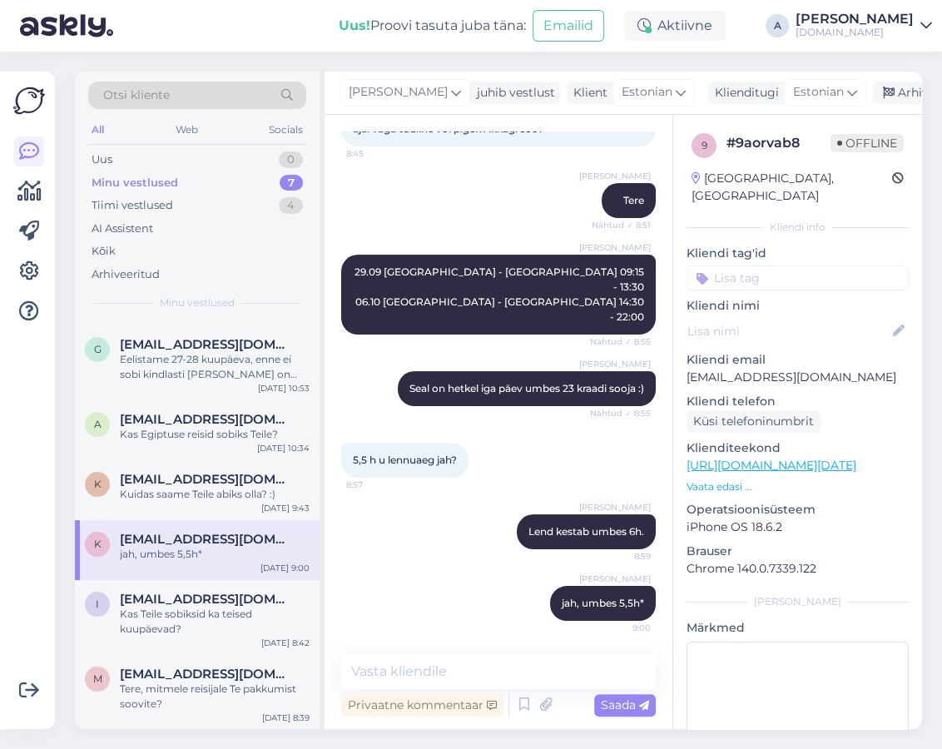
scroll to position [108, 0]
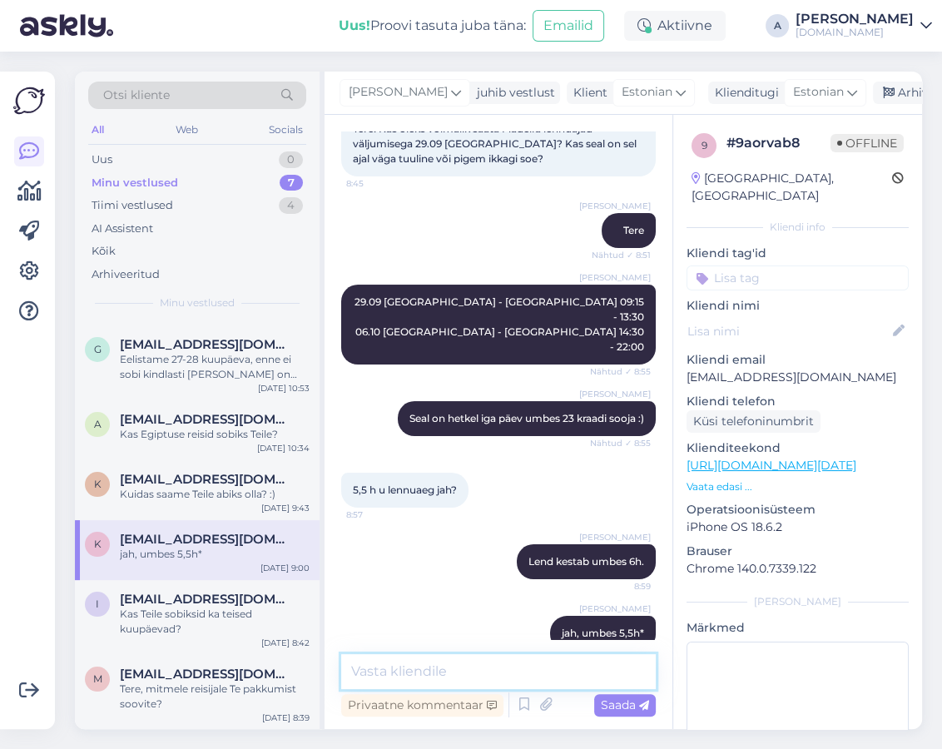
click at [433, 655] on textarea at bounding box center [498, 671] width 314 height 35
type textarea "Kas olete Madeira reisidest huvitatud?"
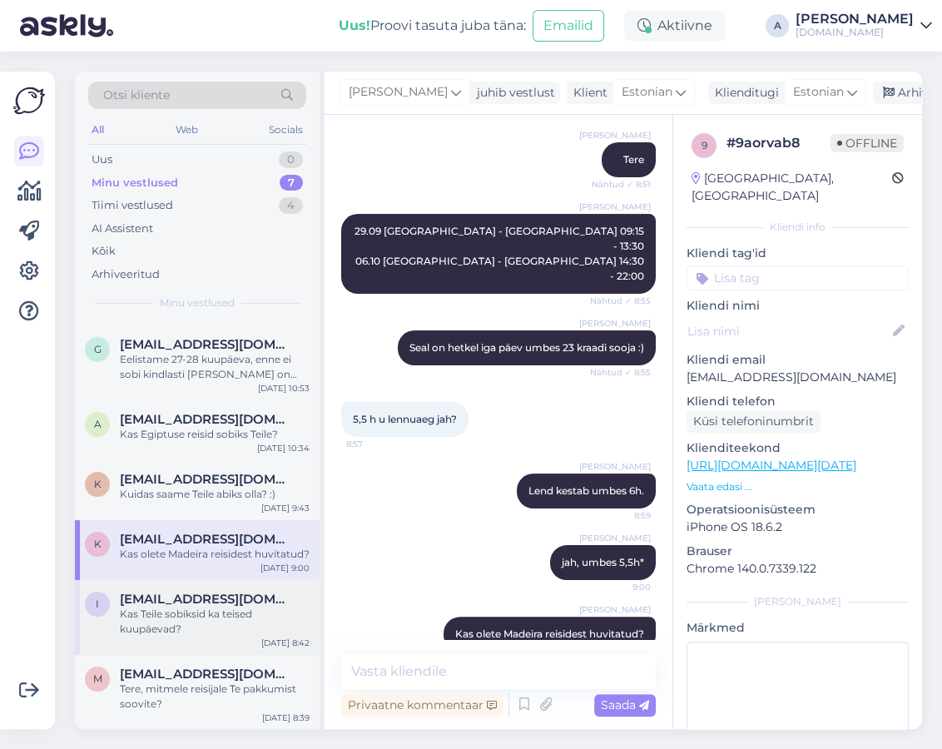
click at [246, 625] on div "Kas Teile sobiksid ka teised kuupäevad?" at bounding box center [215, 621] width 190 height 30
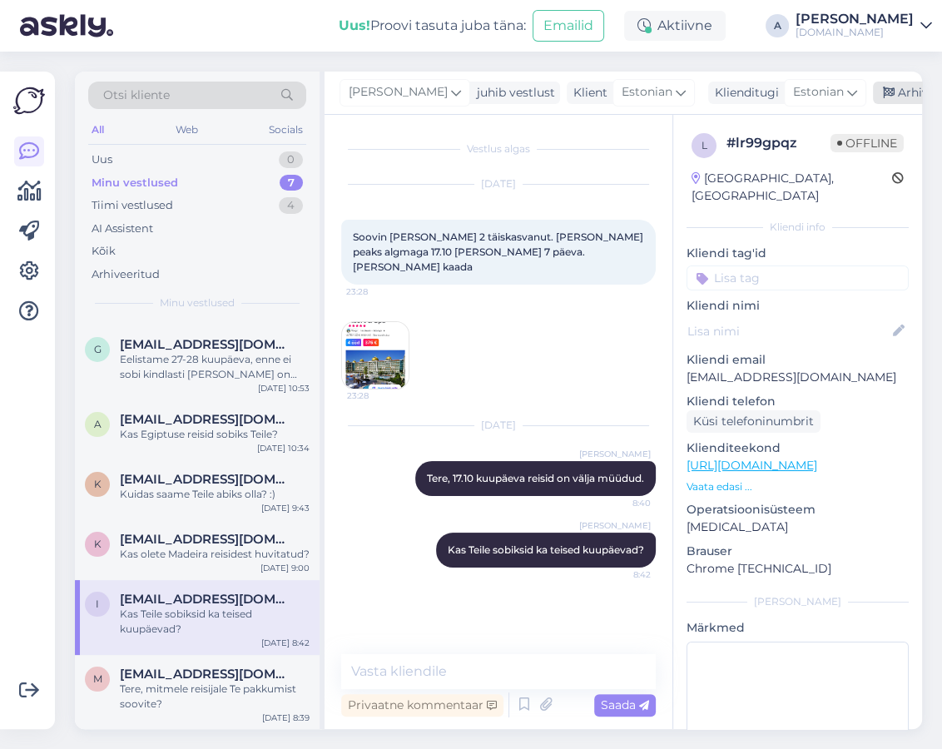
click at [873, 96] on div "Arhiveeri vestlus" at bounding box center [937, 93] width 128 height 22
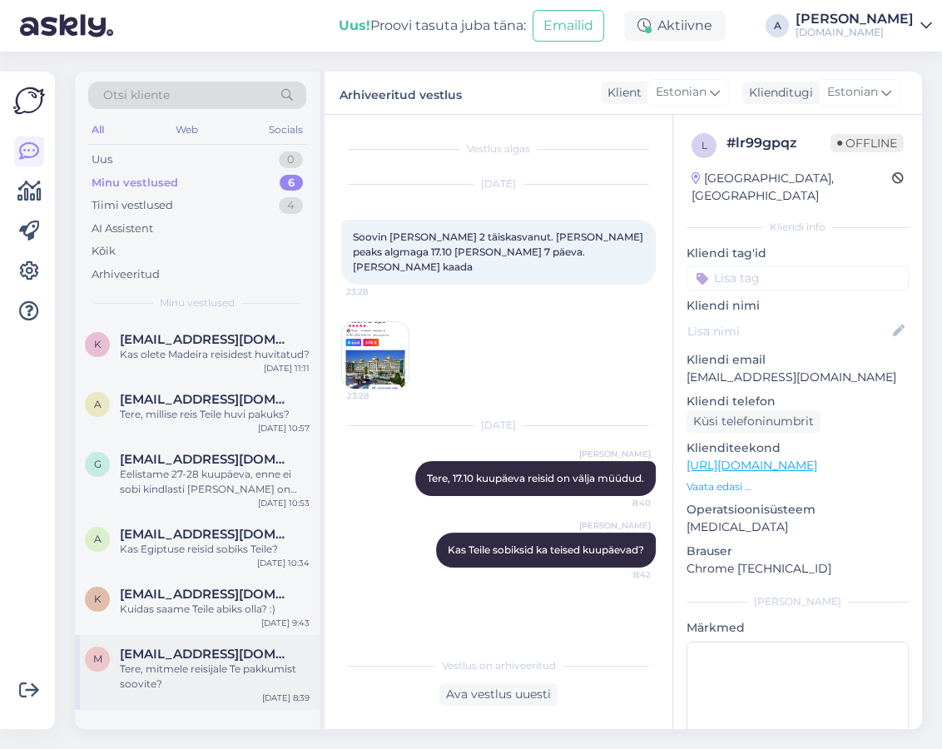
click at [175, 655] on div "M [EMAIL_ADDRESS][DOMAIN_NAME] Tere, mitmele reisijale Te pakkumist soovite? [D…" at bounding box center [197, 672] width 245 height 75
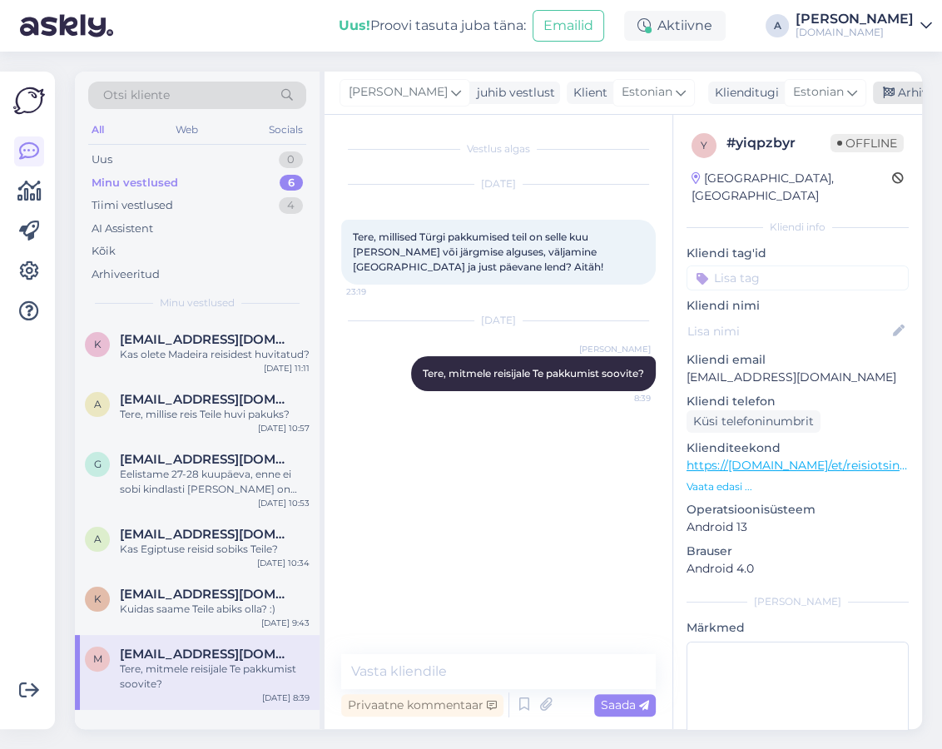
click at [873, 90] on div "Arhiveeri vestlus" at bounding box center [937, 93] width 128 height 22
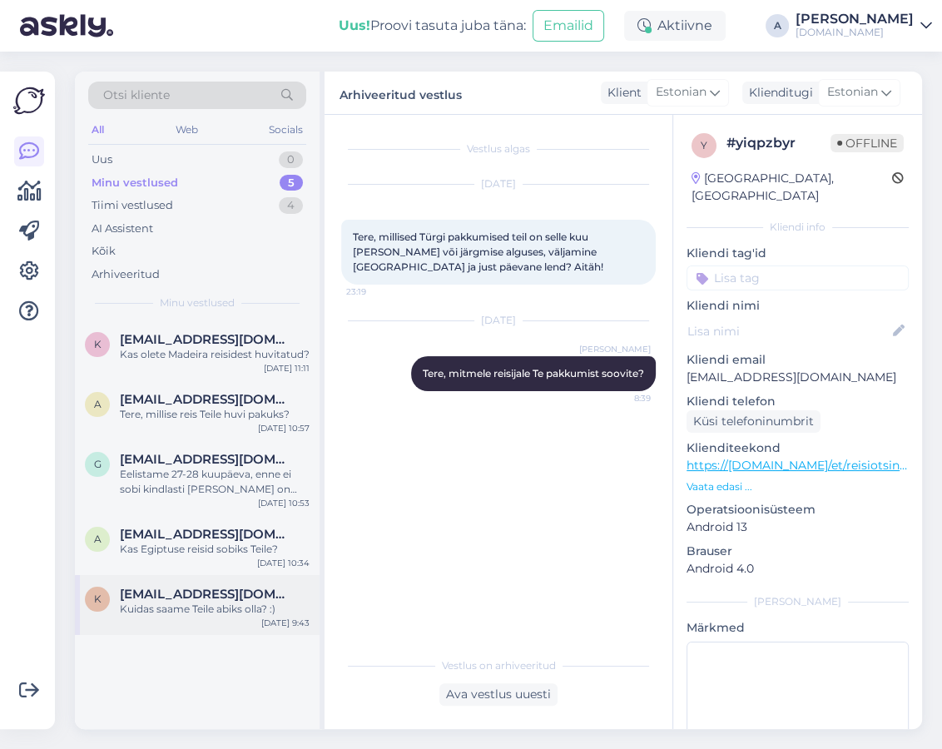
click at [248, 610] on div "Kuidas saame Teile abiks olla? :)" at bounding box center [215, 608] width 190 height 15
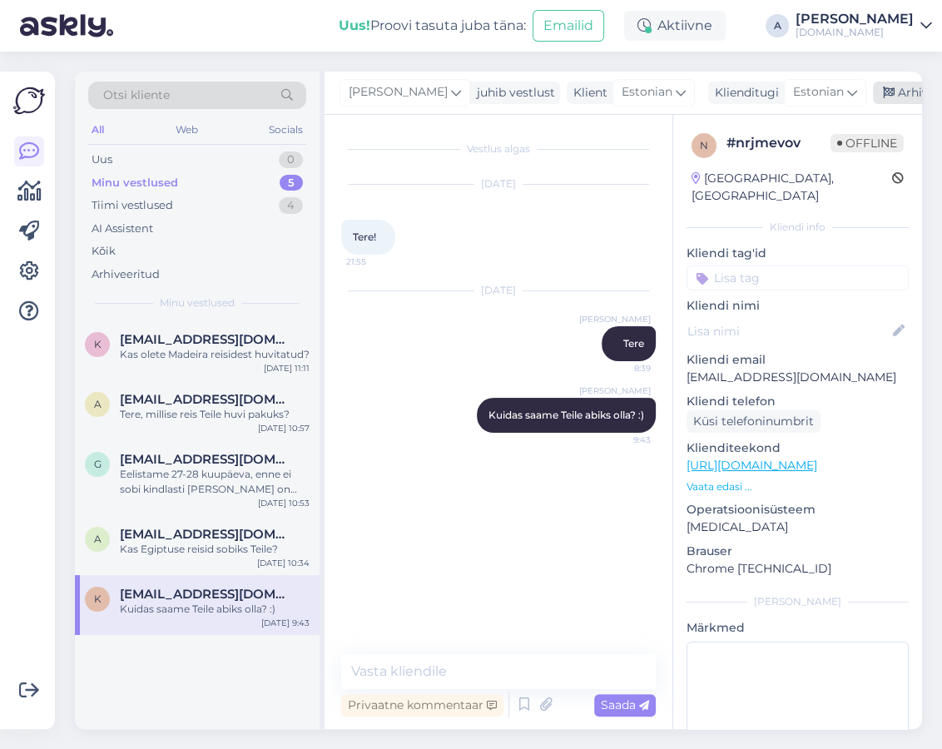
click at [873, 87] on div "Arhiveeri vestlus" at bounding box center [937, 93] width 128 height 22
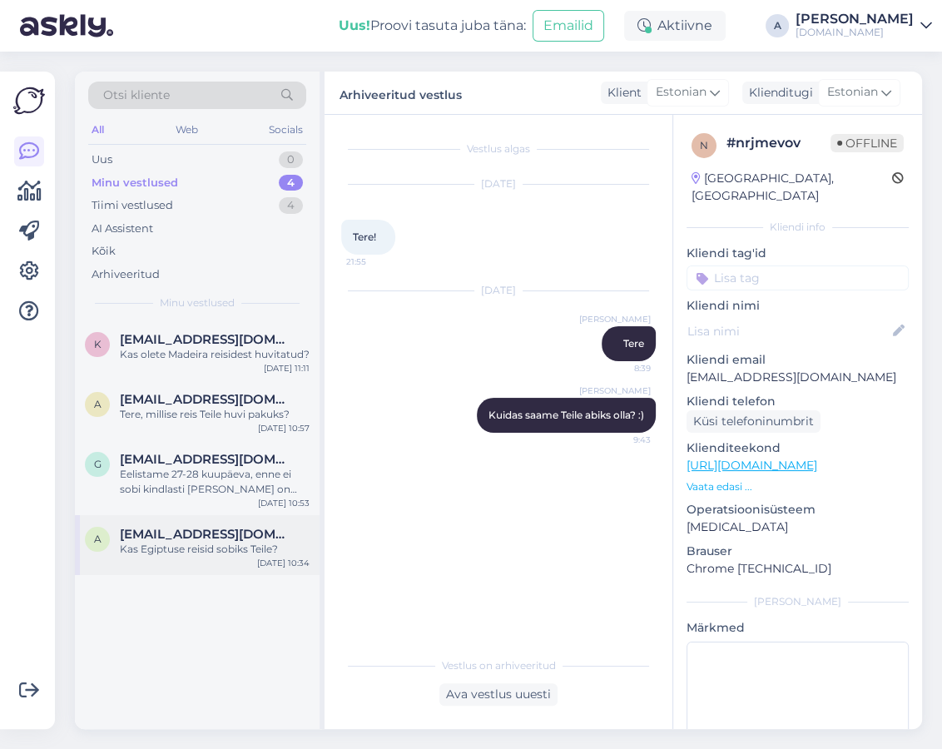
click at [192, 557] on div "a [EMAIL_ADDRESS][DOMAIN_NAME] Kas Egiptuse reisid sobiks Teile? [DATE] 10:34" at bounding box center [197, 545] width 245 height 60
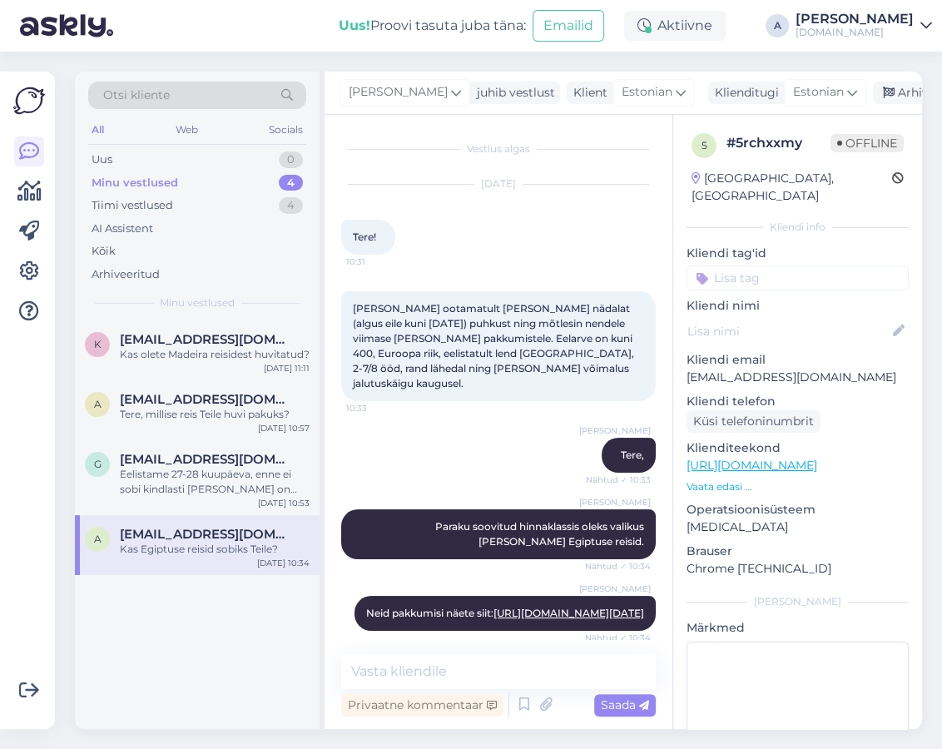
scroll to position [108, 0]
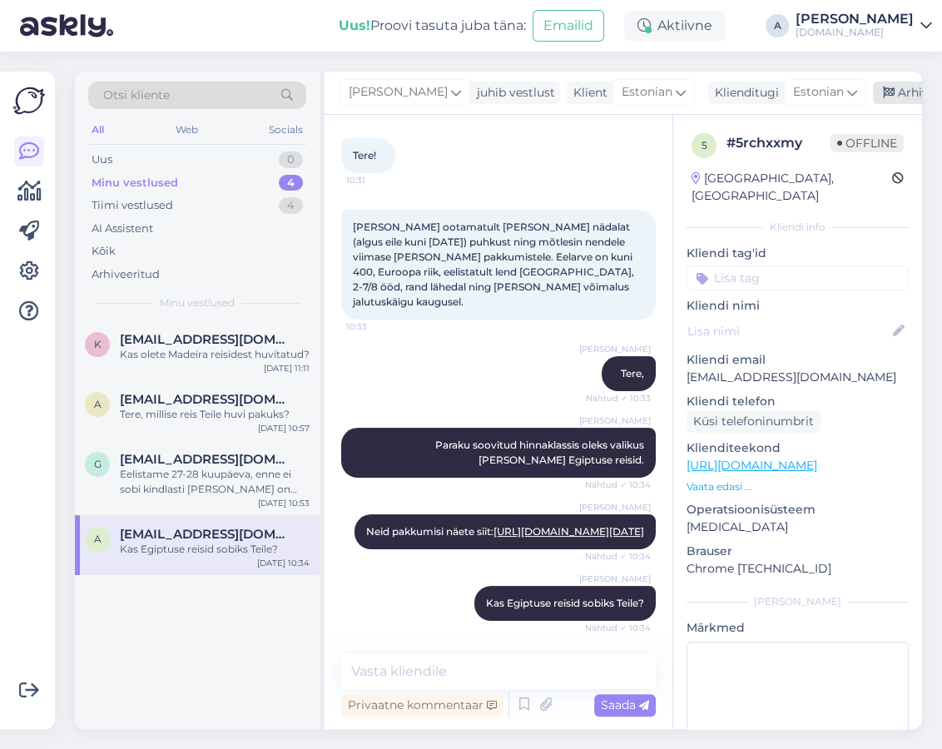
click at [899, 89] on div "Arhiveeri vestlus" at bounding box center [937, 93] width 128 height 22
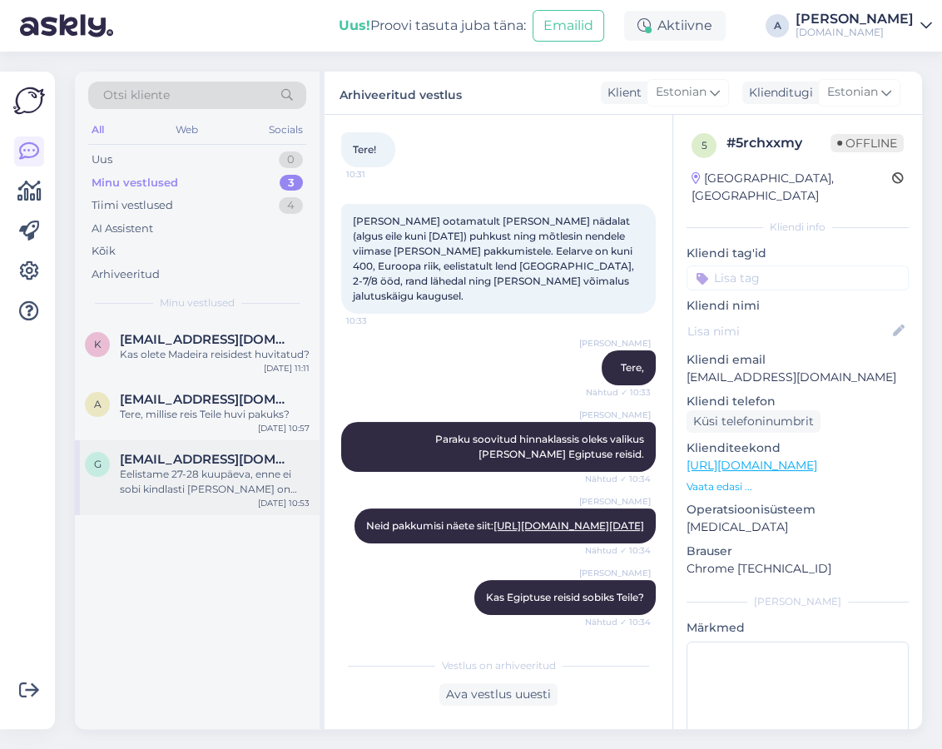
click at [242, 457] on span "[EMAIL_ADDRESS][DOMAIN_NAME]" at bounding box center [206, 459] width 173 height 15
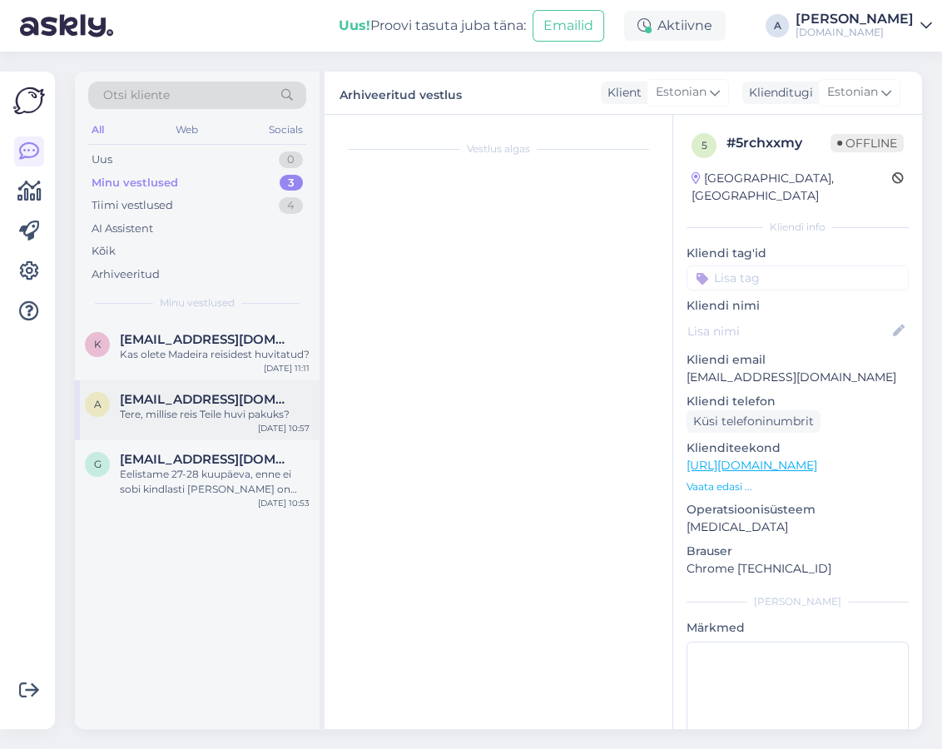
scroll to position [660, 0]
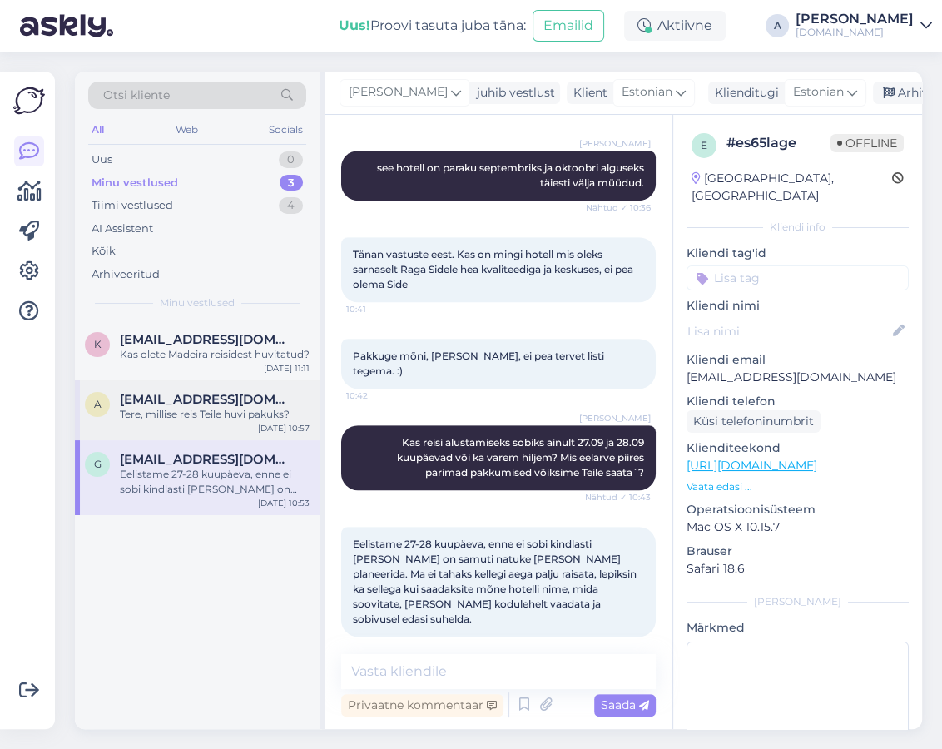
click at [240, 417] on div "Tere, millise reis Teile huvi pakuks?" at bounding box center [215, 414] width 190 height 15
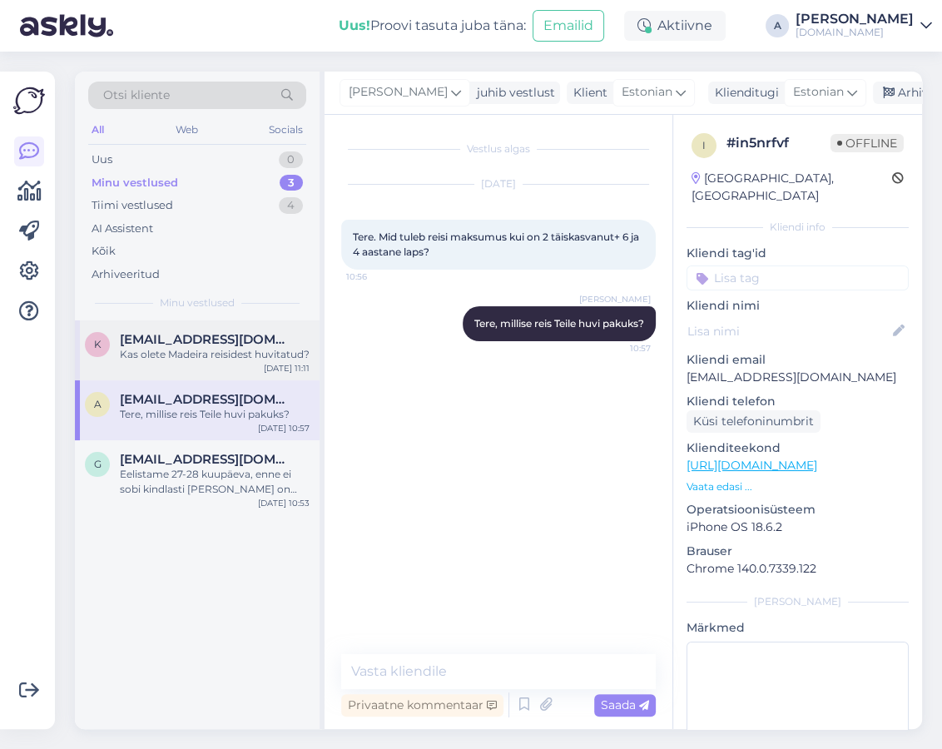
click at [211, 335] on span "[EMAIL_ADDRESS][DOMAIN_NAME]" at bounding box center [206, 339] width 173 height 15
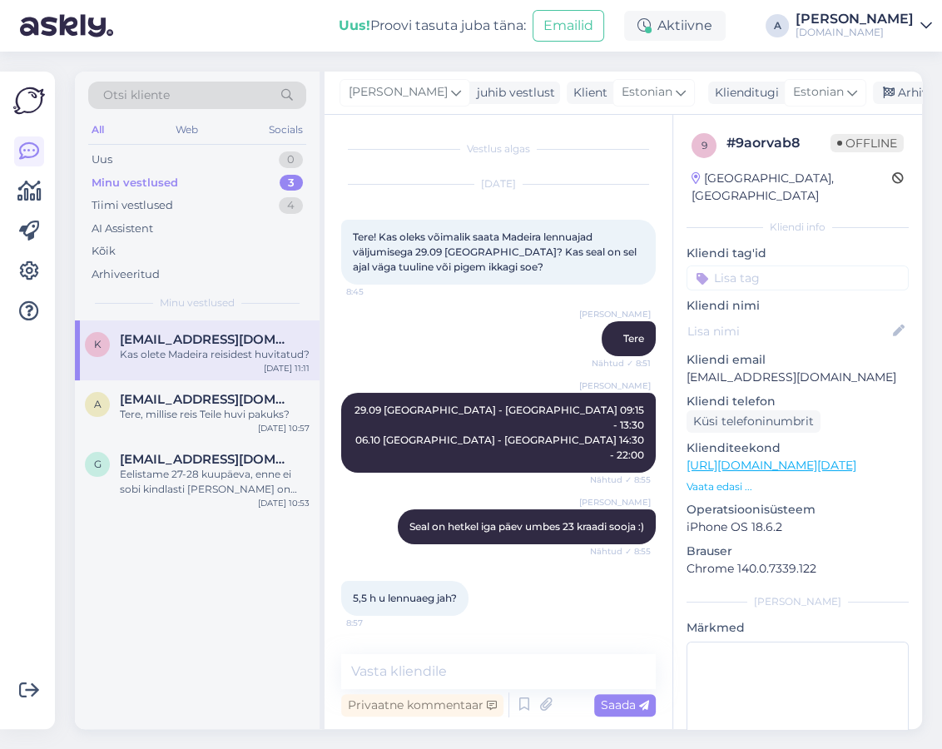
scroll to position [179, 0]
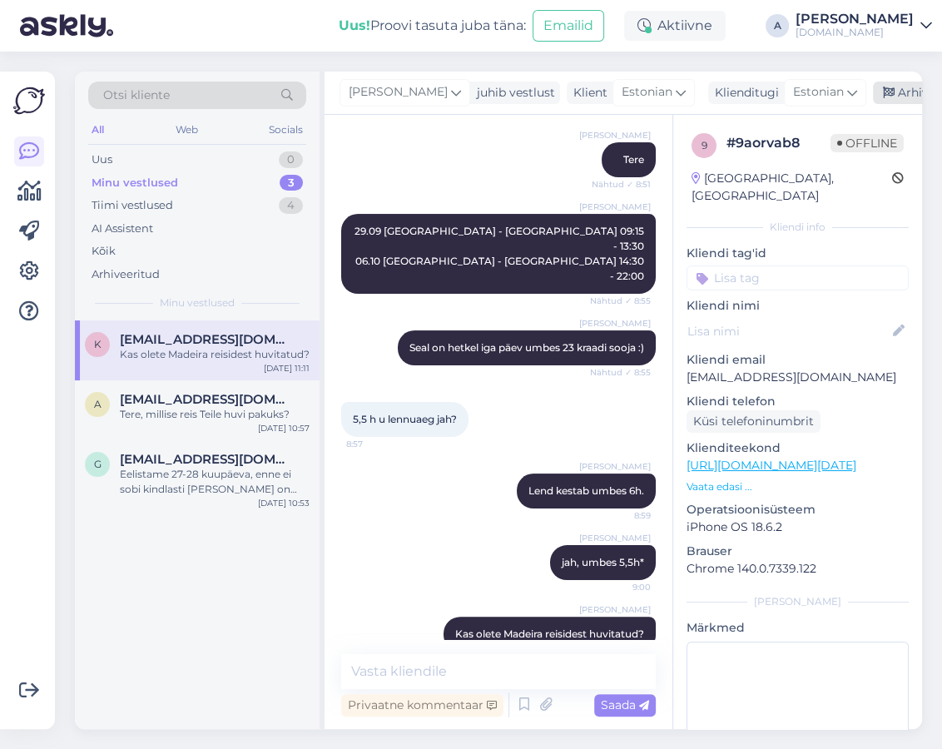
click at [873, 89] on div "Arhiveeri vestlus" at bounding box center [937, 93] width 128 height 22
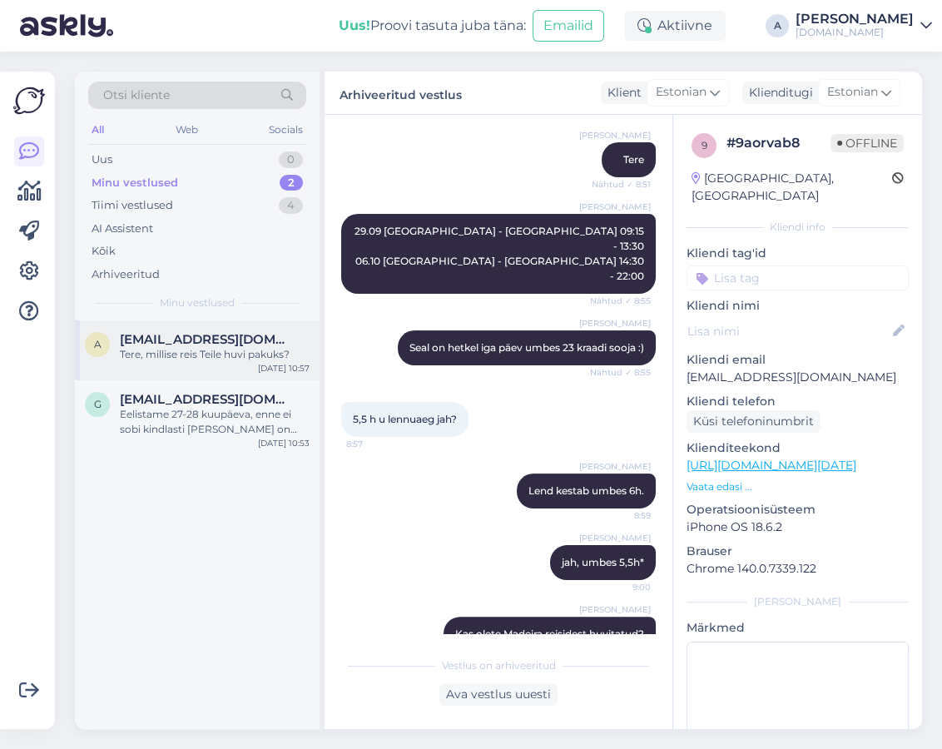
click at [205, 360] on div "Tere, millise reis Teile huvi pakuks?" at bounding box center [215, 354] width 190 height 15
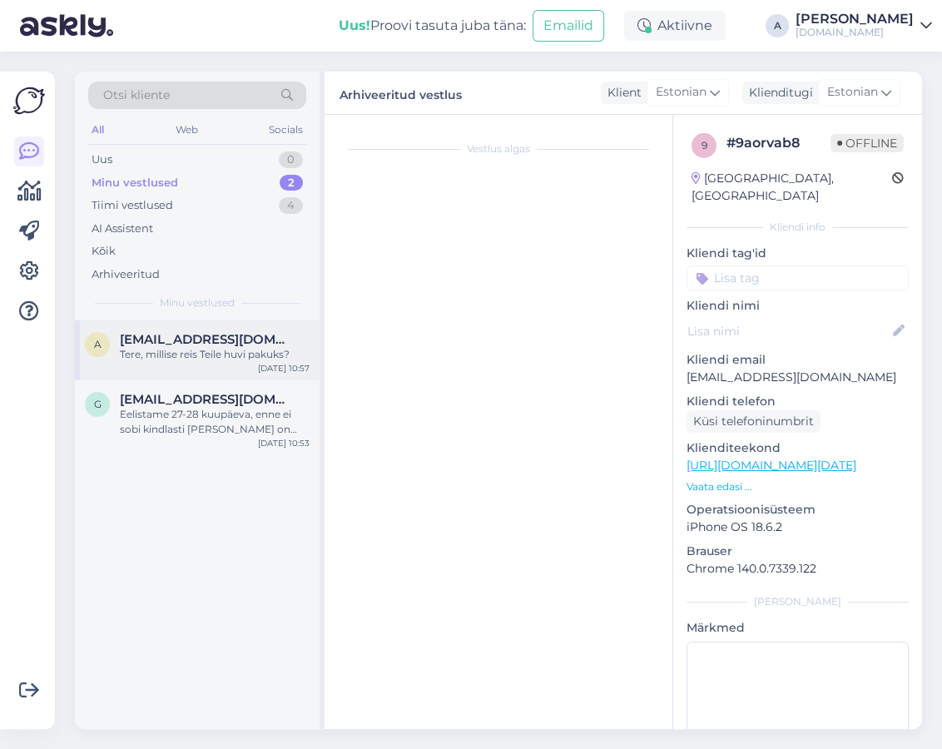
scroll to position [0, 0]
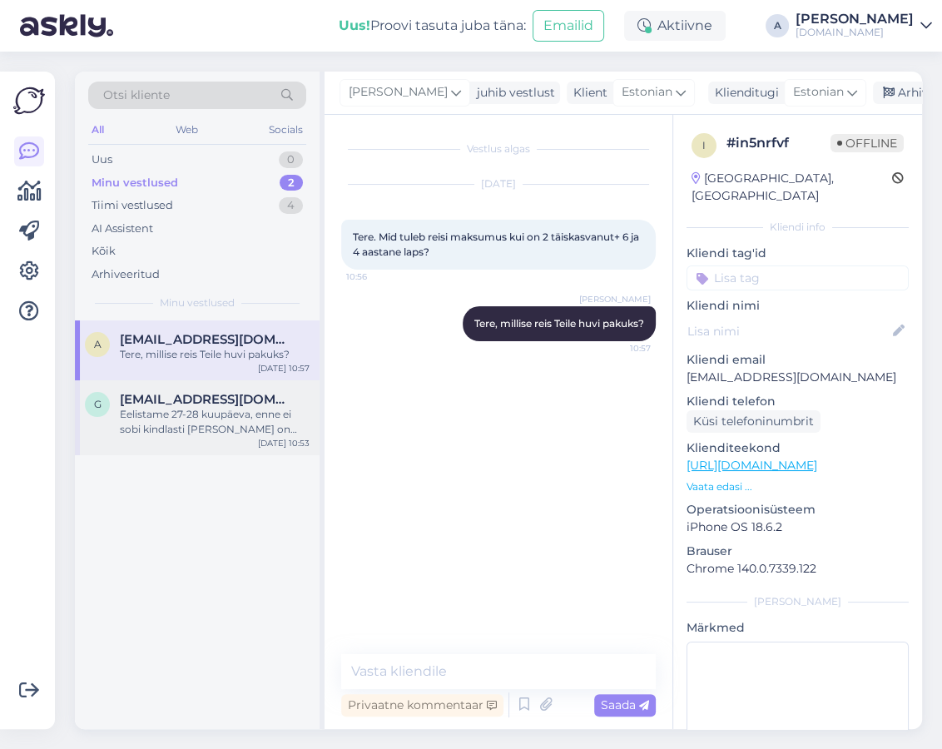
click at [181, 399] on span "[EMAIL_ADDRESS][DOMAIN_NAME]" at bounding box center [206, 399] width 173 height 15
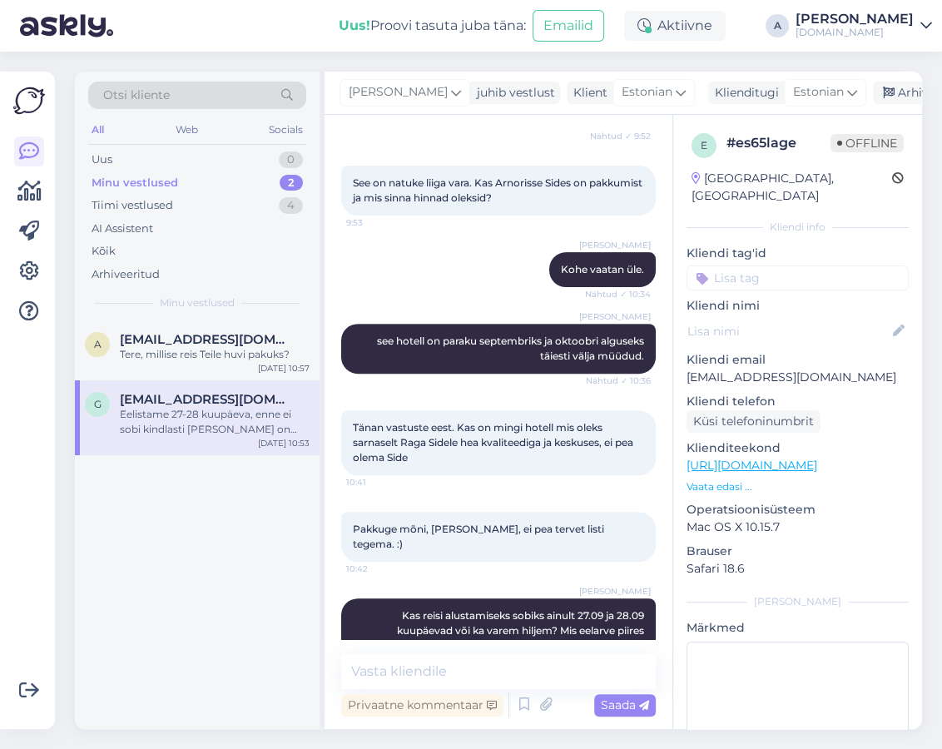
scroll to position [659, 0]
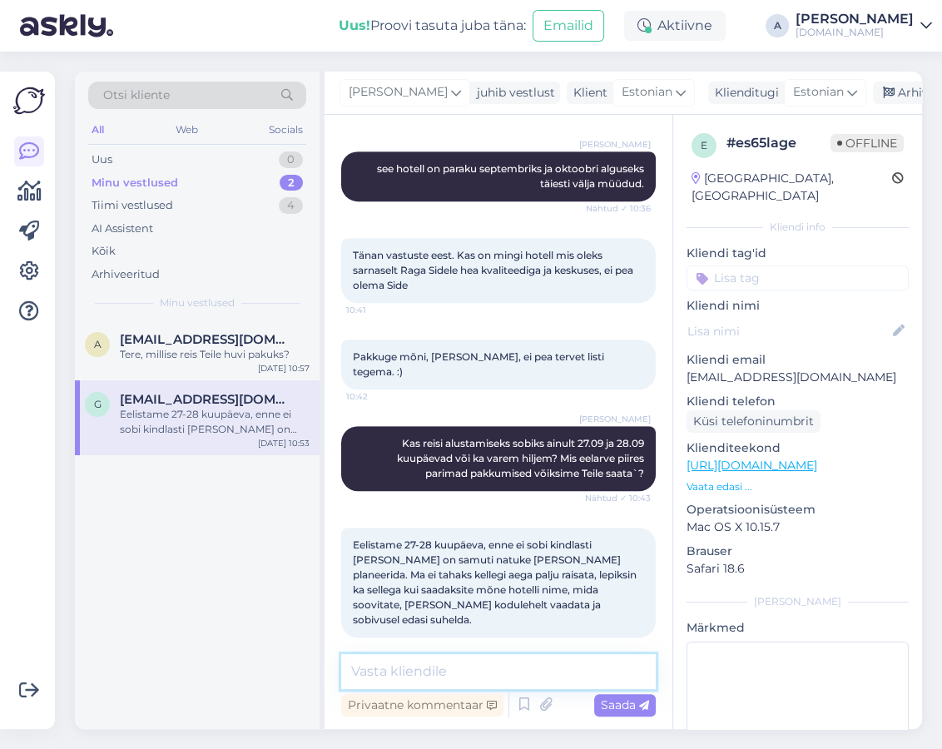
click at [528, 655] on textarea at bounding box center [498, 671] width 314 height 35
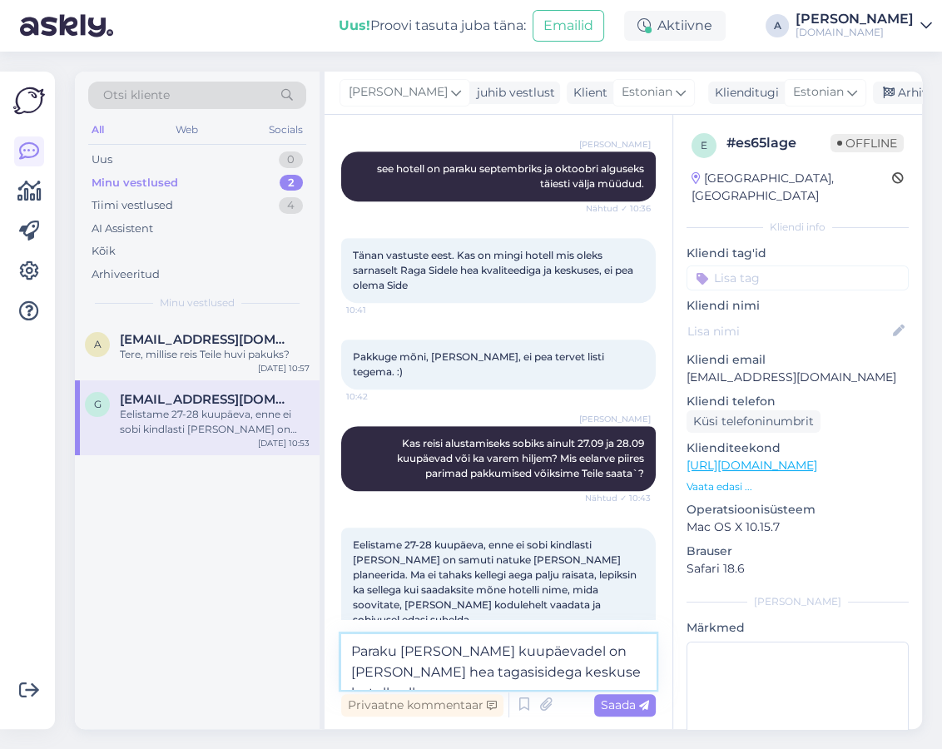
type textarea "Paraku [PERSON_NAME] kuupäevadel on [PERSON_NAME] hea tagasisidega keskuse hote…"
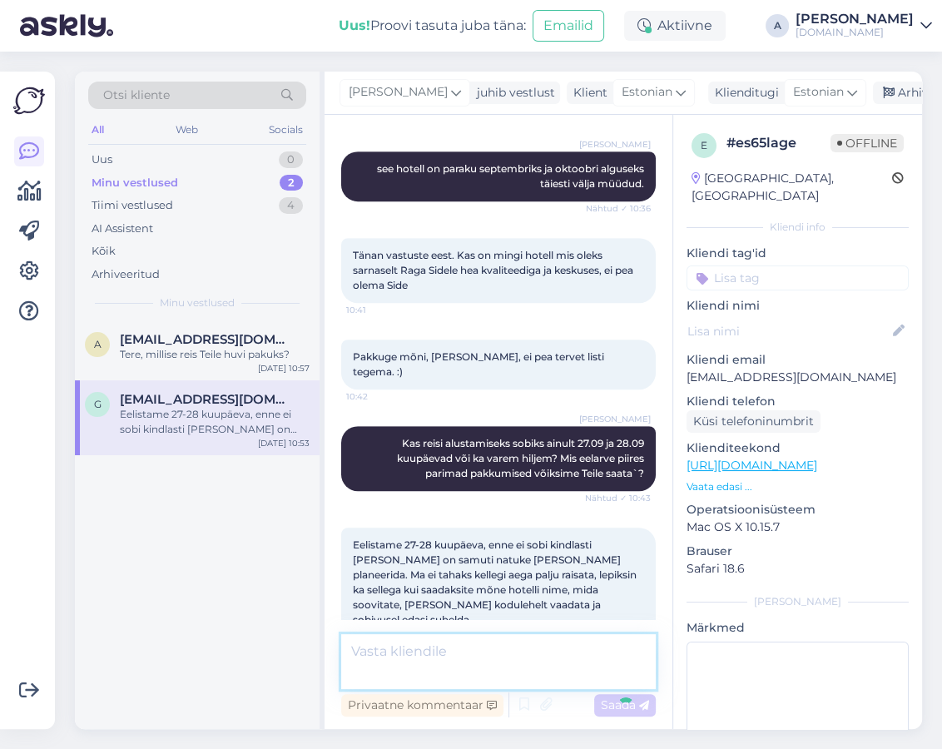
scroll to position [746, 0]
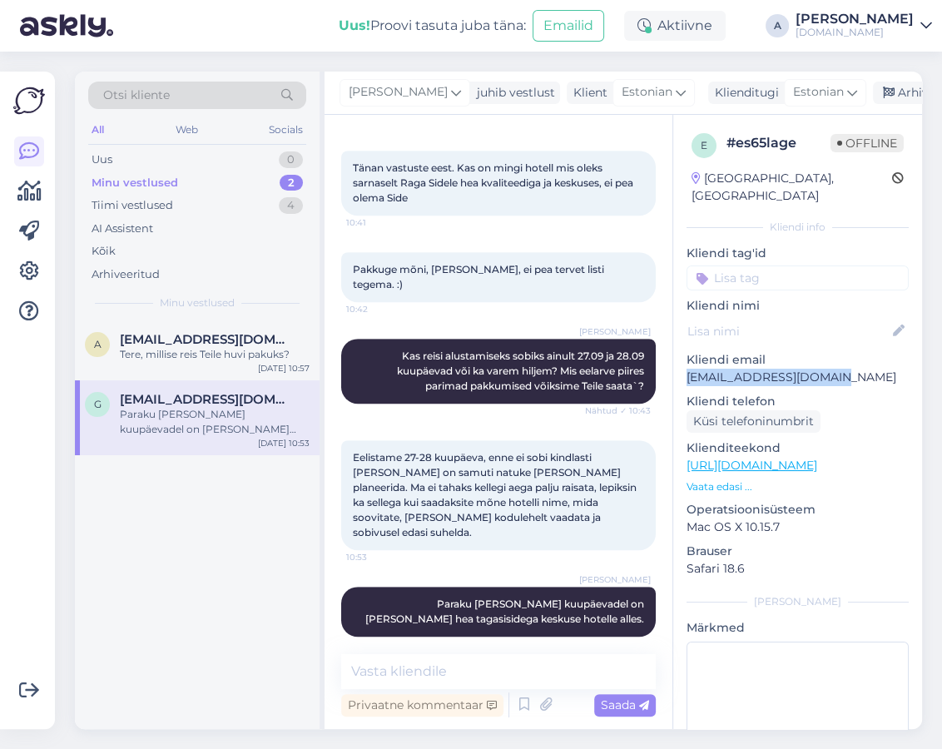
copy p "[EMAIL_ADDRESS][DOMAIN_NAME]"
drag, startPoint x: 655, startPoint y: 356, endPoint x: 677, endPoint y: 357, distance: 22.5
click at [677, 357] on div "e # es65lage Offline [GEOGRAPHIC_DATA], [GEOGRAPHIC_DATA] Kliendi info Kliendi …" at bounding box center [797, 465] width 249 height 701
click at [499, 192] on div "Tänan vastuste eest. Kas on mingi hotell mis oleks sarnaselt Raga Sidele hea kv…" at bounding box center [498, 183] width 314 height 65
click at [530, 655] on textarea at bounding box center [498, 671] width 314 height 35
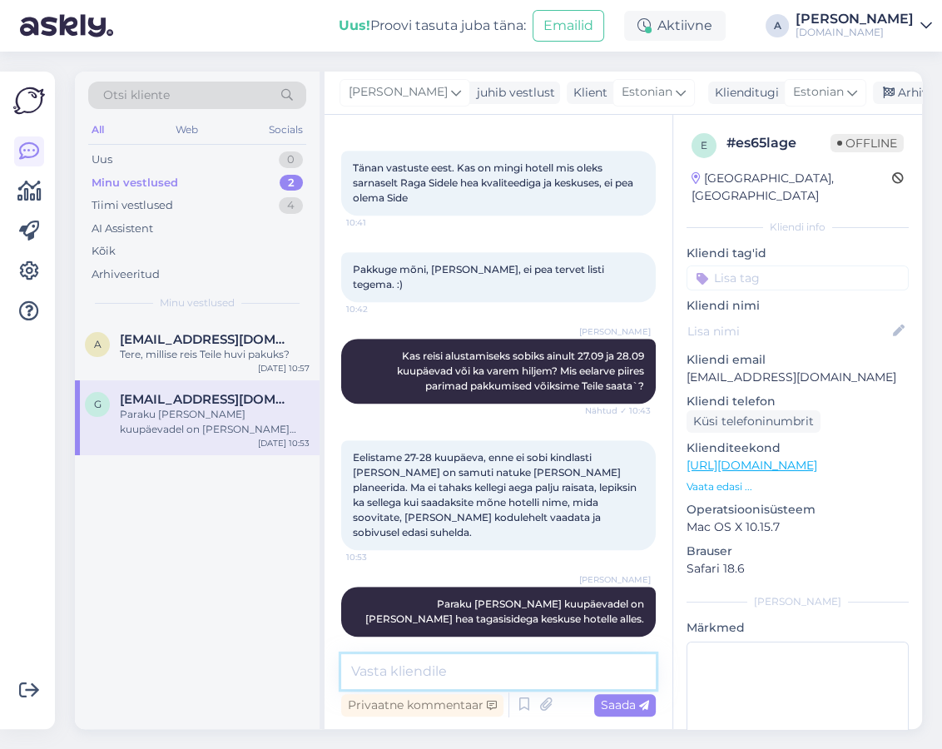
paste textarea "28.09 SELENE BEACH & SPA HOTEL 5*, ultra kõik hinnas, 6 ööd, 1025 € - täiskasva…"
type textarea "28.09 SELENE BEACH & SPA HOTEL 5*, ultra kõik hinnas, 6 ööd, 1025 € - täiskasva…"
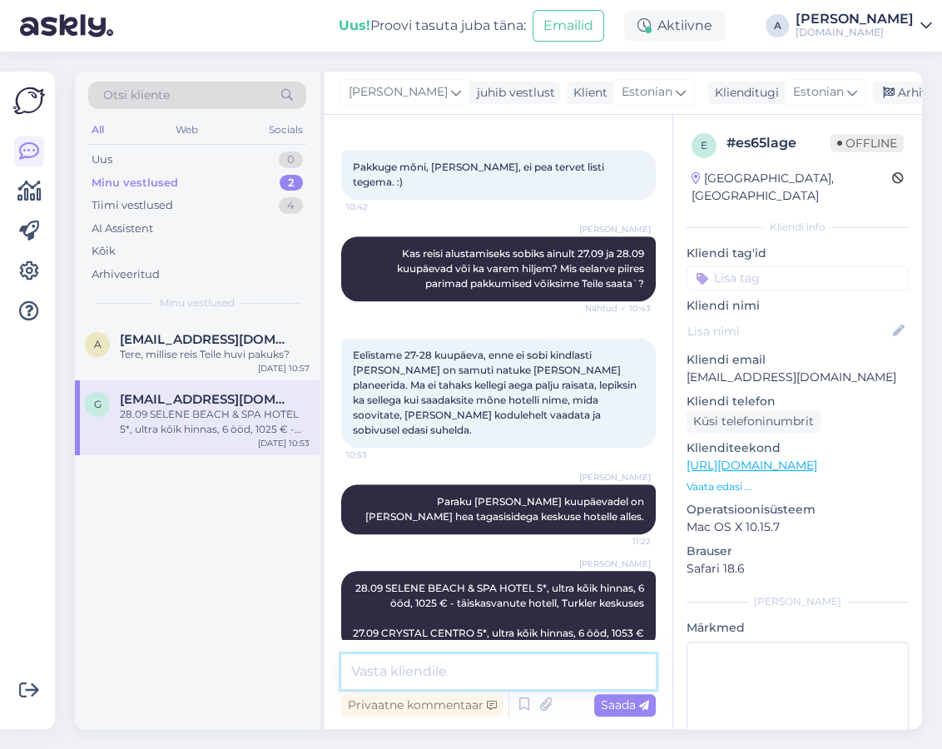
scroll to position [893, 0]
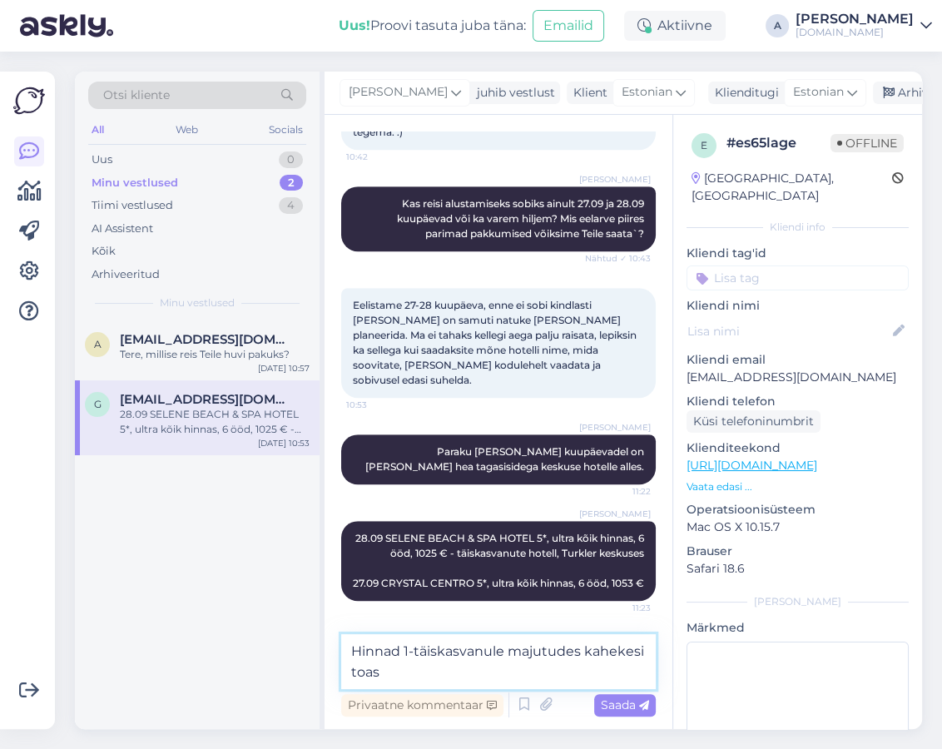
type textarea "Hinnad 1-täiskasvanule majutudes kahekesi toas."
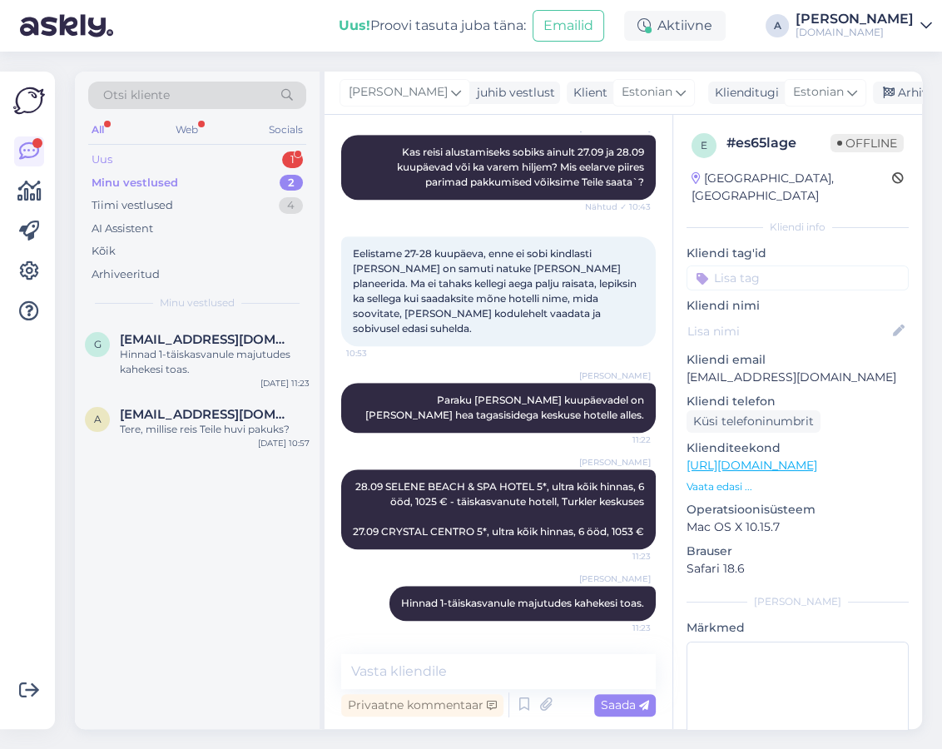
click at [261, 161] on div "Uus 1" at bounding box center [197, 159] width 218 height 23
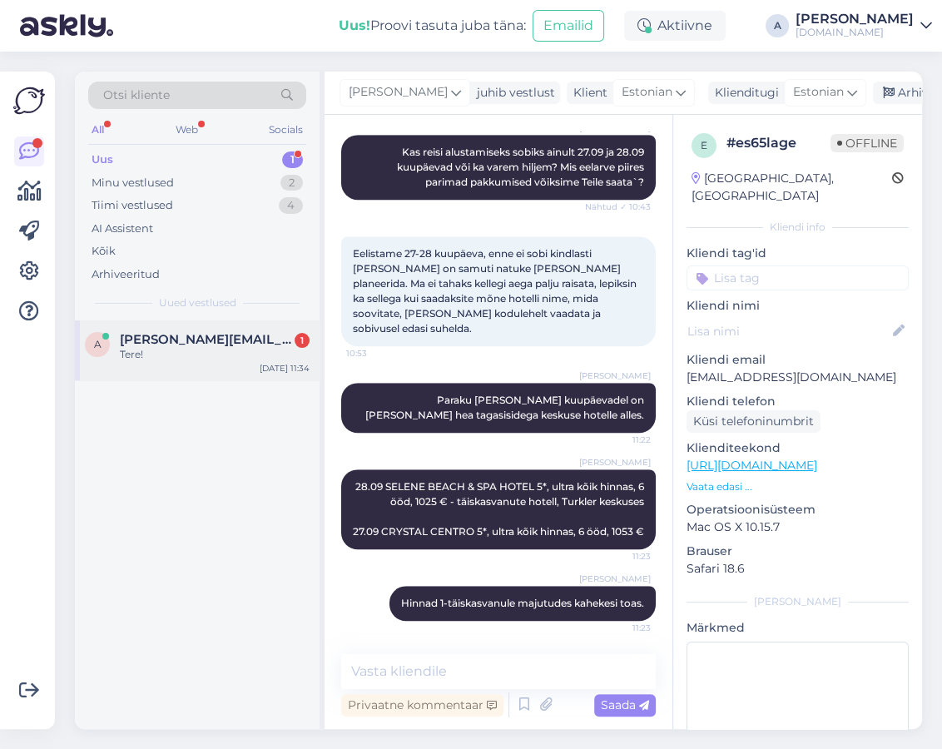
click at [246, 322] on div "a [PERSON_NAME][EMAIL_ADDRESS][DOMAIN_NAME] 1 Tere! [DATE] 11:34" at bounding box center [197, 350] width 245 height 60
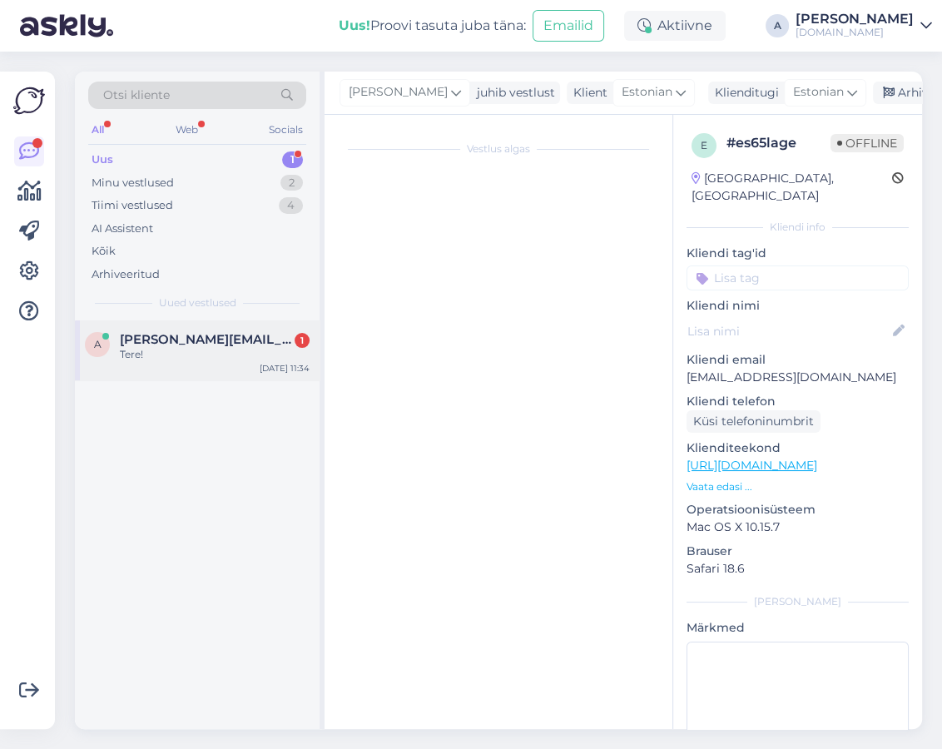
scroll to position [0, 0]
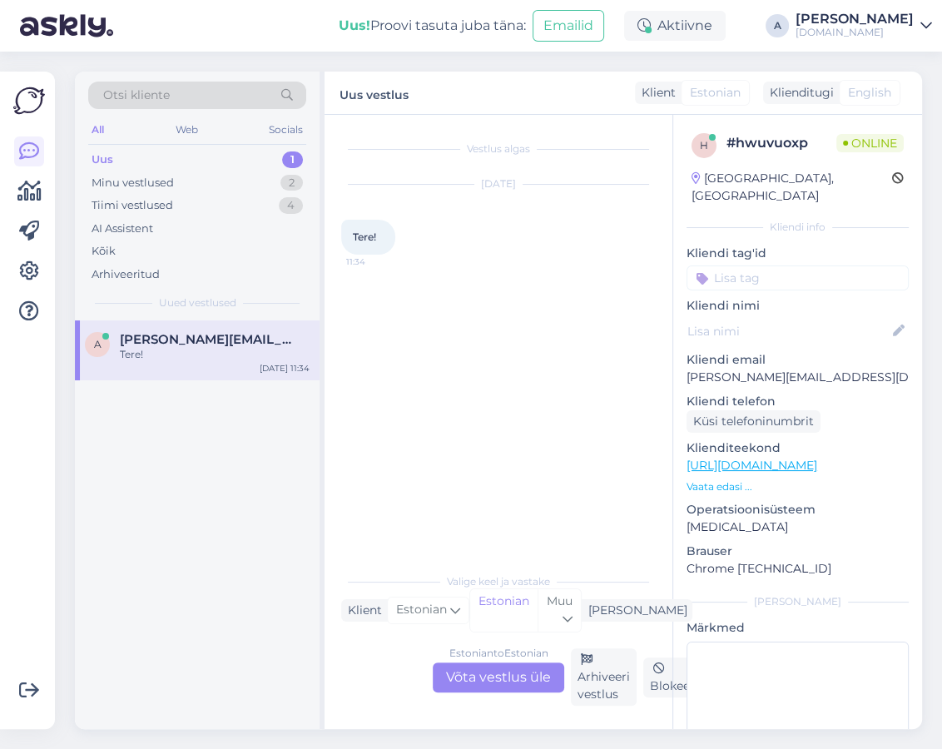
click at [537, 655] on div "Estonian to Estonian Võta vestlus üle" at bounding box center [498, 677] width 131 height 30
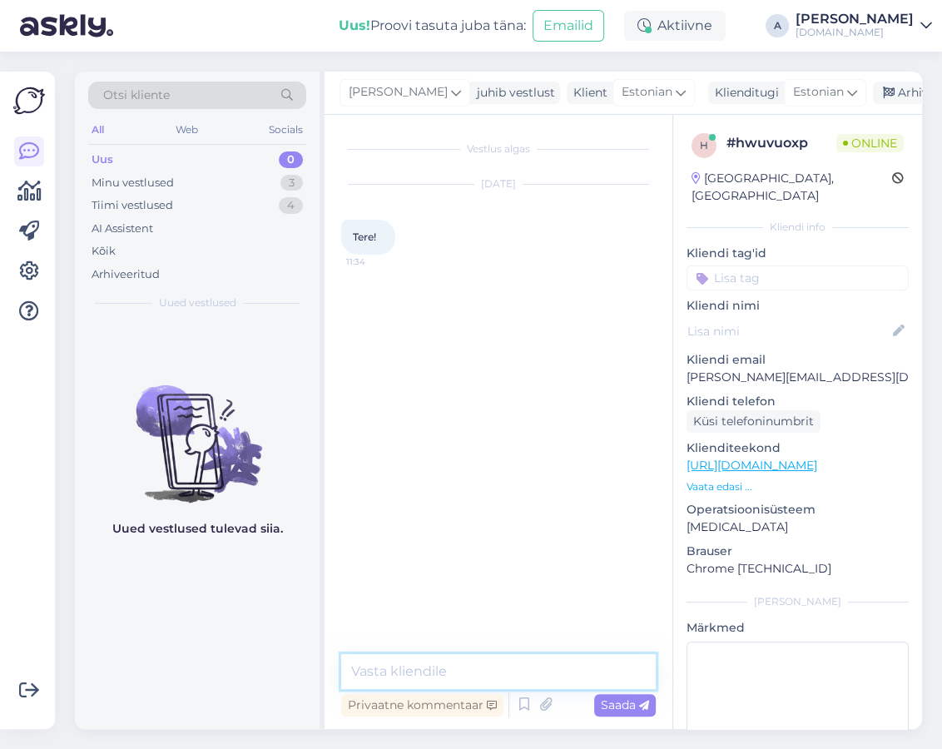
click at [485, 655] on textarea at bounding box center [498, 671] width 314 height 35
type textarea "Tere"
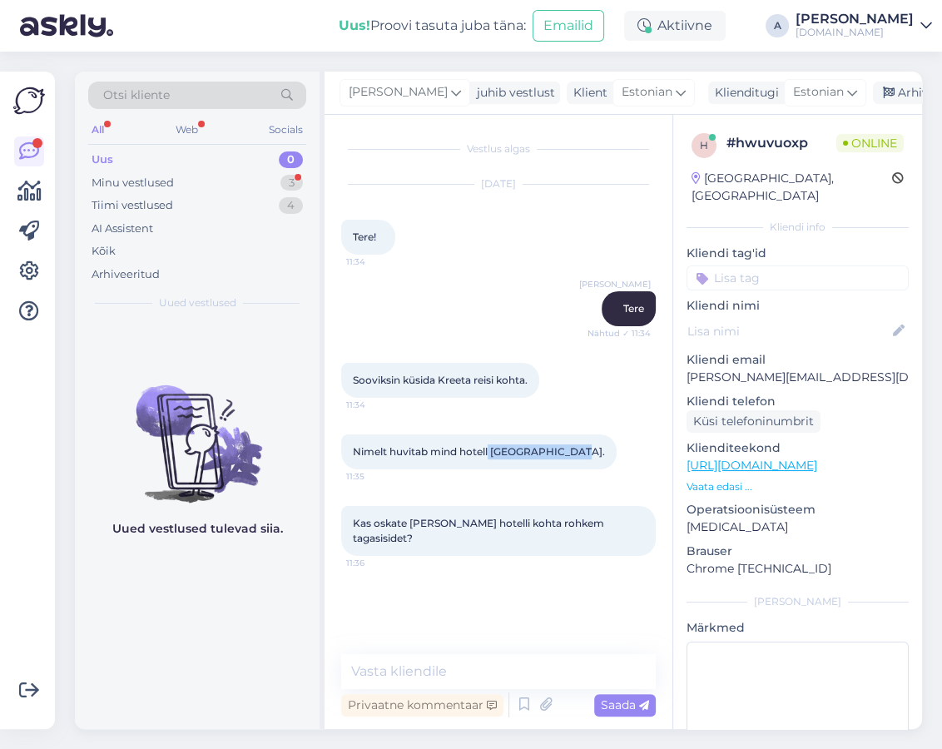
copy span "[GEOGRAPHIC_DATA]"
drag, startPoint x: 495, startPoint y: 452, endPoint x: 582, endPoint y: 451, distance: 86.5
click at [582, 451] on span "Nimelt huvitab mind hotell [GEOGRAPHIC_DATA]." at bounding box center [479, 451] width 252 height 12
click at [470, 655] on textarea at bounding box center [498, 671] width 314 height 35
type textarea "T"
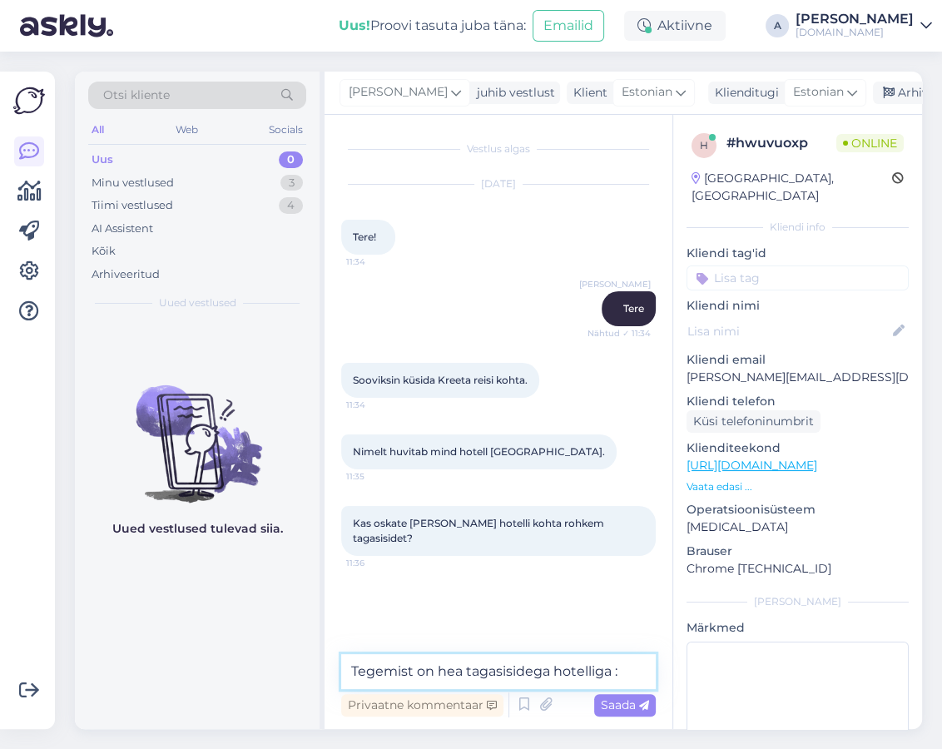
type textarea "Tegemist on hea tagasisidega hotelliga :)"
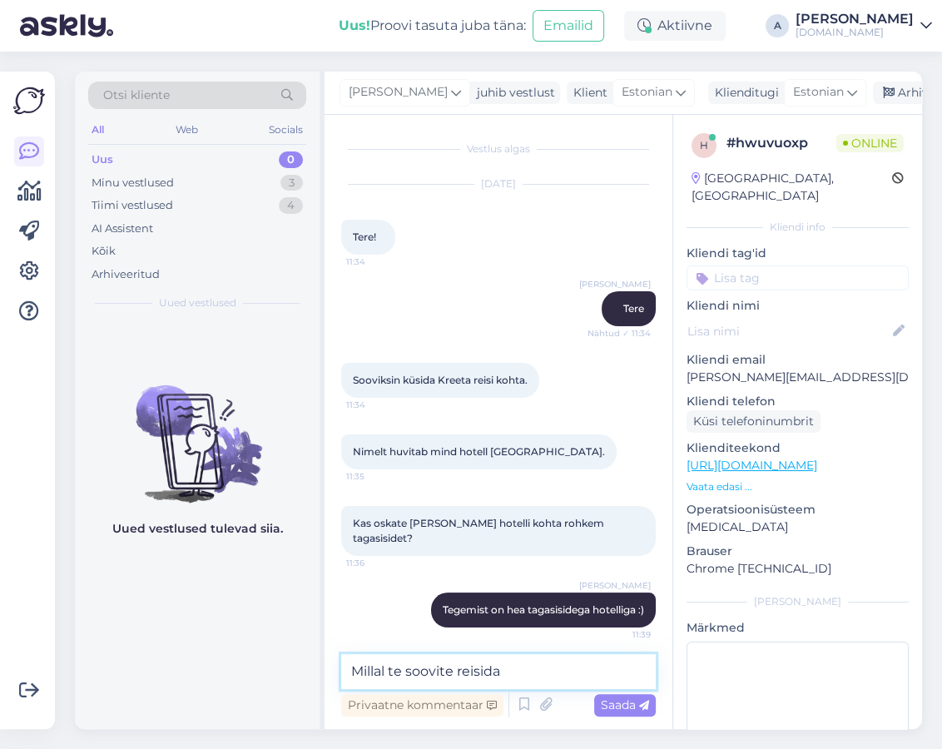
type textarea "Millal te soovite reisida?"
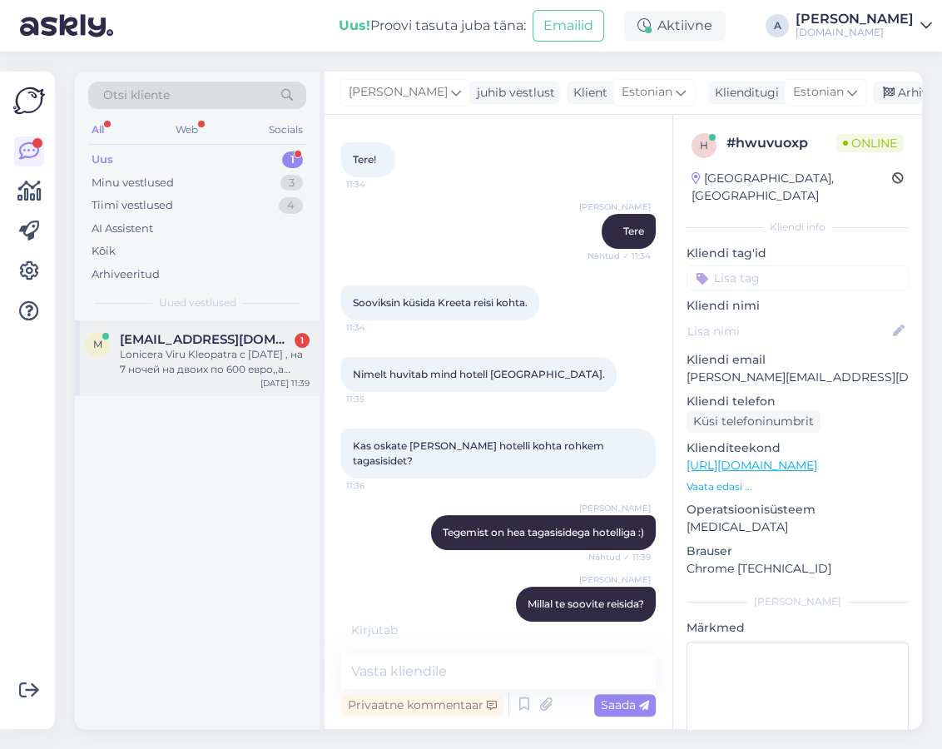
click at [268, 365] on div "Lonicera Viru Kleopatra c [DATE] , на 7 ночей на двоих по 600 евро,,а если один…" at bounding box center [215, 362] width 190 height 30
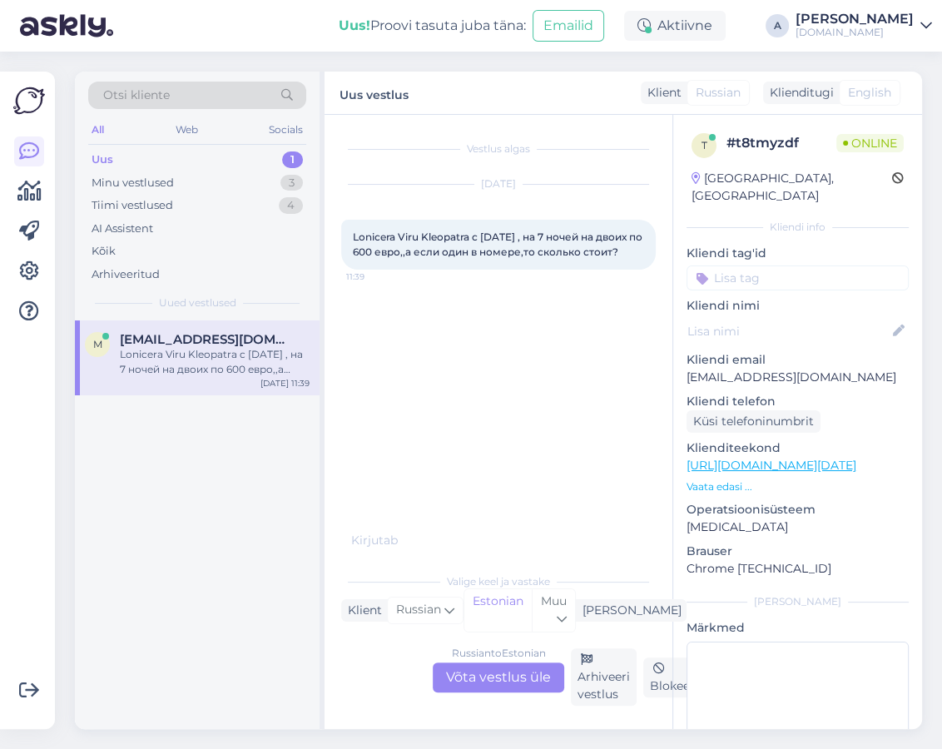
click at [525, 655] on div "Russian to Estonian Võta vestlus üle" at bounding box center [498, 677] width 131 height 30
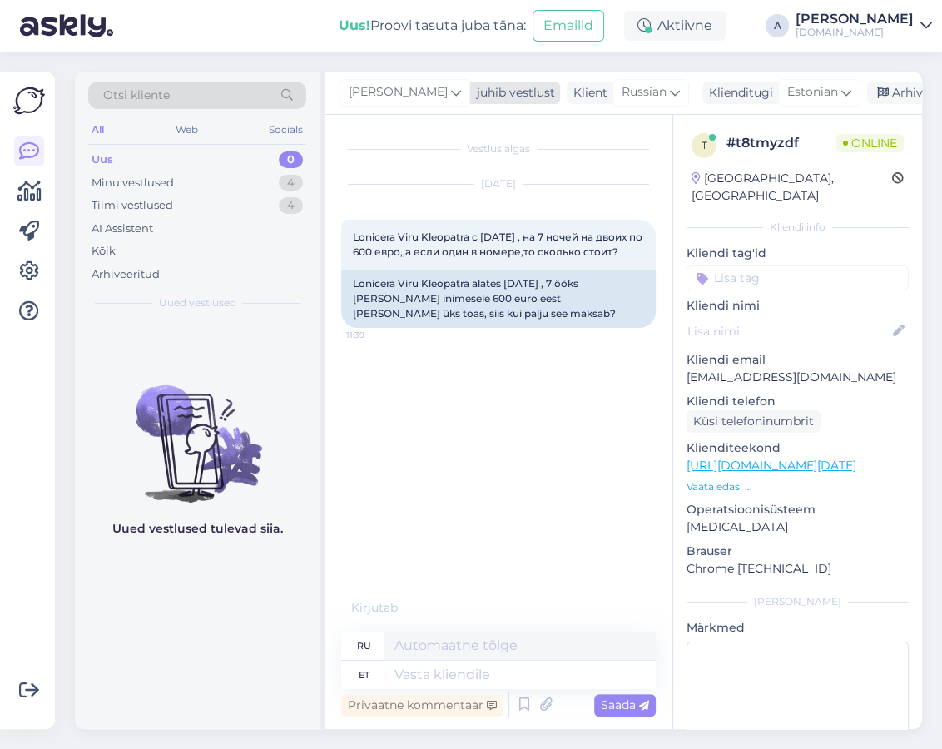
click at [451, 94] on icon at bounding box center [456, 92] width 10 height 18
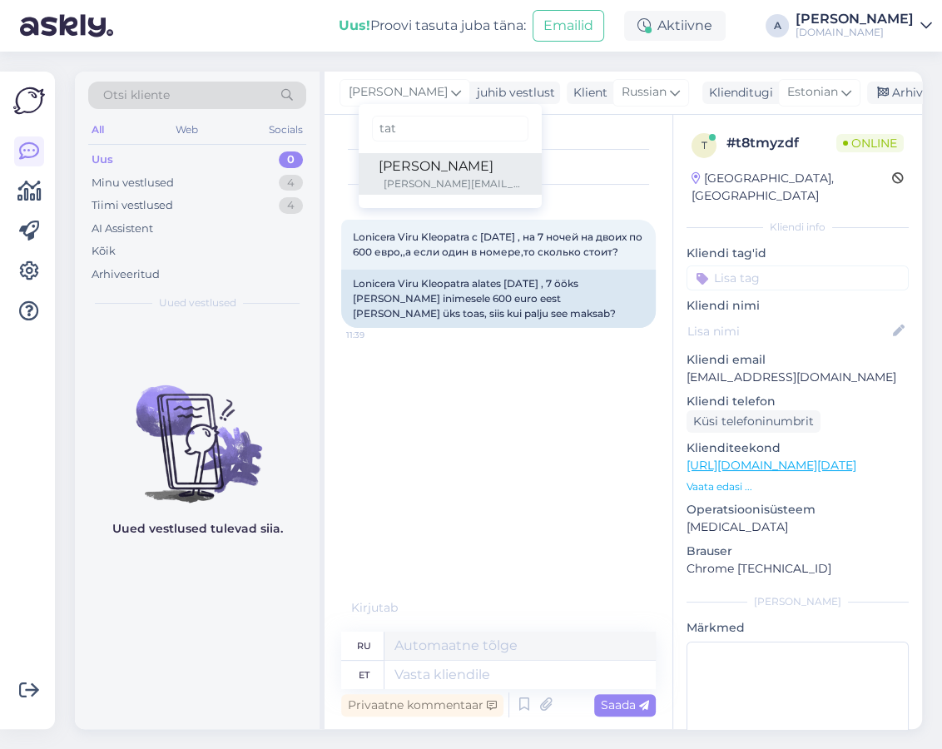
type input "tat"
click at [414, 163] on div "[PERSON_NAME]" at bounding box center [450, 166] width 143 height 20
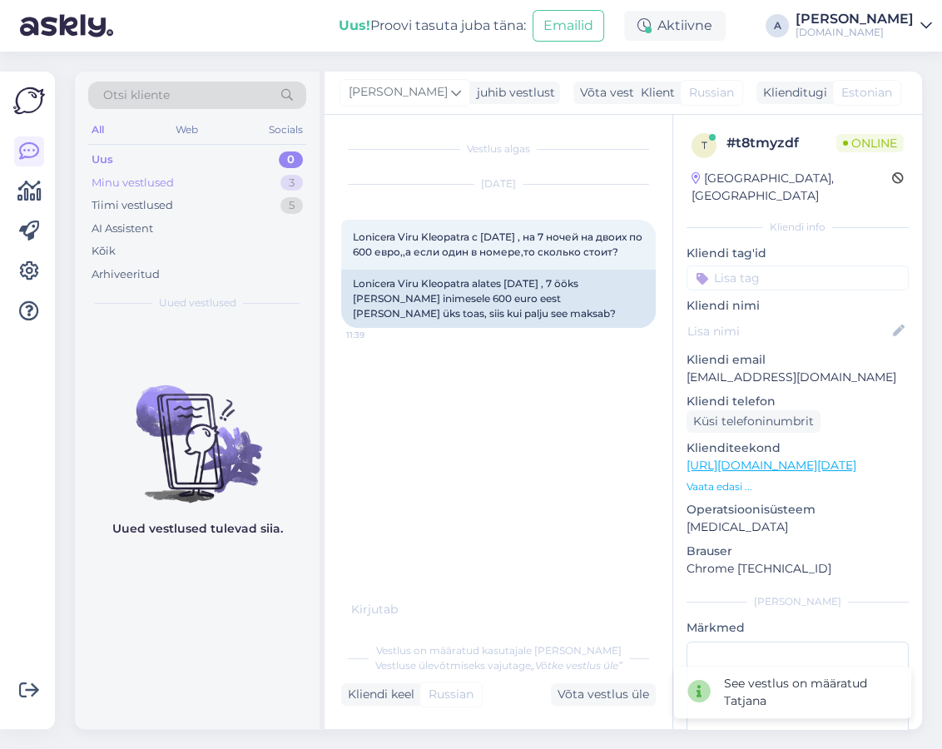
click at [264, 184] on div "Minu vestlused 3" at bounding box center [197, 182] width 218 height 23
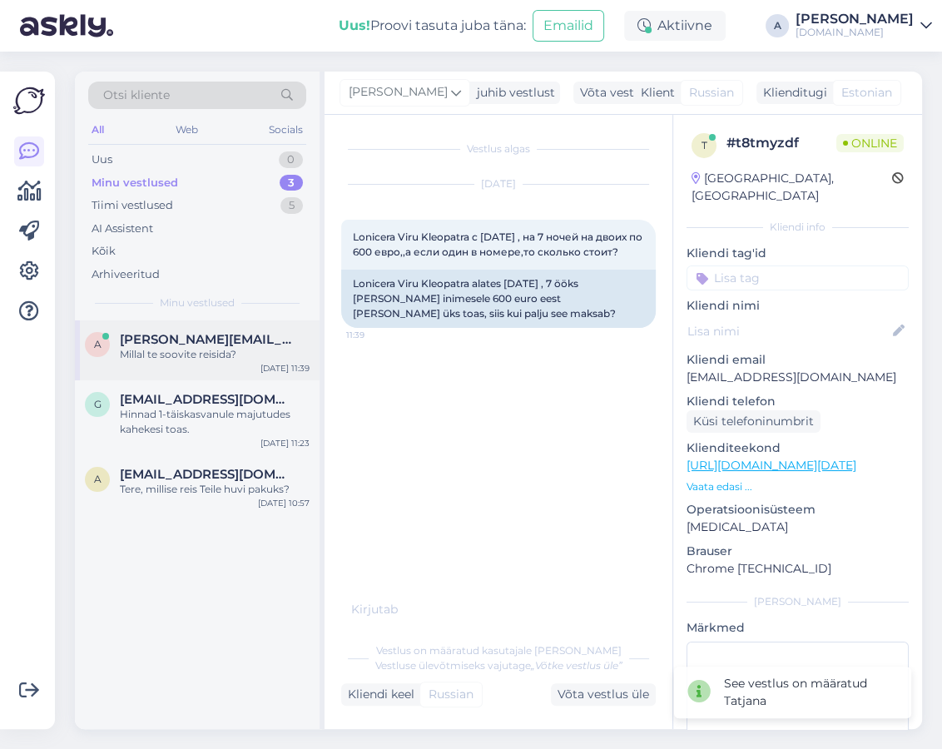
click at [265, 347] on div "Millal te soovite reisida?" at bounding box center [215, 354] width 190 height 15
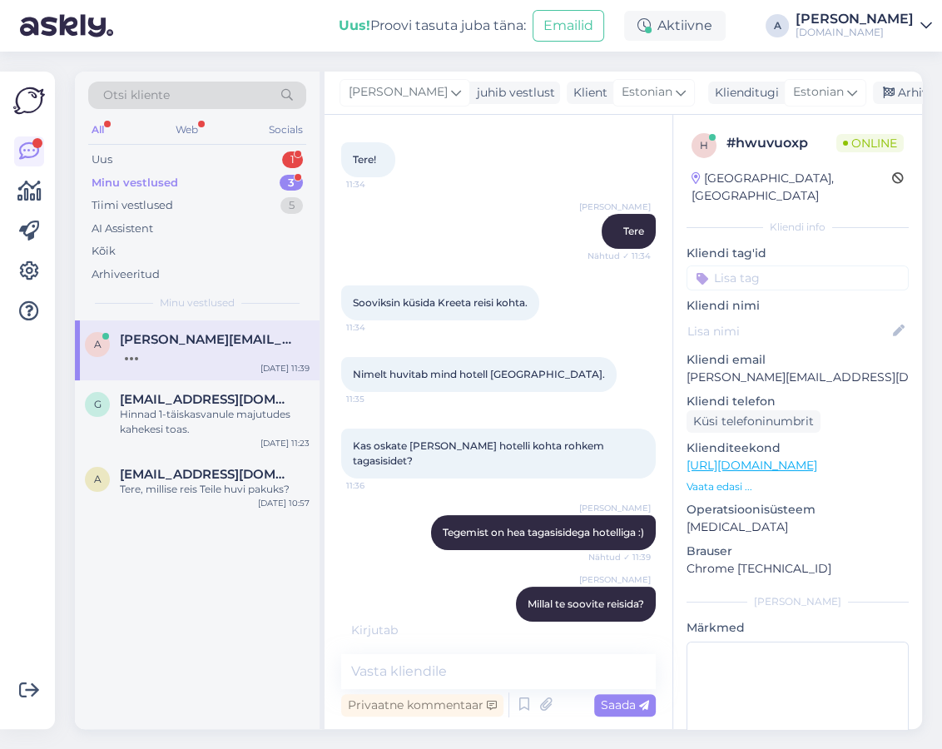
scroll to position [95, 0]
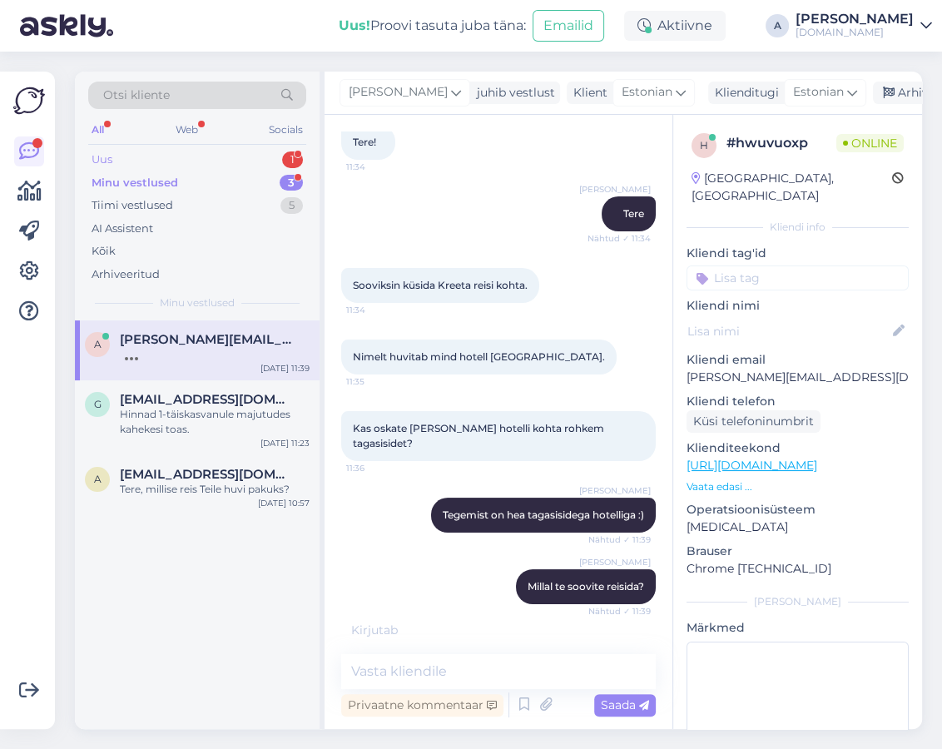
click at [271, 151] on div "Uus 1" at bounding box center [197, 159] width 218 height 23
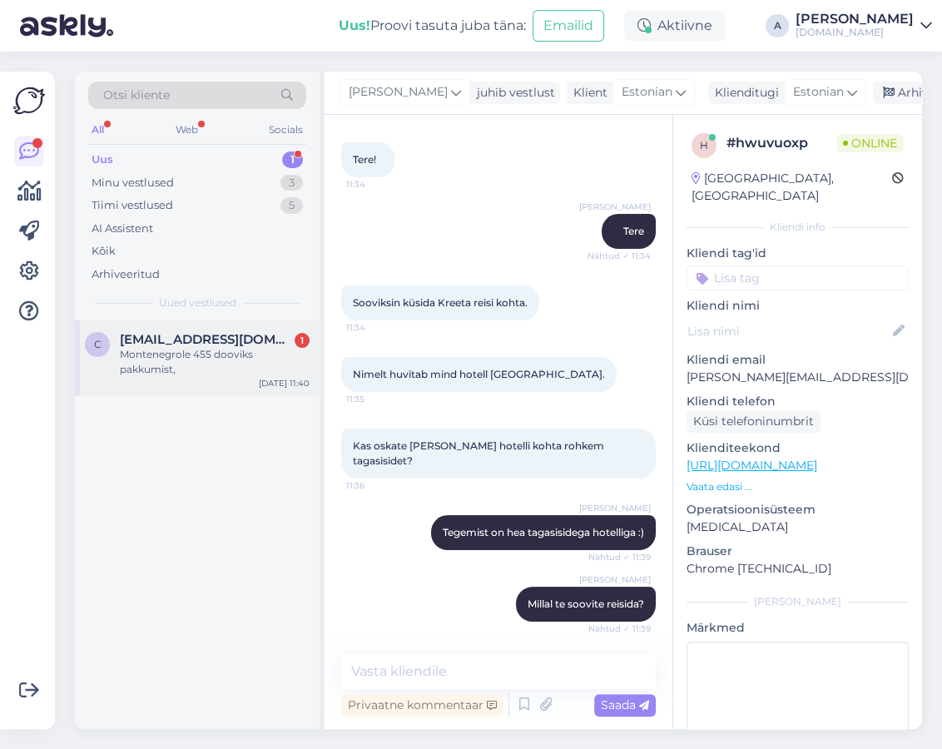
click at [234, 344] on span "[EMAIL_ADDRESS][DOMAIN_NAME]" at bounding box center [206, 339] width 173 height 15
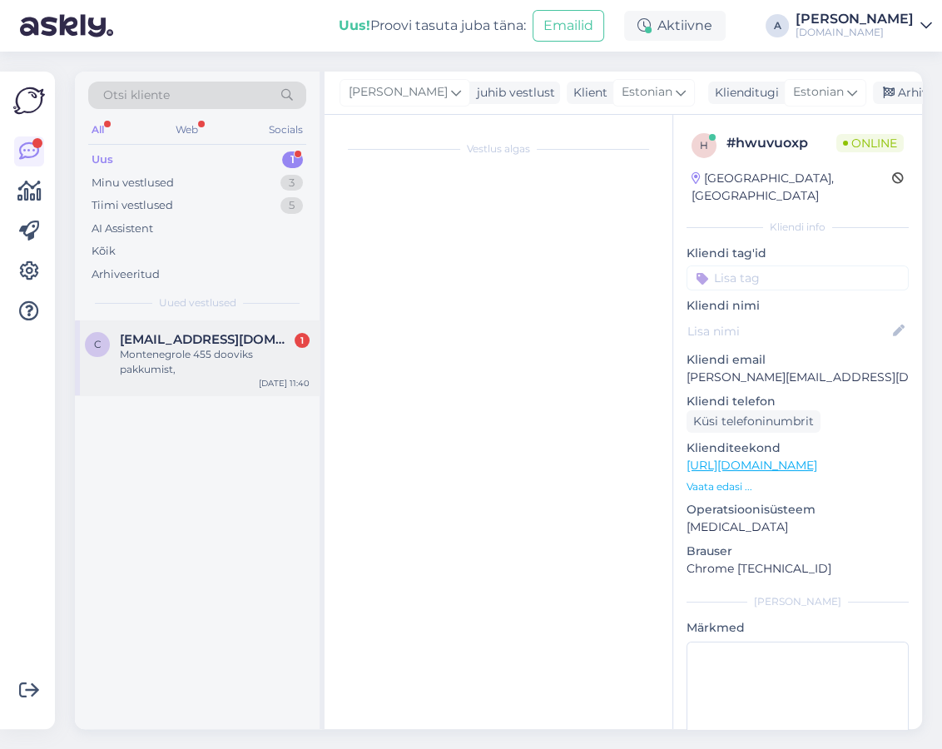
scroll to position [3856, 0]
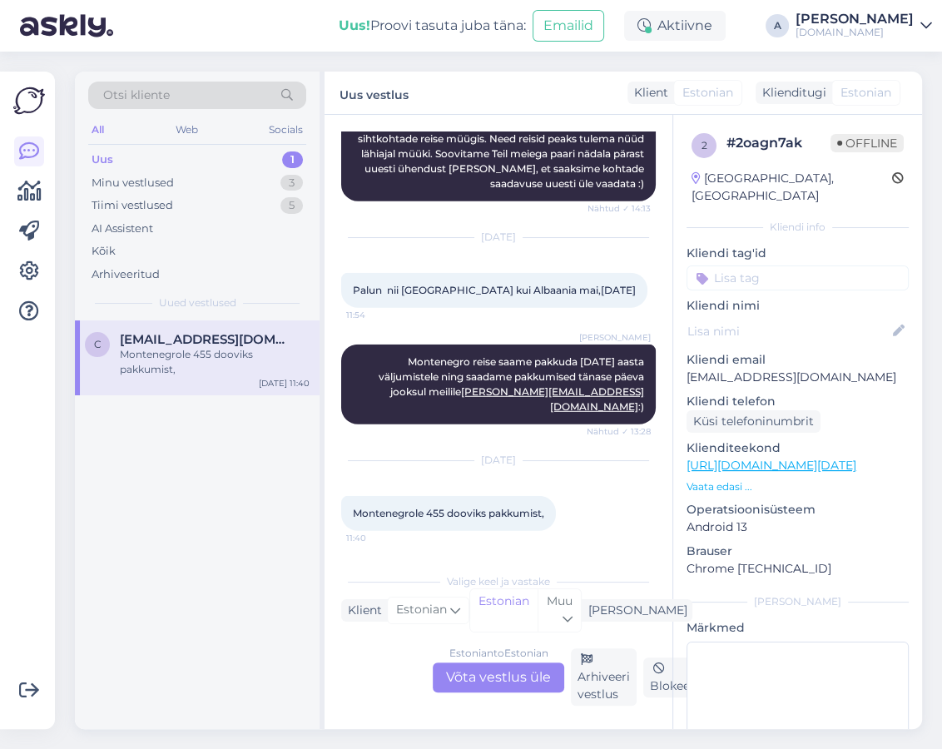
click at [756, 458] on link "[URL][DOMAIN_NAME][DATE]" at bounding box center [771, 465] width 170 height 15
click at [534, 655] on div "Estonian to Estonian Võta vestlus üle" at bounding box center [498, 677] width 131 height 30
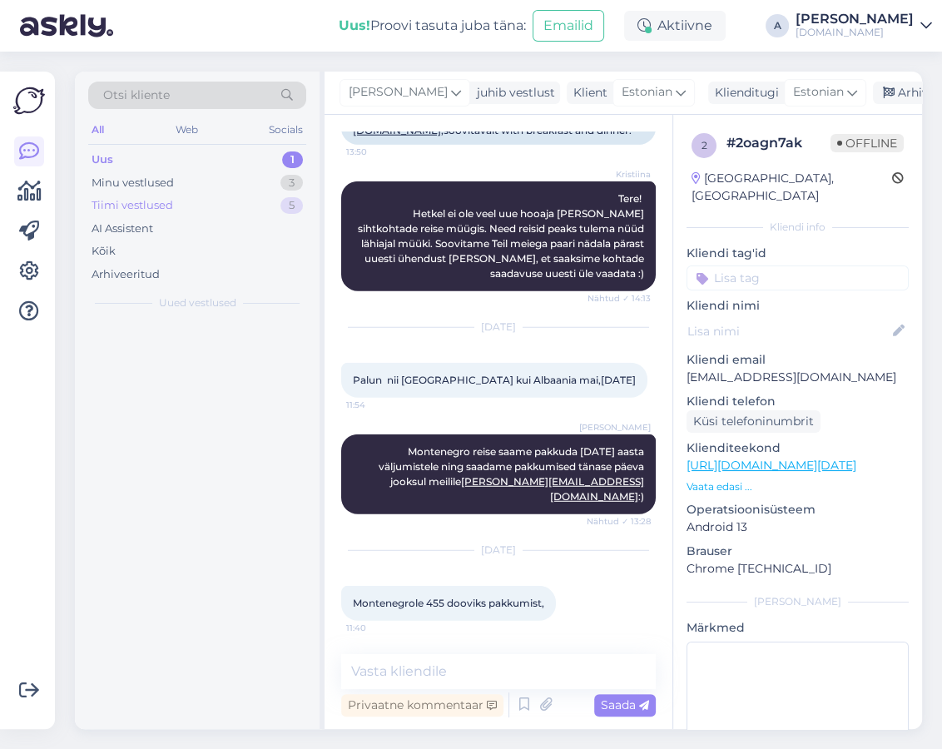
scroll to position [3766, 0]
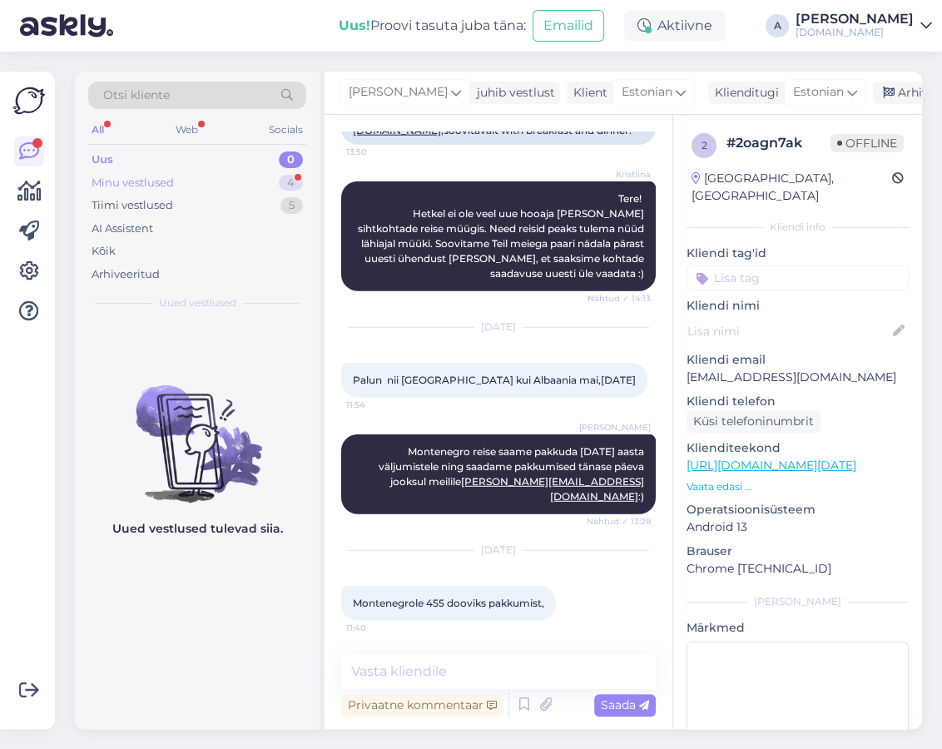
click at [252, 178] on div "Minu vestlused 4" at bounding box center [197, 182] width 218 height 23
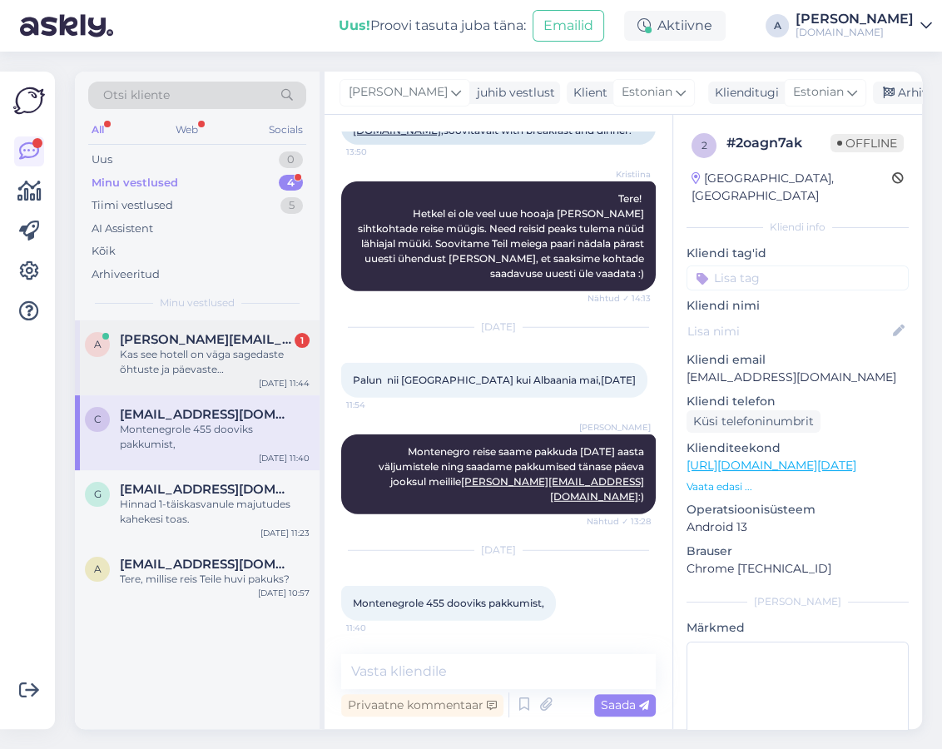
click at [260, 342] on span "[PERSON_NAME][EMAIL_ADDRESS][DOMAIN_NAME]" at bounding box center [206, 339] width 173 height 15
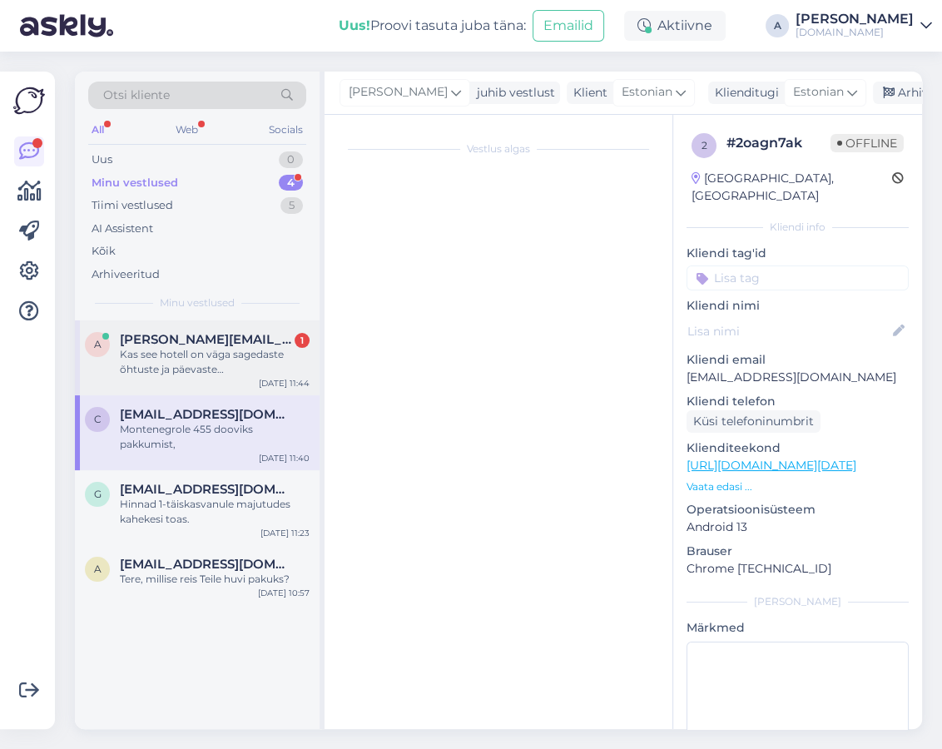
scroll to position [179, 0]
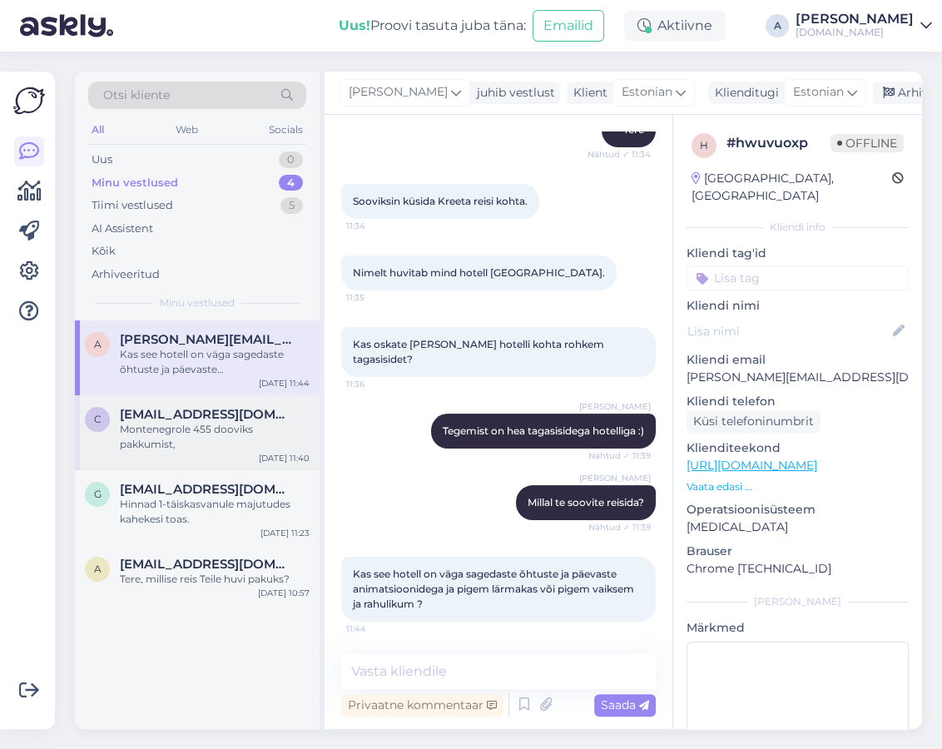
click at [250, 423] on div "Montenegrole 455 dooviks pakkumist," at bounding box center [215, 437] width 190 height 30
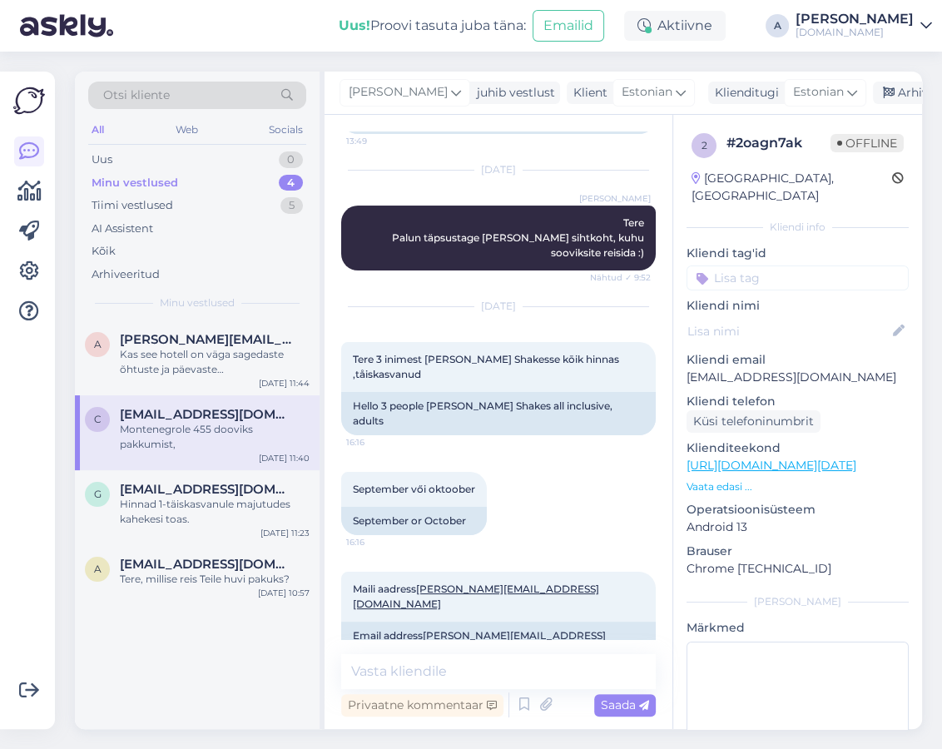
scroll to position [3766, 0]
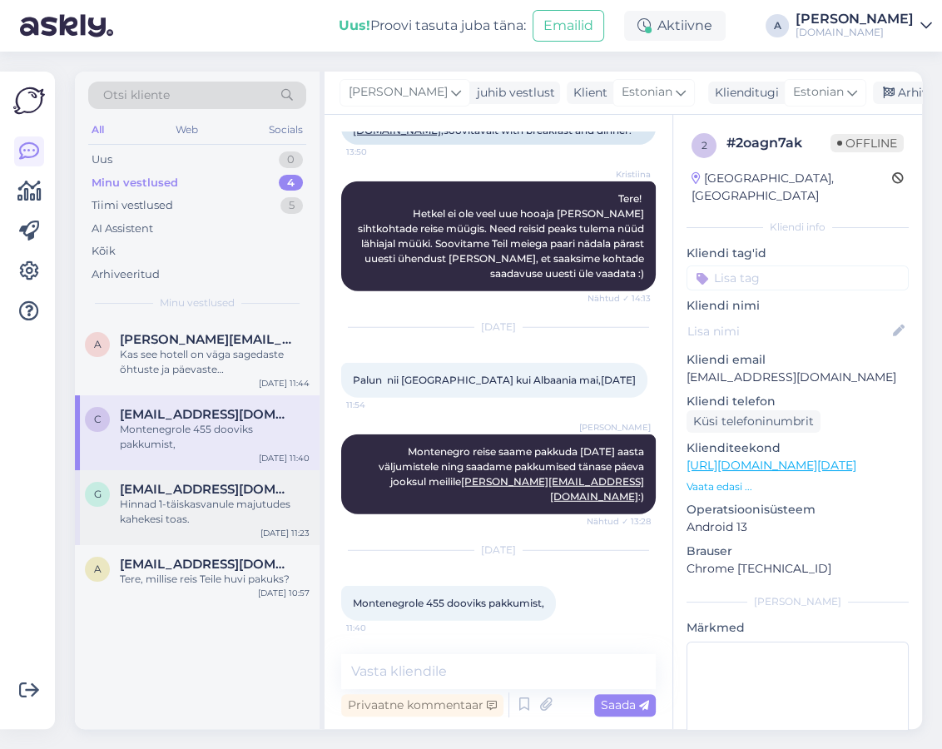
click at [235, 510] on div "Hinnad 1-täiskasvanule majutudes kahekesi toas." at bounding box center [215, 512] width 190 height 30
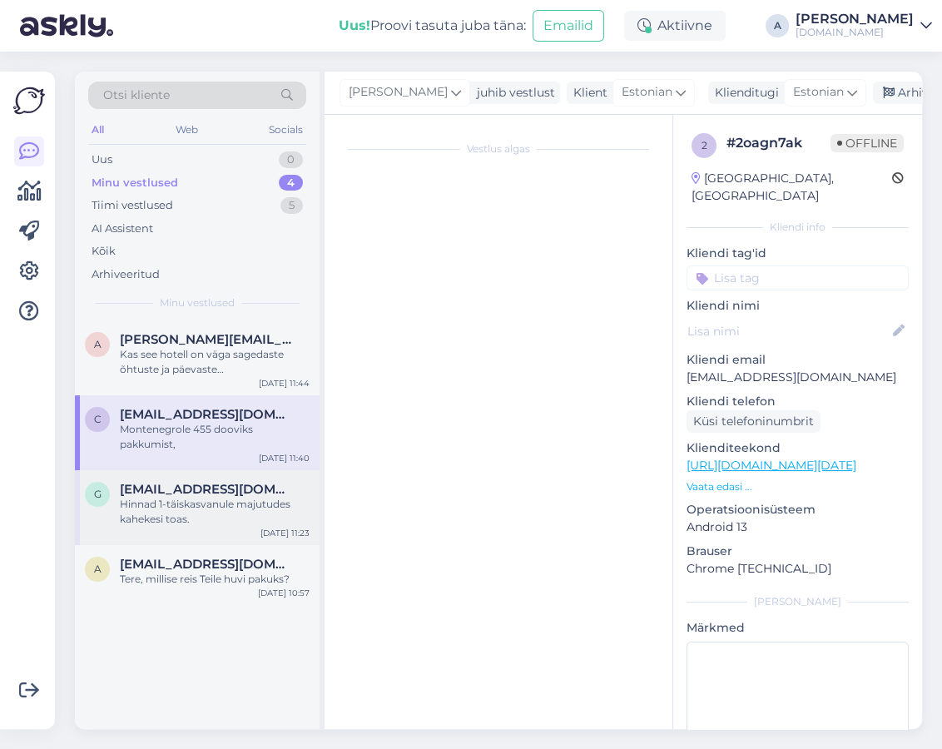
scroll to position [964, 0]
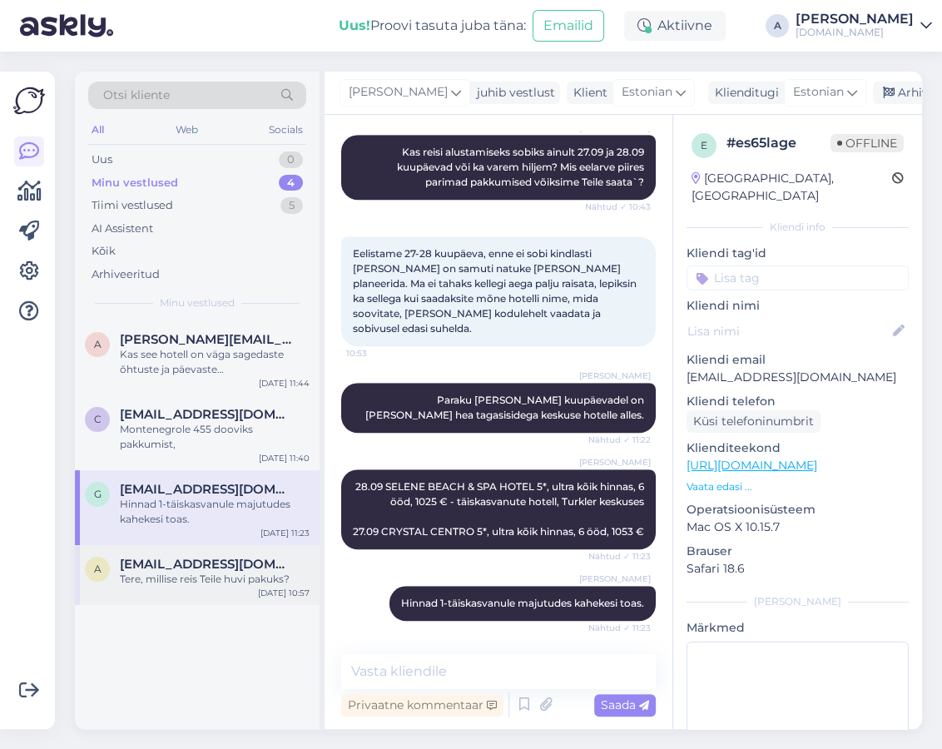
click at [244, 572] on div "Tere, millise reis Teile huvi pakuks?" at bounding box center [215, 579] width 190 height 15
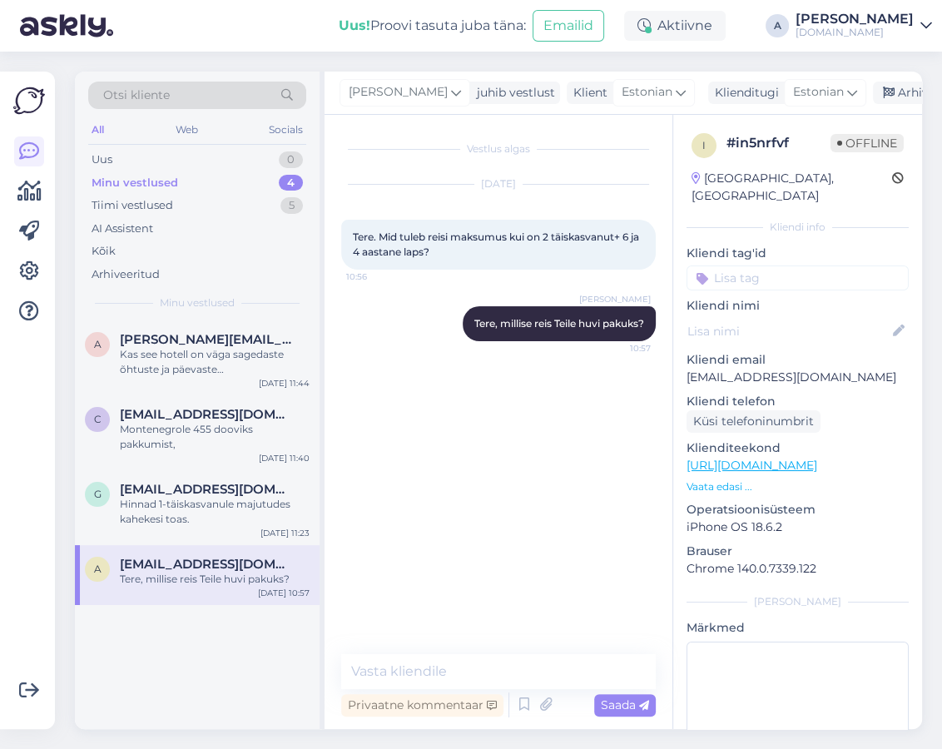
scroll to position [0, 0]
click at [250, 502] on div "Hinnad 1-täiskasvanule majutudes kahekesi toas." at bounding box center [215, 512] width 190 height 30
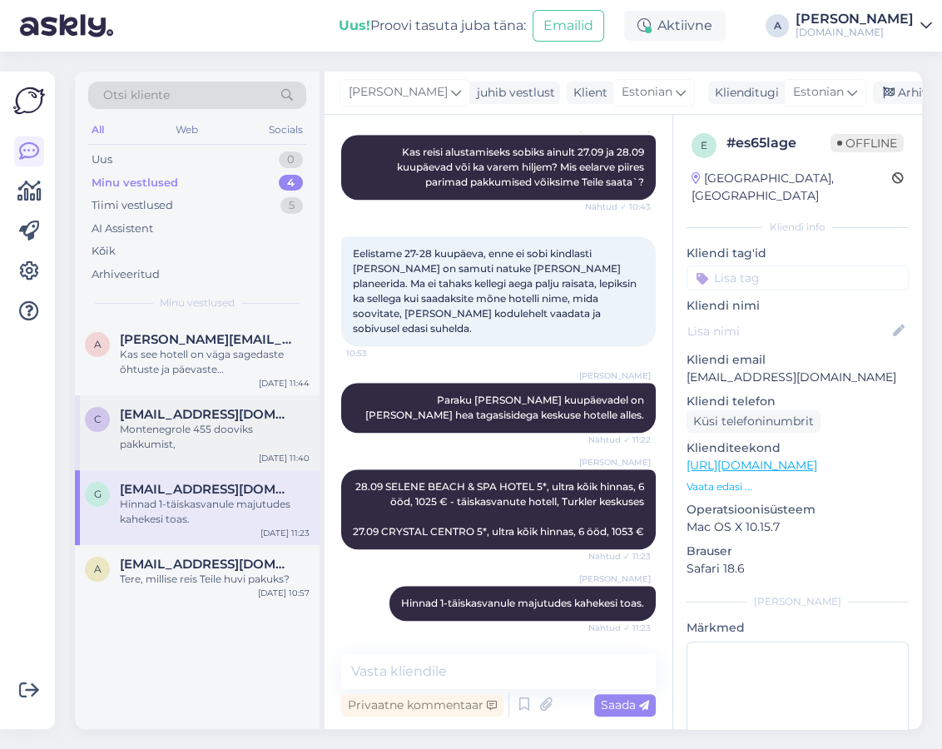
click at [250, 440] on div "C [EMAIL_ADDRESS][DOMAIN_NAME] Montenegrole 455 dooviks pakkumist, [DATE] 11:40" at bounding box center [197, 432] width 245 height 75
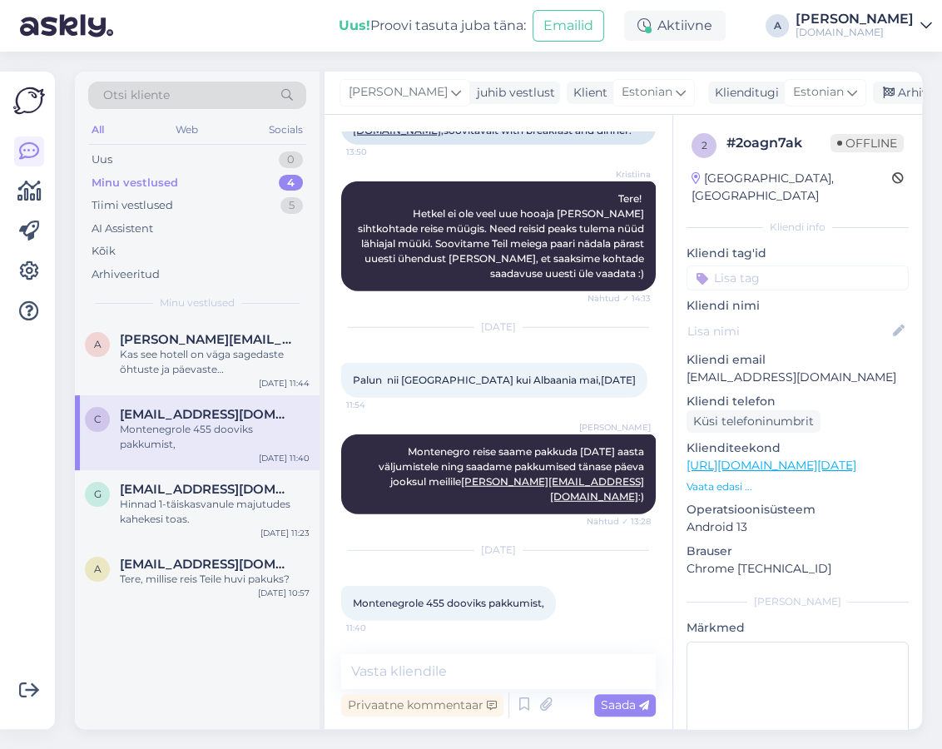
click at [789, 458] on link "[URL][DOMAIN_NAME][DATE]" at bounding box center [771, 465] width 170 height 15
drag, startPoint x: 841, startPoint y: 359, endPoint x: 675, endPoint y: 362, distance: 166.4
click at [675, 362] on div "2 # 2oagn7ak Offline [GEOGRAPHIC_DATA], [GEOGRAPHIC_DATA] Kliendi info Kliendi …" at bounding box center [797, 465] width 249 height 701
copy p "[EMAIL_ADDRESS][DOMAIN_NAME]"
click at [766, 369] on p "[EMAIL_ADDRESS][DOMAIN_NAME]" at bounding box center [797, 377] width 222 height 17
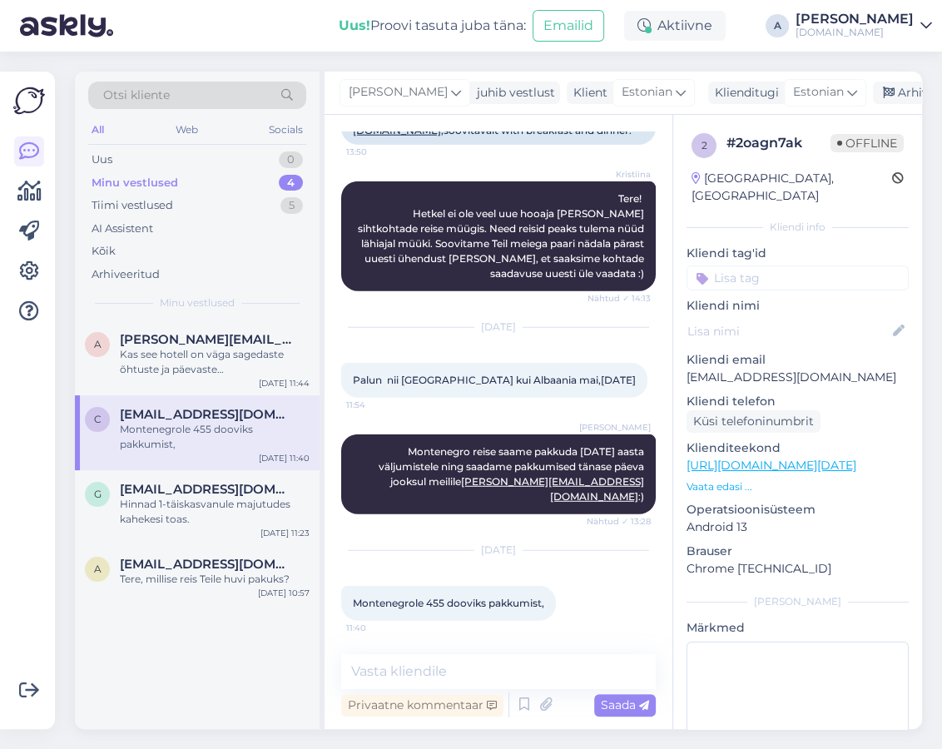
drag, startPoint x: 827, startPoint y: 367, endPoint x: 669, endPoint y: 367, distance: 158.1
click at [669, 367] on div "Vestlus algas [DATE] Oktoobris soovin [PERSON_NAME] hinnas pakkumist 1le 1ses t…" at bounding box center [622, 422] width 597 height 614
copy div "Palun nii [GEOGRAPHIC_DATA] kui Albaania mai,[DATE] 11:54 [PERSON_NAME][GEOGRAP…"
click at [754, 369] on p "[EMAIL_ADDRESS][DOMAIN_NAME]" at bounding box center [797, 377] width 222 height 17
drag, startPoint x: 695, startPoint y: 359, endPoint x: 854, endPoint y: 359, distance: 158.1
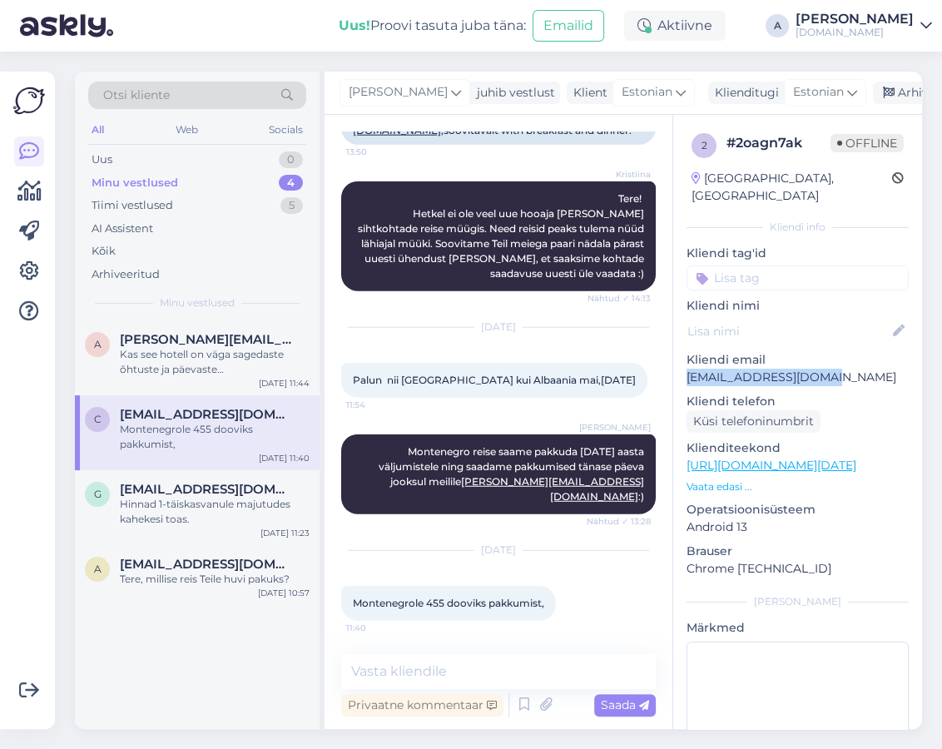
click at [854, 359] on div "2 # 2oagn7ak Offline [GEOGRAPHIC_DATA], [GEOGRAPHIC_DATA] Kliendi info Kliendi …" at bounding box center [797, 465] width 249 height 701
copy p "[EMAIL_ADDRESS][DOMAIN_NAME]"
click at [508, 655] on textarea at bounding box center [498, 671] width 314 height 35
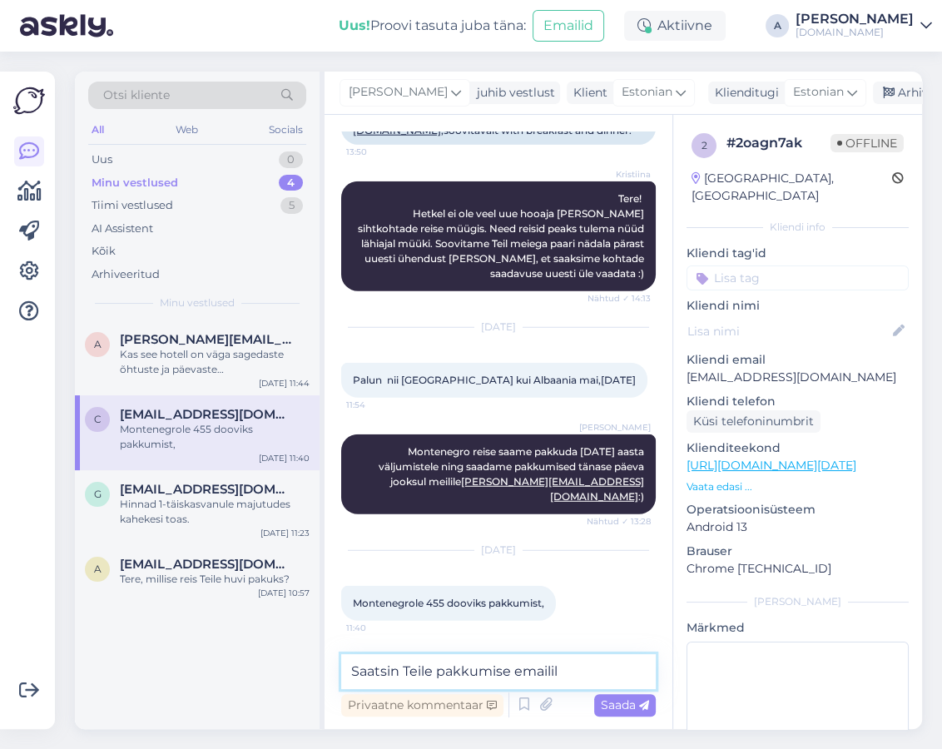
type textarea "Saatsin Teile pakkumise emailile"
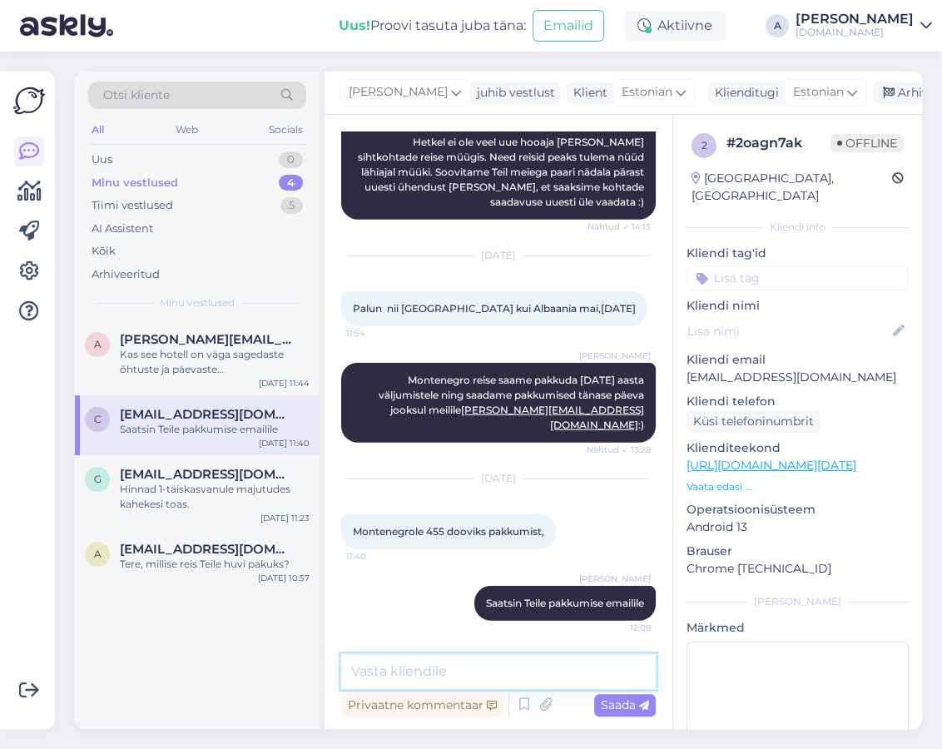
scroll to position [3837, 0]
click at [225, 382] on div "a [PERSON_NAME][EMAIL_ADDRESS][DOMAIN_NAME] Kas see hotell on väga sagedaste õh…" at bounding box center [197, 357] width 245 height 75
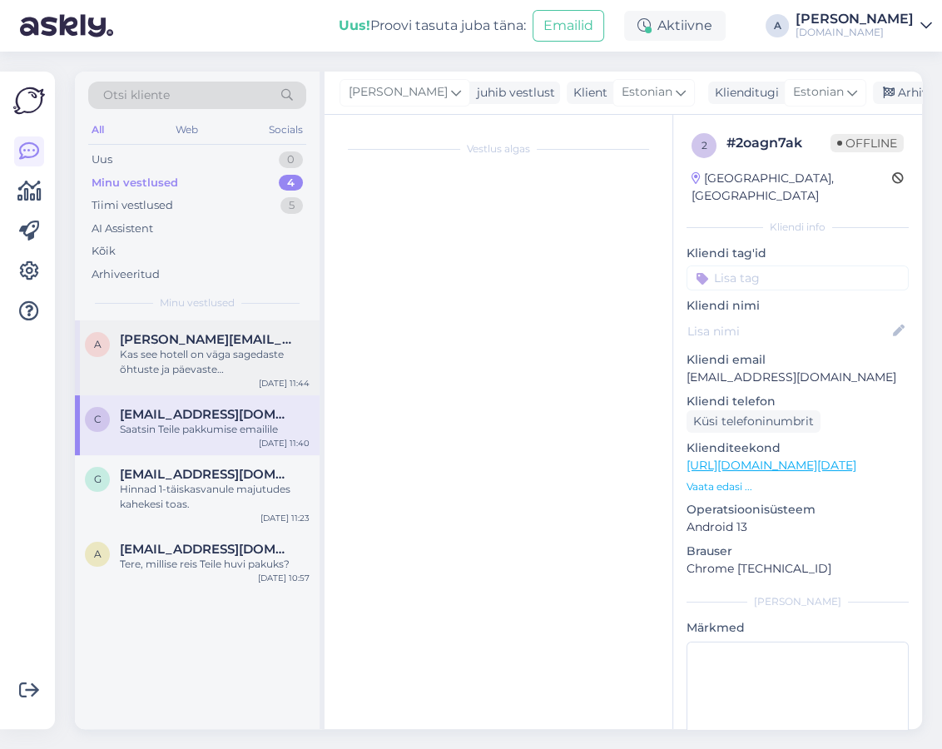
scroll to position [179, 0]
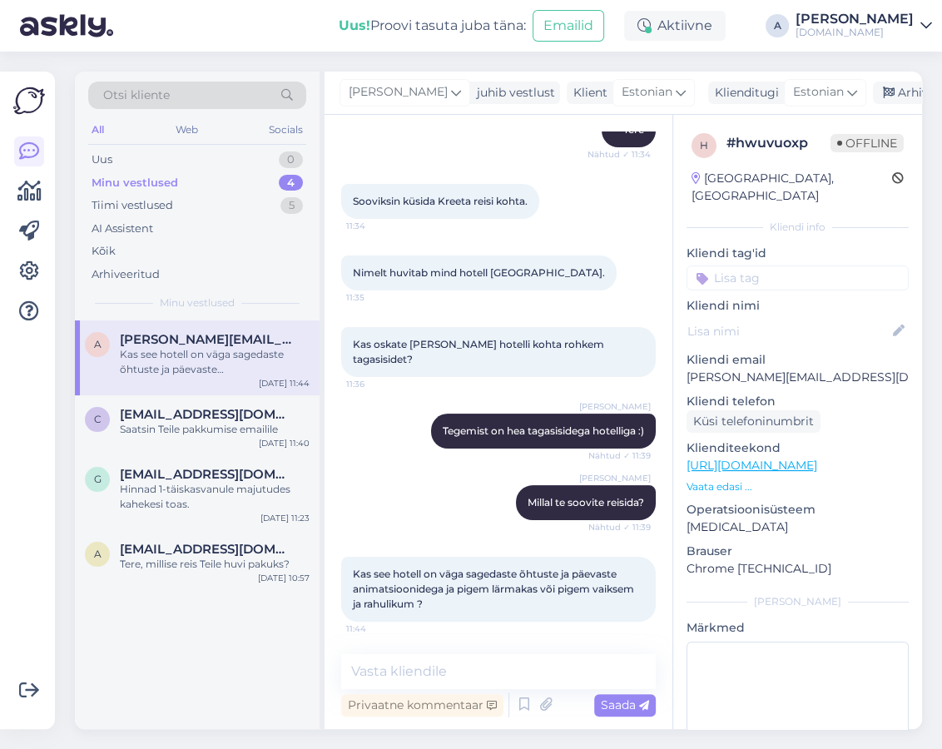
click at [817, 458] on link "[URL][DOMAIN_NAME]" at bounding box center [751, 465] width 131 height 15
click at [486, 655] on textarea at bounding box center [498, 671] width 314 height 35
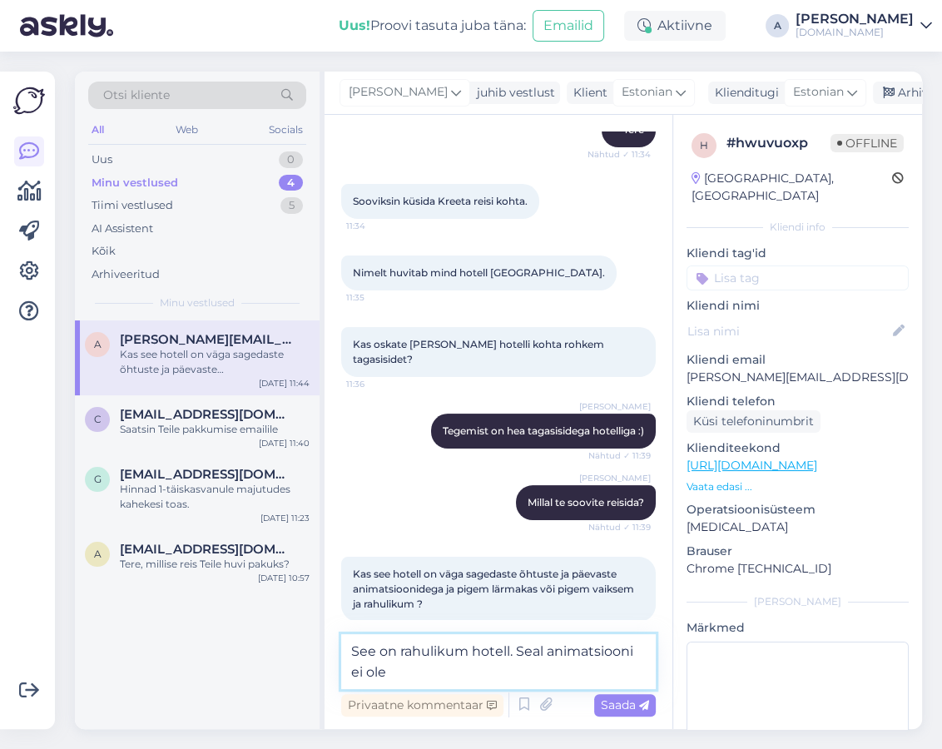
type textarea "See on rahulikum hotell. Seal animatsiooni ei ole."
